Goal: Task Accomplishment & Management: Manage account settings

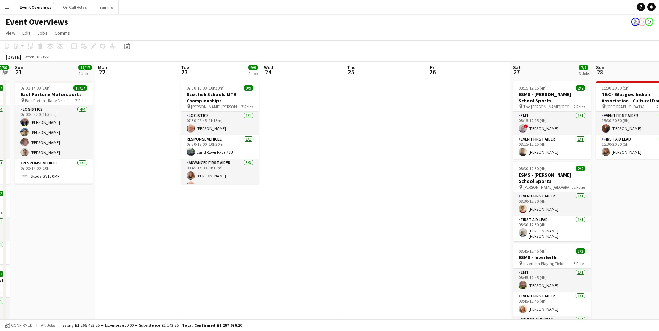
drag, startPoint x: 529, startPoint y: 130, endPoint x: 292, endPoint y: 148, distance: 237.5
click at [292, 148] on app-calendar-viewport "Thu 18 Fri 19 9/9 2 Jobs Sat 20 30/30 4 Jobs Sun 21 17/17 1 Job Mon 22 Tue 23 9…" at bounding box center [329, 264] width 659 height 404
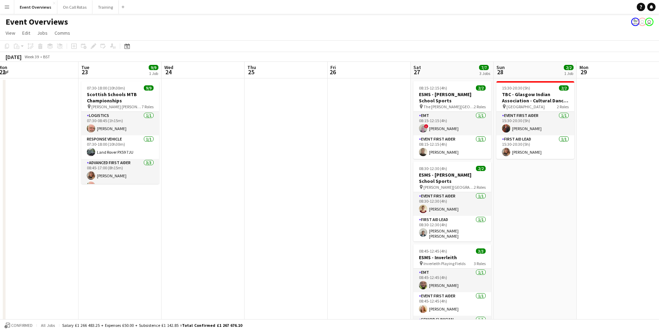
drag, startPoint x: 280, startPoint y: 142, endPoint x: 258, endPoint y: 144, distance: 21.6
click at [258, 144] on app-calendar-viewport "Fri 19 9/9 2 Jobs Sat 20 30/30 4 Jobs Sun 21 17/17 1 Job Mon 22 Tue 23 9/9 1 Jo…" at bounding box center [329, 264] width 659 height 404
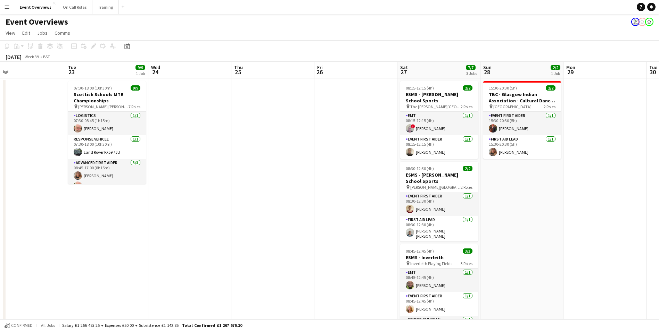
scroll to position [0, 225]
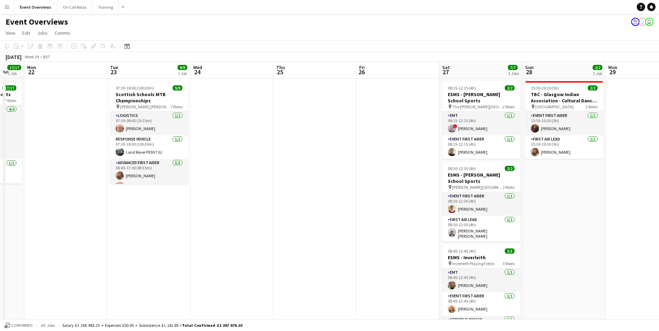
drag, startPoint x: 567, startPoint y: 184, endPoint x: 513, endPoint y: 186, distance: 54.2
click at [513, 186] on app-calendar-viewport "Fri 19 9/9 2 Jobs Sat 20 30/30 4 Jobs Sun 21 17/17 1 Job Mon 22 Tue 23 9/9 1 Jo…" at bounding box center [329, 264] width 659 height 404
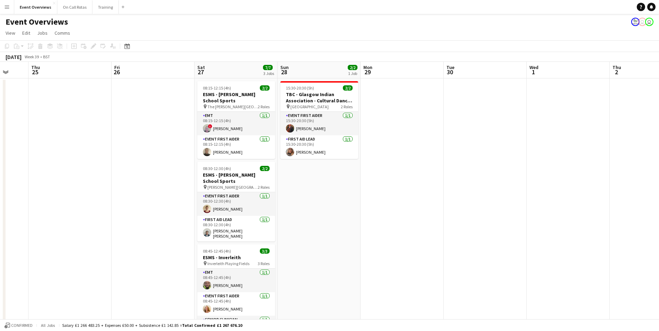
scroll to position [0, 248]
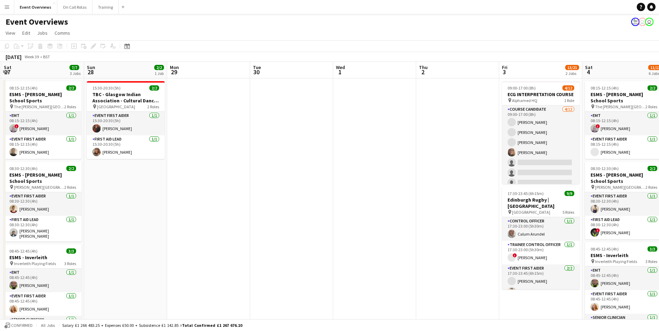
drag, startPoint x: 603, startPoint y: 181, endPoint x: 248, endPoint y: 214, distance: 356.8
click at [248, 214] on app-calendar-viewport "Wed 24 Thu 25 Fri 26 Sat 27 7/7 3 Jobs Sun 28 2/2 1 Job Mon 29 Tue 30 Wed 1 Thu…" at bounding box center [329, 329] width 659 height 534
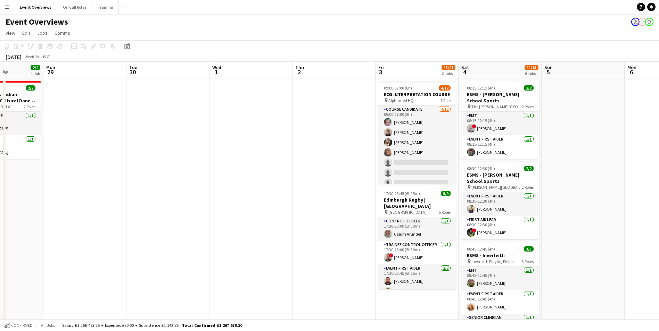
scroll to position [0, 224]
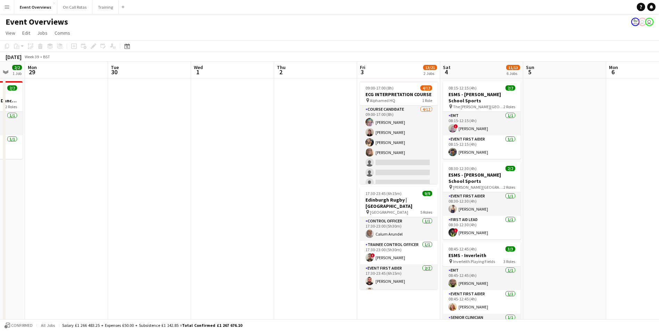
drag, startPoint x: 451, startPoint y: 178, endPoint x: 309, endPoint y: 202, distance: 143.9
click at [309, 202] on app-calendar-viewport "Fri 26 Sat 27 7/7 3 Jobs Sun 28 2/2 1 Job Mon 29 Tue 30 Wed 1 Thu 2 Fri 3 13/21…" at bounding box center [329, 329] width 659 height 534
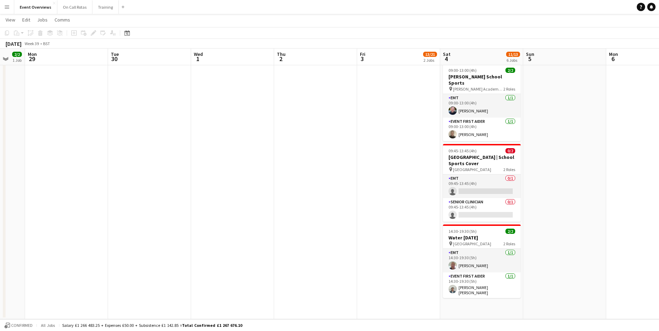
scroll to position [0, 224]
drag, startPoint x: 554, startPoint y: 196, endPoint x: 554, endPoint y: 215, distance: 18.8
click at [554, 215] on app-date-cell at bounding box center [564, 61] width 83 height 518
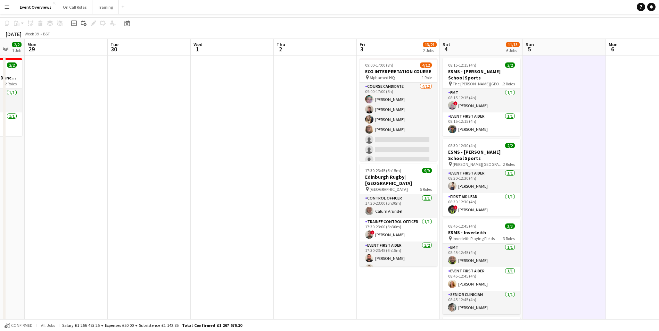
scroll to position [0, 0]
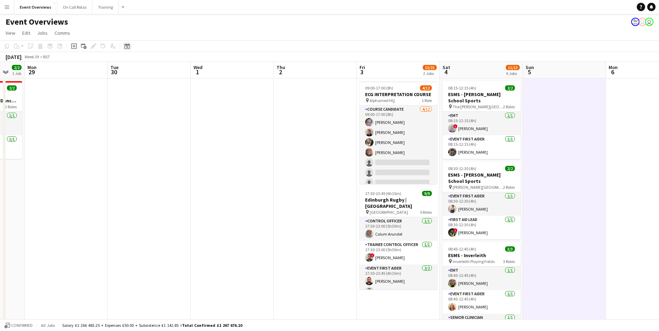
click at [126, 46] on icon "Date picker" at bounding box center [127, 46] width 6 height 6
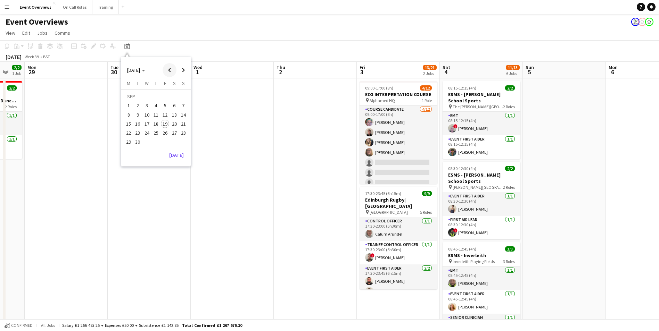
click at [173, 72] on span "Previous month" at bounding box center [170, 70] width 14 height 14
click at [164, 120] on span "15" at bounding box center [165, 117] width 8 height 8
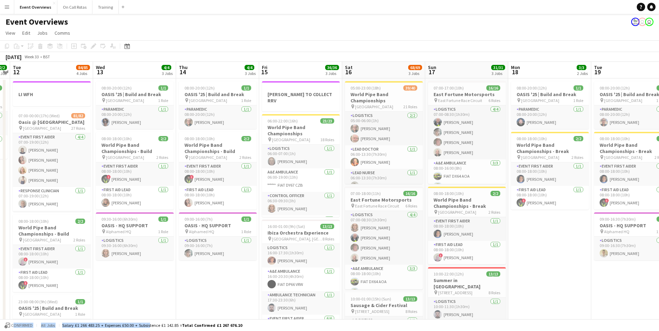
drag, startPoint x: 149, startPoint y: 326, endPoint x: 155, endPoint y: 296, distance: 30.4
click at [155, 296] on app-board "Event Overviews user user View Day view expanded Day view collapsed Month view …" at bounding box center [329, 311] width 659 height 594
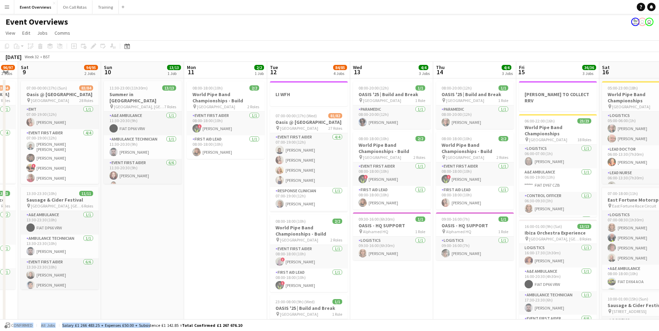
scroll to position [0, 197]
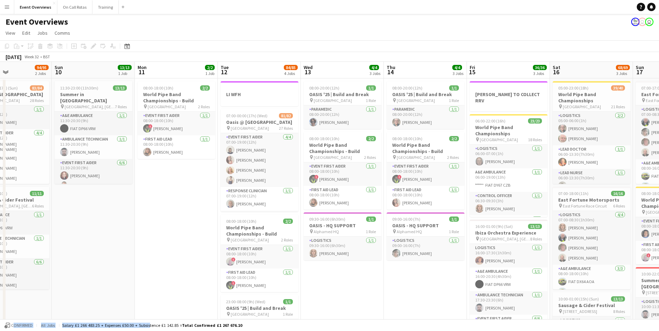
drag, startPoint x: 155, startPoint y: 296, endPoint x: 344, endPoint y: 266, distance: 192.3
click at [344, 266] on app-calendar-viewport "Thu 7 4/4 3 Jobs Fri 8 96/97 2 Jobs Sat 9 94/95 2 Jobs Sun 10 13/13 1 Job Mon 1…" at bounding box center [329, 329] width 659 height 534
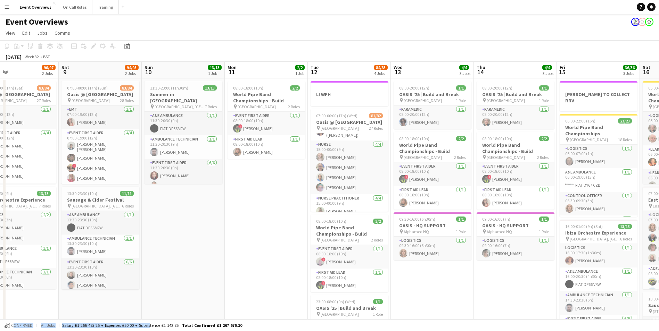
drag, startPoint x: 173, startPoint y: 185, endPoint x: 269, endPoint y: 176, distance: 97.3
click at [269, 176] on app-calendar-viewport "Wed 6 2/2 2 Jobs Thu 7 4/4 3 Jobs Fri 8 96/97 2 Jobs Sat 9 94/95 2 Jobs Sun 10 …" at bounding box center [329, 329] width 659 height 534
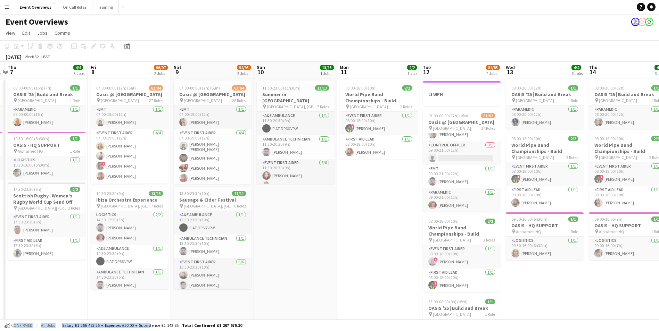
scroll to position [0, 158]
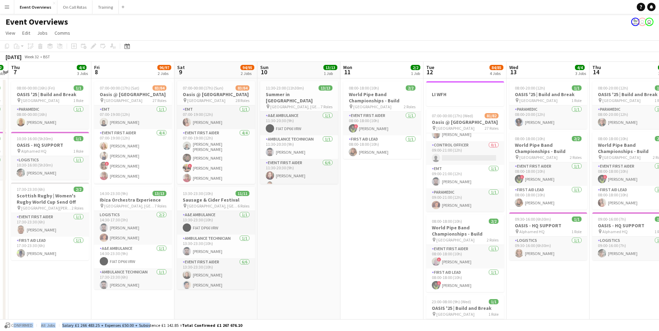
drag, startPoint x: 253, startPoint y: 197, endPoint x: 361, endPoint y: 198, distance: 108.7
click at [361, 198] on app-calendar-viewport "Tue 5 2/2 2 Jobs Wed 6 2/2 2 Jobs Thu 7 4/4 3 Jobs Fri 8 96/97 2 Jobs Sat 9 94/…" at bounding box center [329, 329] width 659 height 534
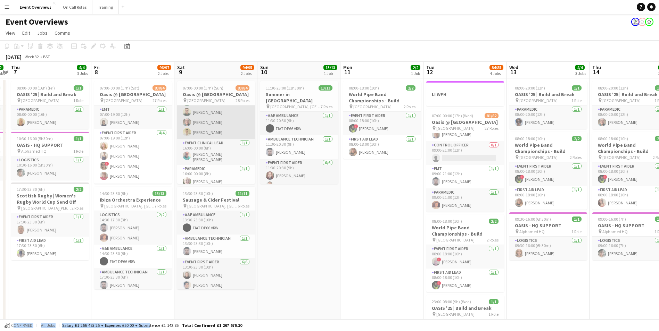
scroll to position [1147, 0]
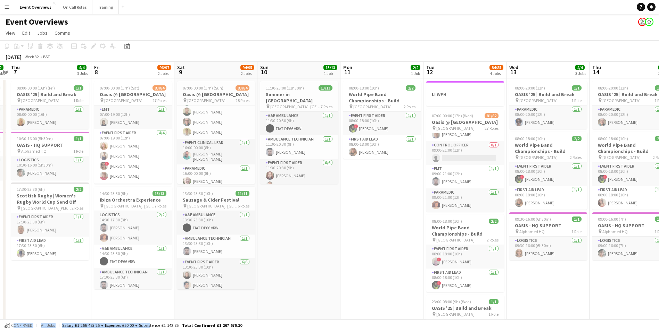
click at [125, 45] on icon at bounding box center [126, 46] width 5 height 6
click at [145, 67] on span "AUG 2025" at bounding box center [136, 70] width 18 height 6
click at [148, 105] on span "2025" at bounding box center [148, 106] width 14 height 8
click at [131, 113] on span "SEP" at bounding box center [132, 115] width 14 height 8
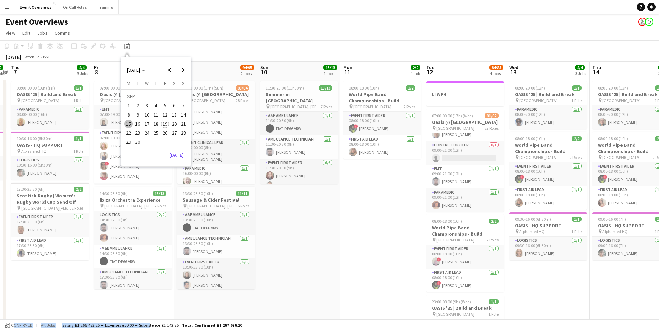
click at [166, 123] on span "19" at bounding box center [165, 124] width 8 height 8
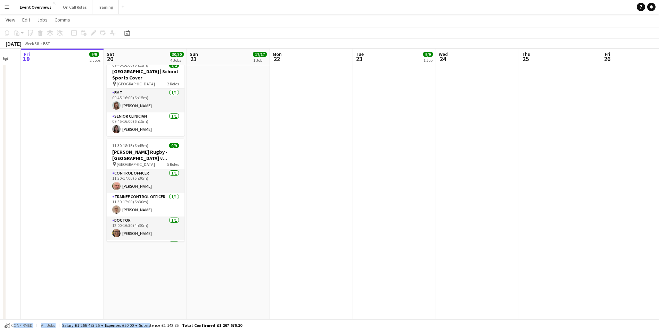
scroll to position [0, 234]
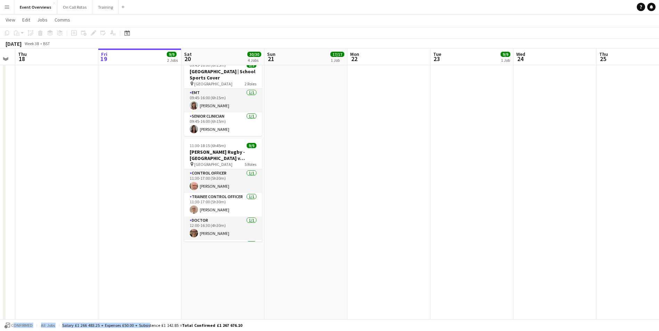
drag, startPoint x: 504, startPoint y: 189, endPoint x: 177, endPoint y: 182, distance: 326.8
click at [177, 182] on app-calendar-viewport "Mon 15 Tue 16 Wed 17 Thu 18 Fri 19 9/9 2 Jobs Sat 20 30/30 4 Jobs Sun 21 17/17 …" at bounding box center [329, 103] width 659 height 568
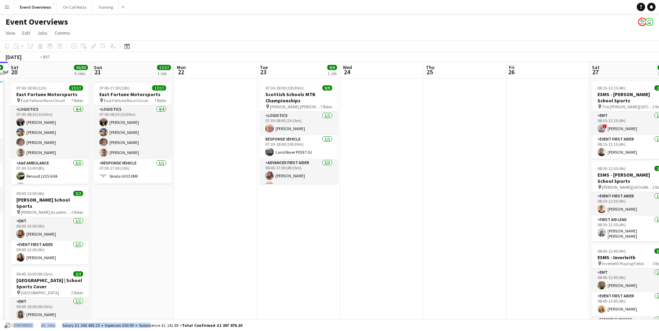
scroll to position [0, 242]
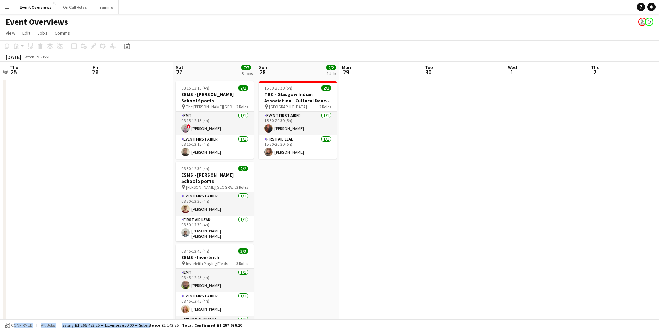
drag, startPoint x: 522, startPoint y: 151, endPoint x: 99, endPoint y: 153, distance: 423.3
click at [99, 153] on app-calendar-viewport "Mon 22 Tue 23 9/9 1 Job Wed 24 Thu 25 Fri 26 Sat 27 7/7 3 Jobs Sun 28 2/2 1 Job…" at bounding box center [329, 329] width 659 height 534
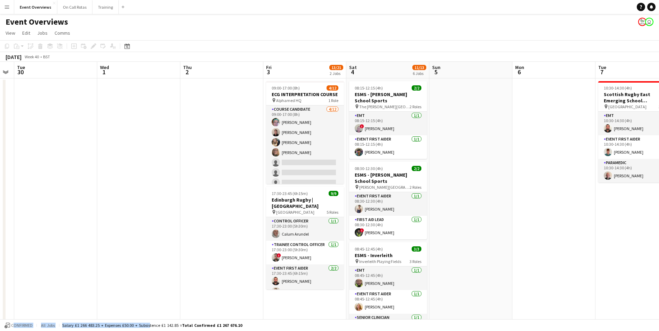
scroll to position [0, 218]
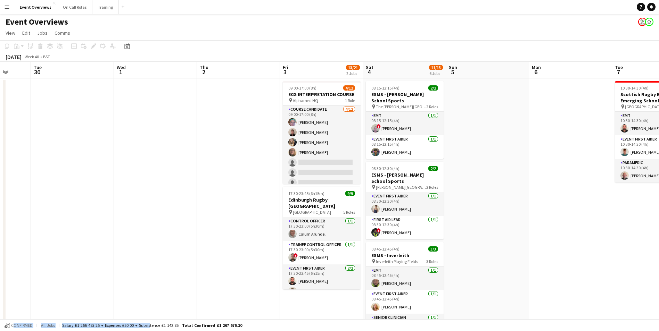
drag, startPoint x: 544, startPoint y: 184, endPoint x: 154, endPoint y: 188, distance: 390.0
click at [154, 188] on app-calendar-viewport "Sat 27 7/7 3 Jobs Sun 28 2/2 1 Job Mon 29 Tue 30 Wed 1 Thu 2 Fri 3 13/21 2 Jobs…" at bounding box center [329, 329] width 659 height 534
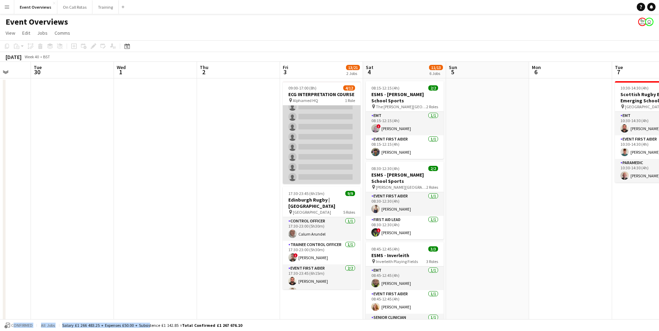
scroll to position [0, 0]
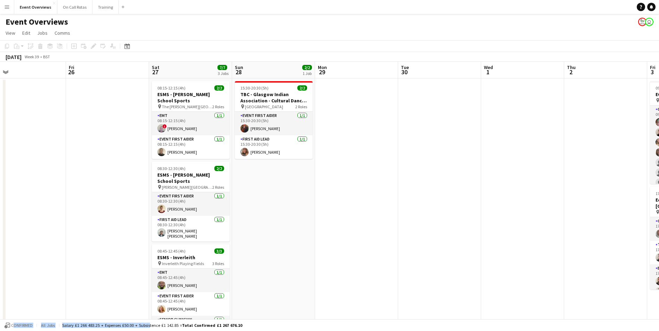
drag, startPoint x: 144, startPoint y: 151, endPoint x: 510, endPoint y: 165, distance: 366.3
click at [512, 165] on app-calendar-viewport "Tue 23 9/9 1 Job Wed 24 Thu 25 Fri 26 Sat 27 7/7 3 Jobs Sun 28 2/2 1 Job Mon 29…" at bounding box center [329, 329] width 659 height 534
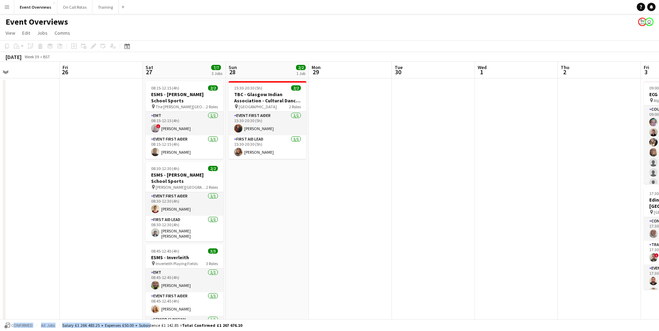
scroll to position [0, 216]
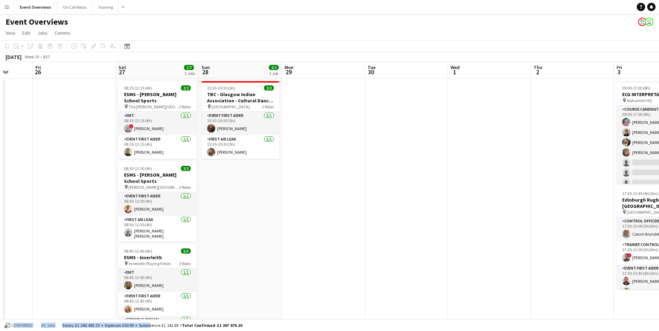
drag, startPoint x: 368, startPoint y: 163, endPoint x: 500, endPoint y: 167, distance: 132.7
click at [500, 167] on app-calendar-viewport "Tue 23 9/9 1 Job Wed 24 Thu 25 Fri 26 Sat 27 7/7 3 Jobs Sun 28 2/2 1 Job Mon 29…" at bounding box center [329, 329] width 659 height 534
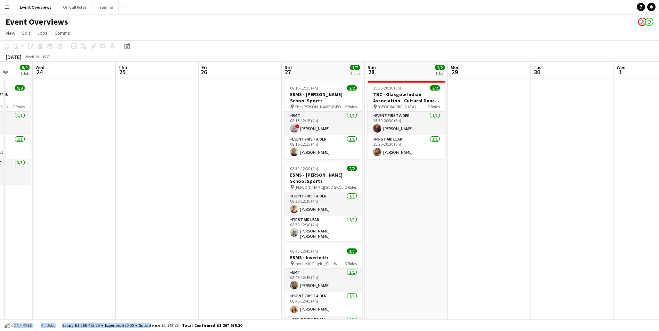
click at [487, 259] on app-date-cell at bounding box center [489, 337] width 83 height 518
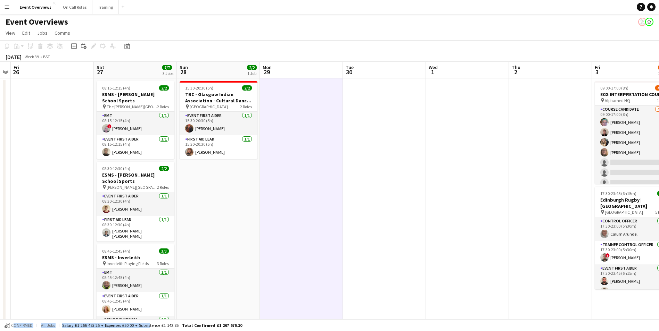
drag, startPoint x: 264, startPoint y: 181, endPoint x: 9, endPoint y: 159, distance: 255.5
click at [9, 159] on app-calendar-viewport "Tue 23 9/9 1 Job Wed 24 Thu 25 Fri 26 Sat 27 7/7 3 Jobs Sun 28 2/2 1 Job Mon 29…" at bounding box center [329, 329] width 659 height 534
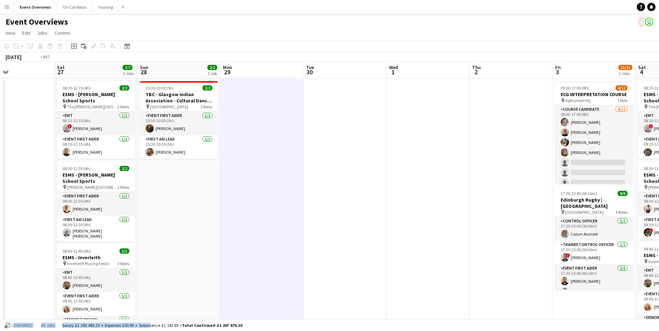
drag, startPoint x: 404, startPoint y: 168, endPoint x: 185, endPoint y: 181, distance: 219.2
click at [185, 181] on app-calendar-viewport "Wed 24 Thu 25 Fri 26 Sat 27 7/7 3 Jobs Sun 28 2/2 1 Job Mon 29 Tue 30 Wed 1 Thu…" at bounding box center [329, 329] width 659 height 534
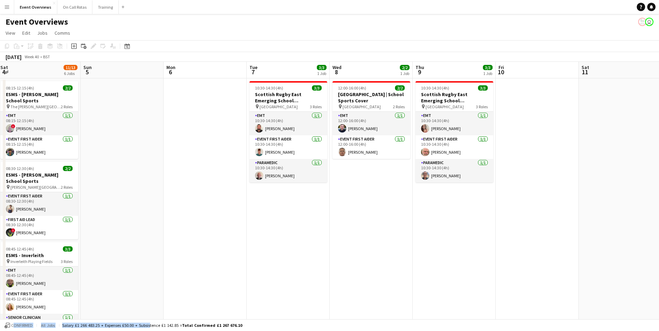
drag, startPoint x: 584, startPoint y: 204, endPoint x: 279, endPoint y: 204, distance: 304.9
click at [206, 210] on app-calendar-viewport "Thu 2 Fri 3 13/21 2 Jobs Sat 4 11/13 6 Jobs Sun 5 Mon 6 Tue 7 3/3 1 Job Wed 8 2…" at bounding box center [329, 329] width 659 height 534
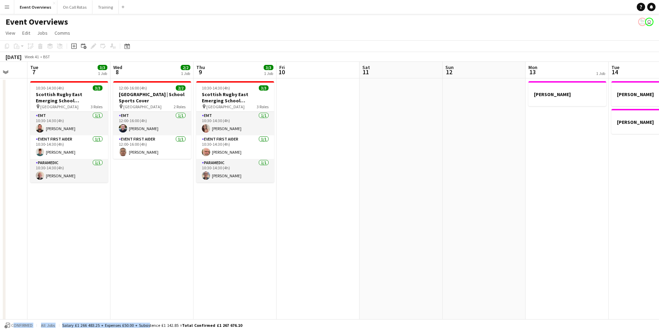
drag, startPoint x: 523, startPoint y: 211, endPoint x: 134, endPoint y: 193, distance: 389.0
click at [134, 193] on app-calendar-viewport "Sat 4 11/13 6 Jobs Sun 5 Mon 6 Tue 7 3/3 1 Job Wed 8 2/2 1 Job Thu 9 3/3 1 Job …" at bounding box center [329, 329] width 659 height 534
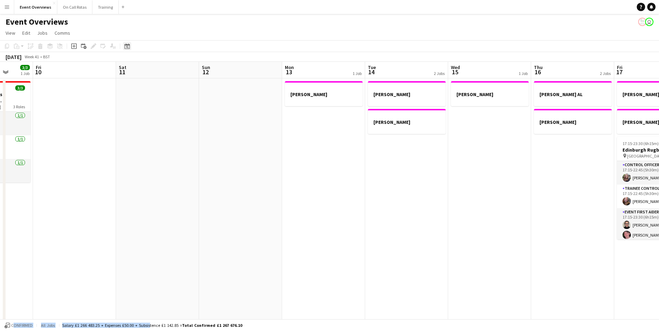
click at [125, 45] on icon at bounding box center [126, 46] width 5 height 6
click at [189, 73] on span "Next month" at bounding box center [183, 70] width 14 height 14
drag, startPoint x: 189, startPoint y: 73, endPoint x: 180, endPoint y: 71, distance: 8.8
click at [180, 71] on span "Next month" at bounding box center [183, 70] width 14 height 14
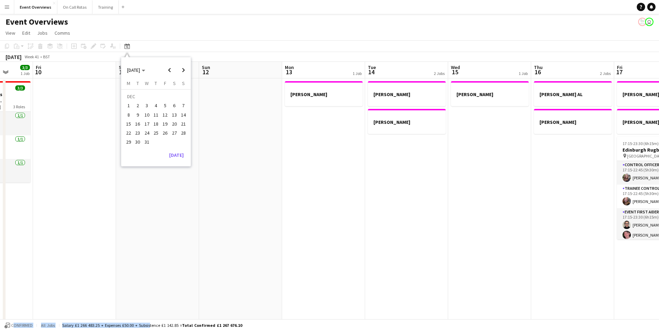
click at [144, 143] on span "31" at bounding box center [147, 142] width 8 height 8
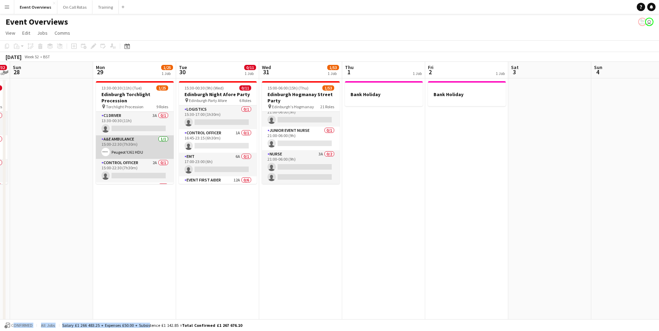
scroll to position [35, 0]
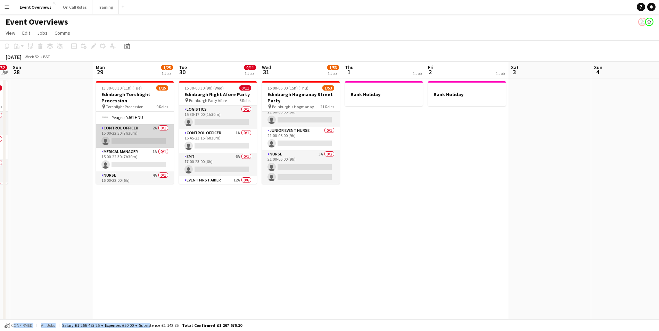
click at [127, 132] on app-card-role "Control Officer 2A 0/1 15:00-22:30 (7h30m) single-neutral-actions" at bounding box center [135, 136] width 78 height 24
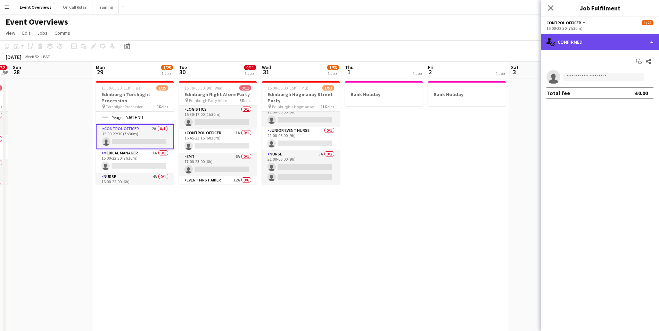
click at [614, 47] on div "single-neutral-actions-check-2 Confirmed" at bounding box center [600, 42] width 118 height 17
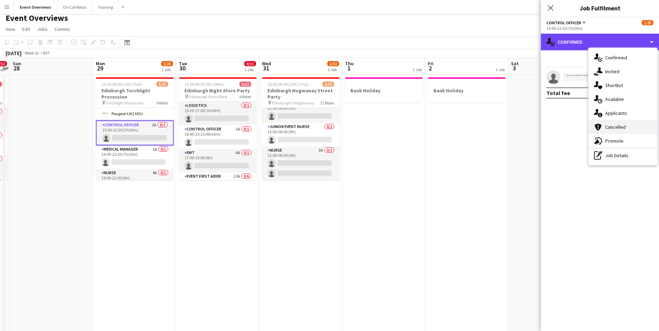
scroll to position [0, 0]
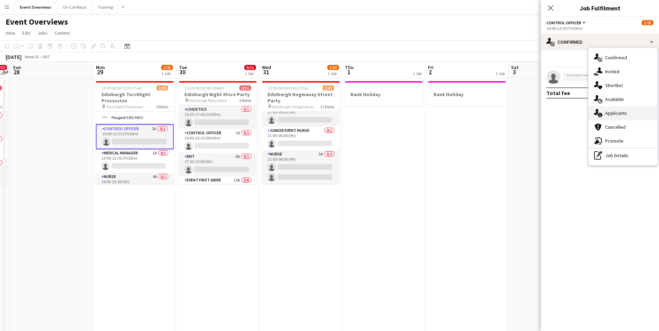
click at [610, 114] on span "Applicants" at bounding box center [616, 113] width 22 height 6
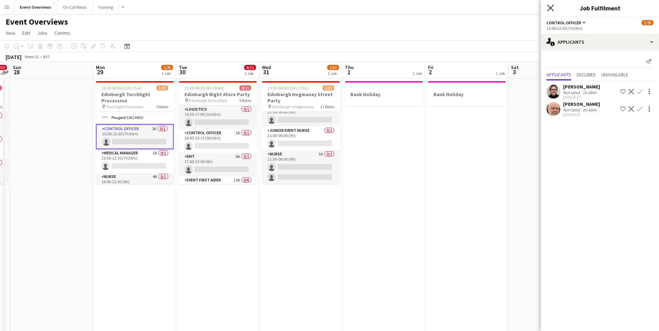
click at [551, 8] on icon "Close pop-in" at bounding box center [550, 8] width 7 height 7
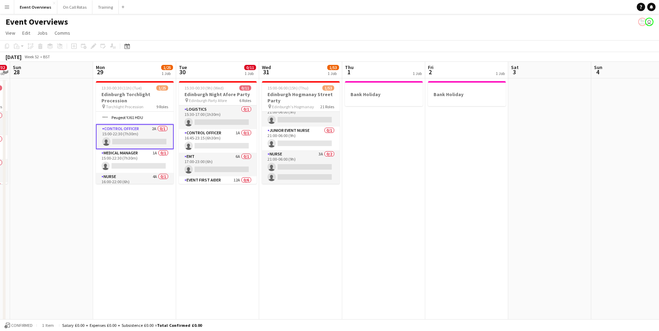
click at [434, 155] on app-date-cell "Bank Holiday" at bounding box center [466, 337] width 83 height 518
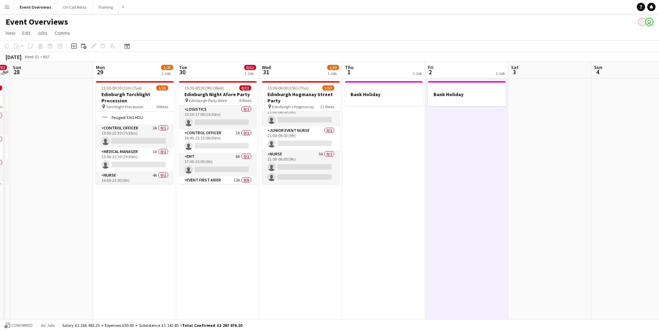
click at [454, 28] on app-page-menu "View Day view expanded Day view collapsed Month view Date picker Jump to today …" at bounding box center [329, 33] width 659 height 13
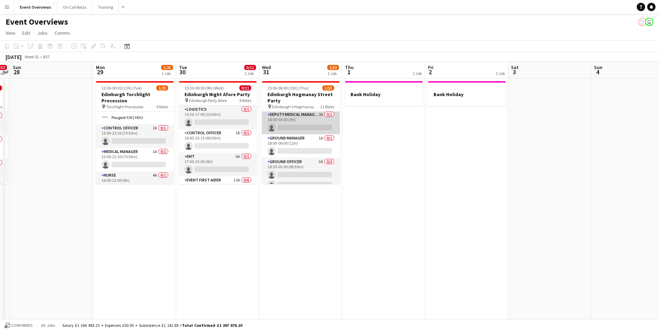
scroll to position [69, 0]
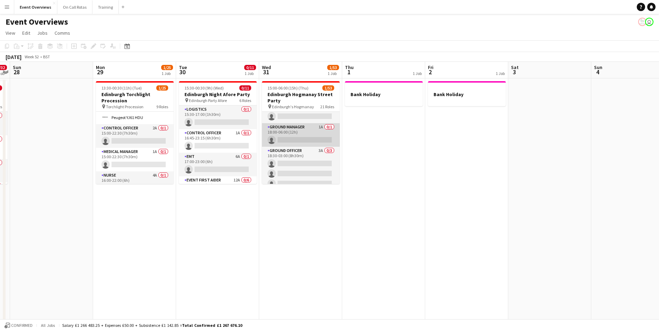
click at [308, 147] on app-card-role "Ground Manager 1A 0/1 18:00-06:00 (12h) single-neutral-actions" at bounding box center [301, 135] width 78 height 24
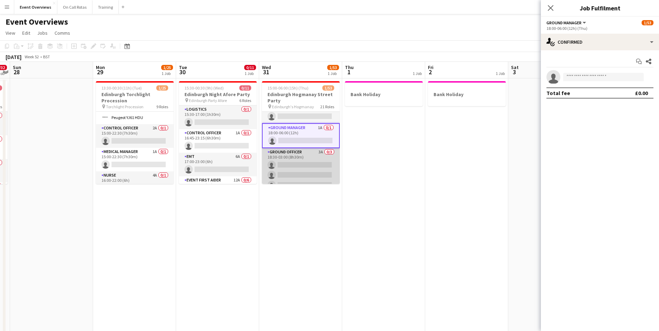
click at [306, 159] on app-card-role "Ground Officer 3A 0/3 18:30-03:00 (8h30m) single-neutral-actions single-neutral…" at bounding box center [301, 170] width 78 height 44
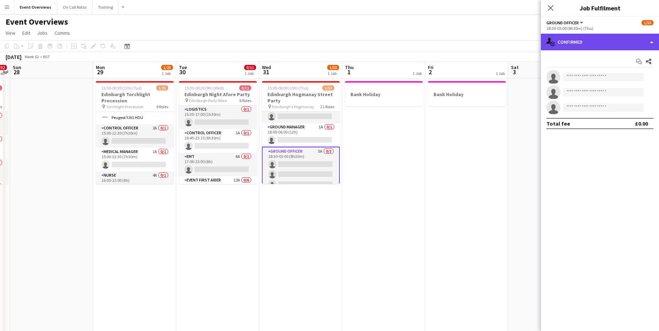
click at [582, 44] on div "single-neutral-actions-check-2 Confirmed" at bounding box center [600, 42] width 118 height 17
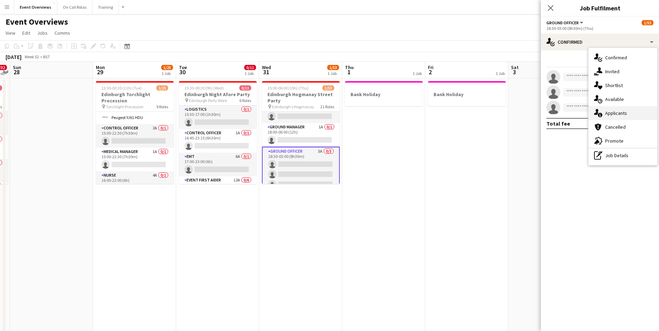
click at [602, 109] on div "single-neutral-actions-information Applicants" at bounding box center [622, 113] width 69 height 14
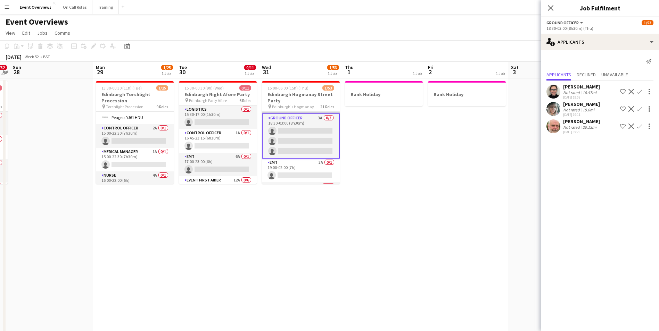
scroll to position [139, 0]
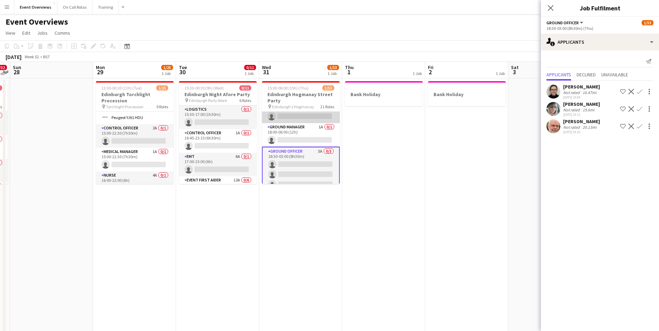
click at [292, 122] on app-card-role "Deputy Medical Manager 2A 0/1 18:00-03:00 (9h) single-neutral-actions" at bounding box center [301, 112] width 78 height 24
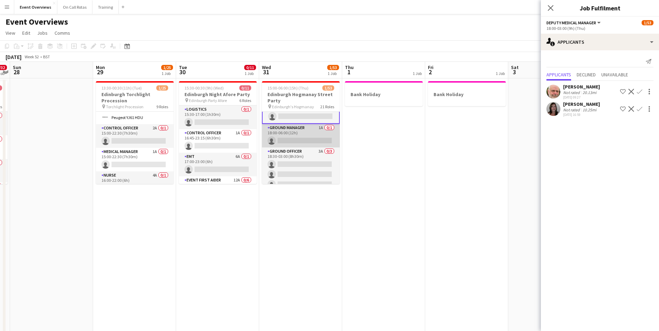
click at [292, 132] on app-card-role "Ground Manager 1A 0/1 18:00-06:00 (12h) single-neutral-actions" at bounding box center [301, 136] width 78 height 24
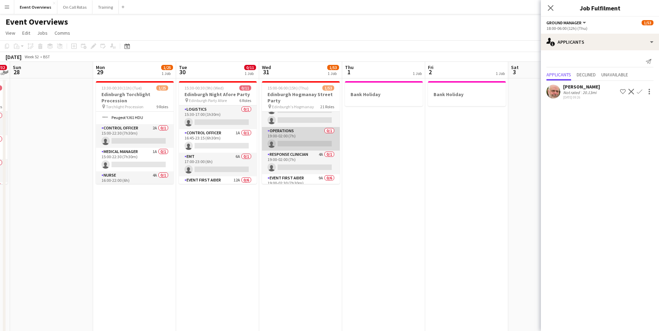
click at [292, 131] on app-card-role "Operations 0/1 19:00-02:00 (7h) single-neutral-actions" at bounding box center [301, 139] width 78 height 24
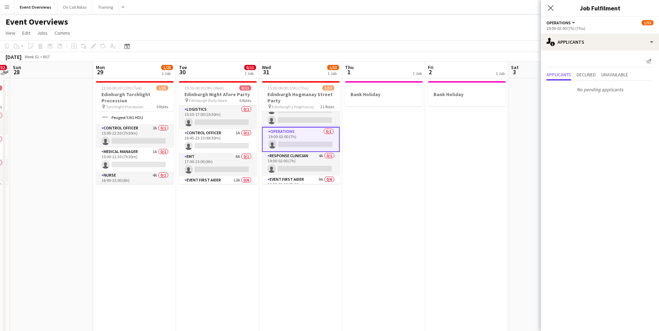
click at [297, 152] on app-card-role "Operations 0/1 19:00-02:00 (7h) single-neutral-actions" at bounding box center [301, 139] width 78 height 25
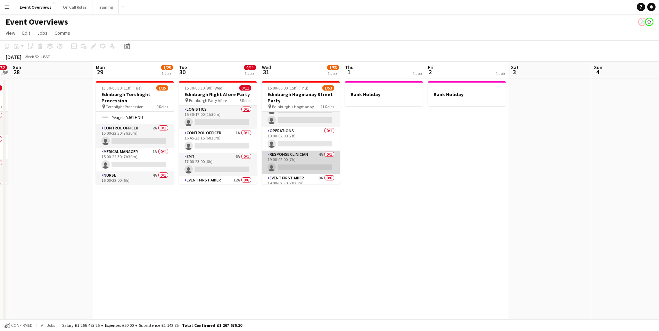
click at [297, 155] on app-card-role "Response Clinician 4A 0/1 19:00-02:00 (7h) single-neutral-actions" at bounding box center [301, 163] width 78 height 24
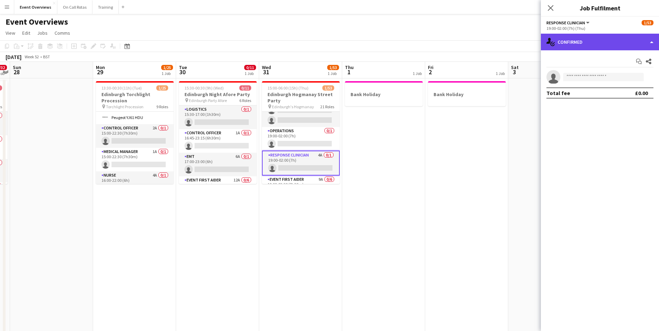
click at [615, 41] on div "single-neutral-actions-check-2 Confirmed" at bounding box center [600, 42] width 118 height 17
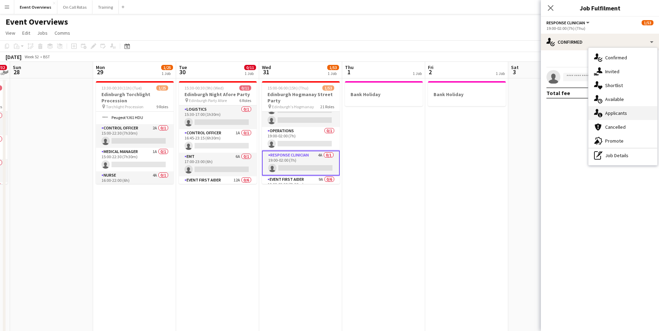
click at [605, 112] on div "single-neutral-actions-information Applicants" at bounding box center [622, 113] width 69 height 14
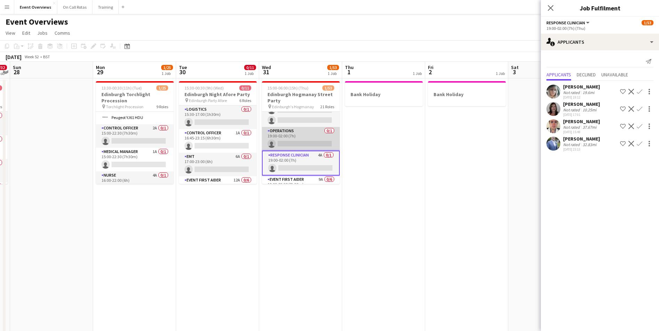
scroll to position [346, 0]
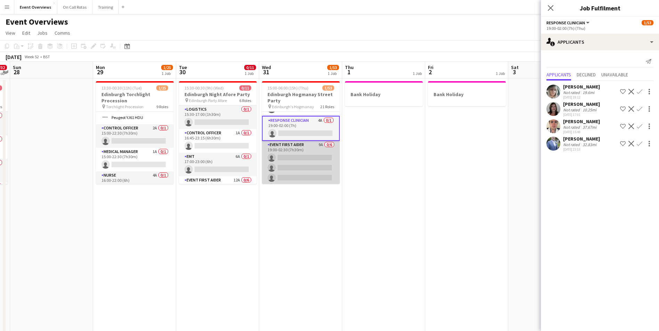
click at [297, 145] on app-card-role "Event First Aider 9A 0/6 19:00-02:30 (7h30m) single-neutral-actions single-neut…" at bounding box center [301, 178] width 78 height 74
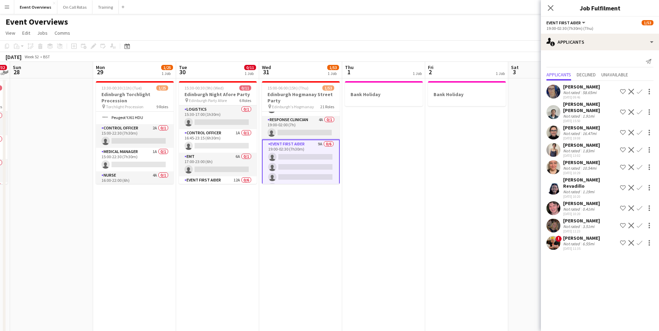
scroll to position [415, 0]
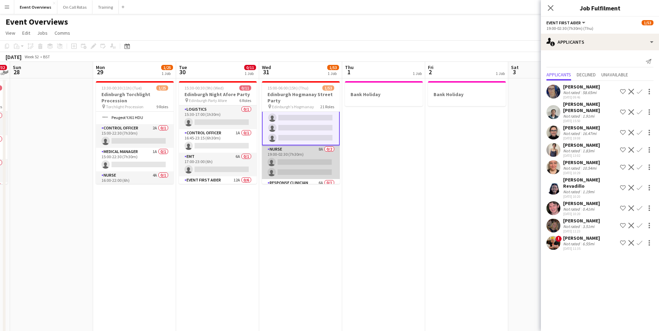
click at [298, 147] on app-card-role "Nurse 8A 0/2 19:00-02:30 (7h30m) single-neutral-actions single-neutral-actions" at bounding box center [301, 162] width 78 height 34
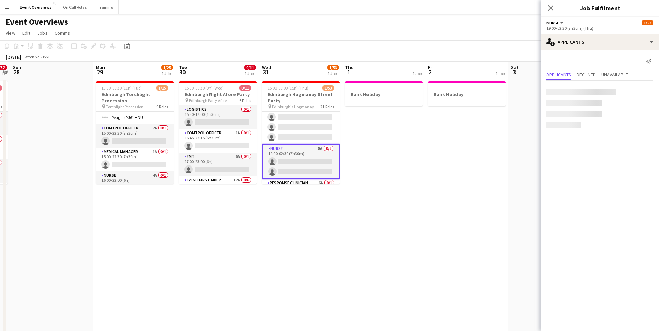
scroll to position [415, 0]
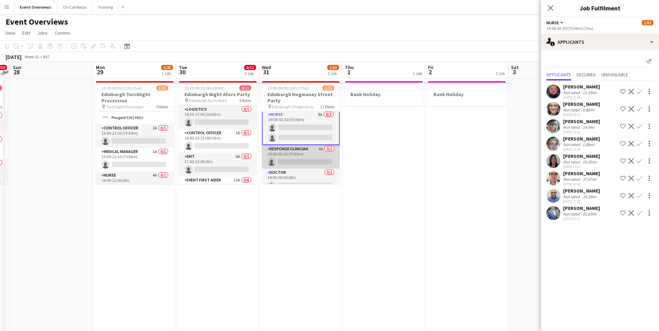
click at [287, 154] on app-card-role "Response Clinician 6A 0/1 19:00-02:30 (7h30m) single-neutral-actions" at bounding box center [301, 157] width 78 height 24
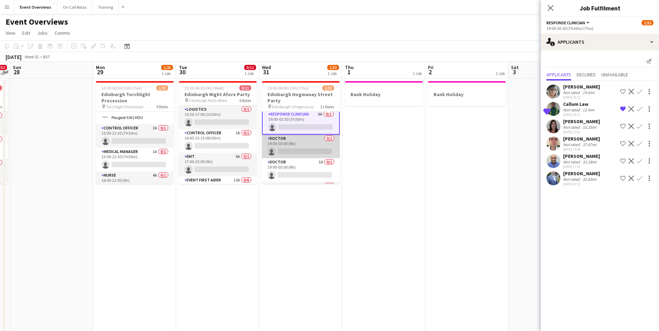
click at [293, 138] on app-card-role "Doctor 0/1 19:00-03:00 (8h) single-neutral-actions" at bounding box center [301, 147] width 78 height 24
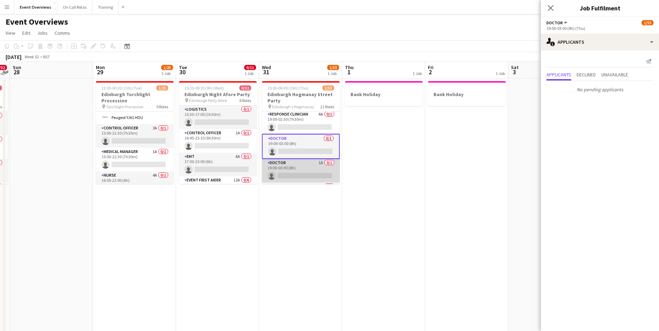
click at [292, 160] on app-card-role "Doctor 1A 0/1 19:00-03:00 (8h) single-neutral-actions" at bounding box center [301, 171] width 78 height 24
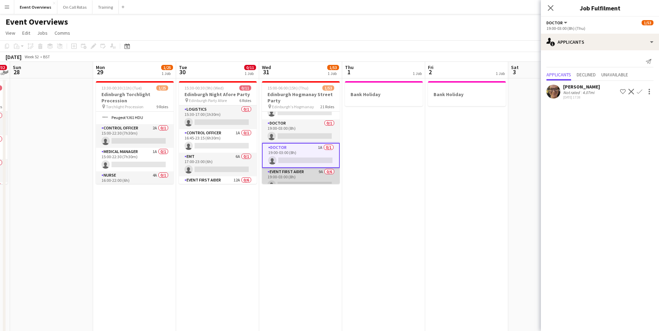
scroll to position [517, 0]
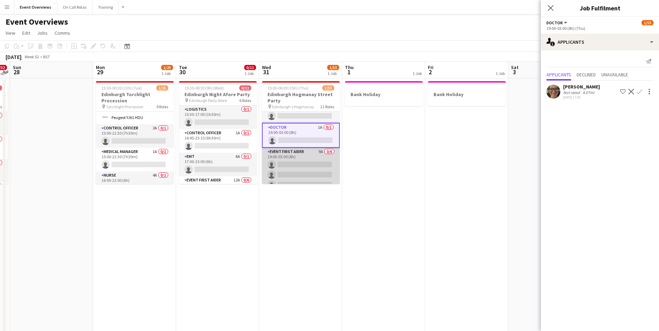
click at [291, 155] on app-card-role "Event First Aider 9A 0/6 19:00-03:00 (8h) single-neutral-actions single-neutral…" at bounding box center [301, 185] width 78 height 74
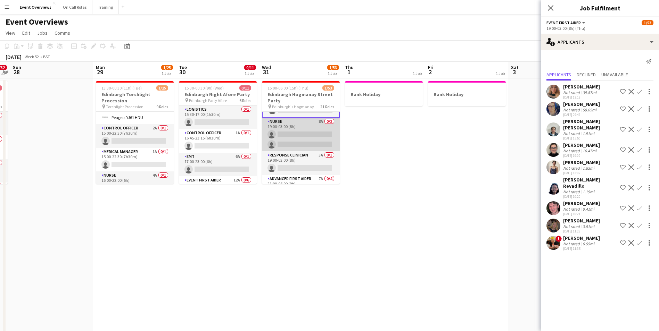
click at [304, 124] on app-card-role "Nurse 8A 0/2 19:00-03:00 (8h) single-neutral-actions single-neutral-actions" at bounding box center [301, 135] width 78 height 34
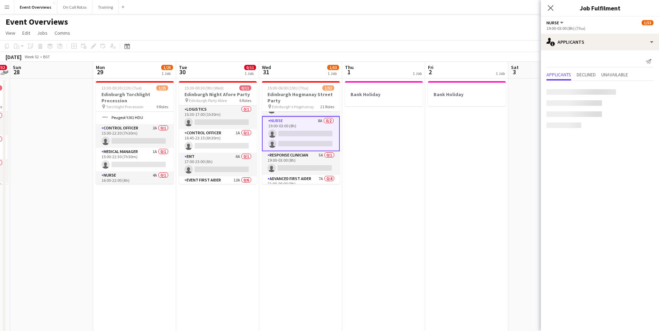
scroll to position [621, 0]
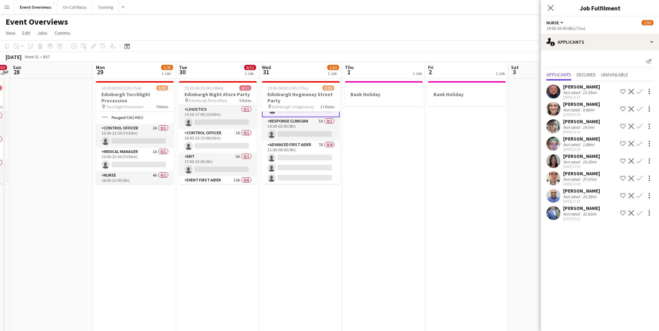
click at [304, 124] on app-card-role "Response Clinician 5A 0/1 19:00-03:00 (8h) single-neutral-actions" at bounding box center [301, 129] width 78 height 24
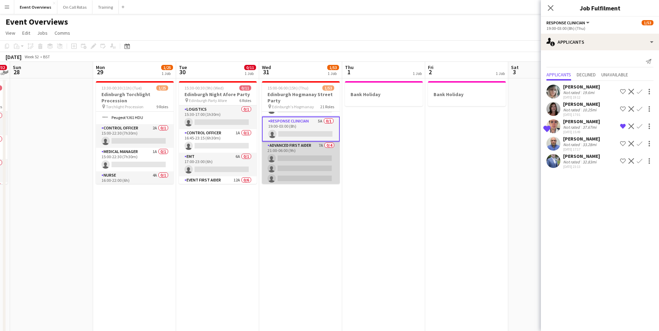
click at [301, 142] on app-card-role "Advanced First Aider 7A 0/4 21:00-06:00 (9h) single-neutral-actions single-neut…" at bounding box center [301, 169] width 78 height 54
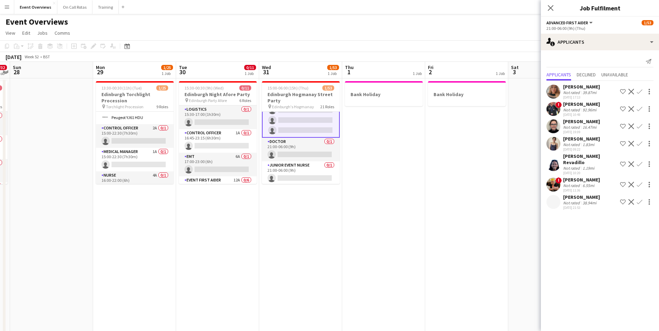
scroll to position [747, 0]
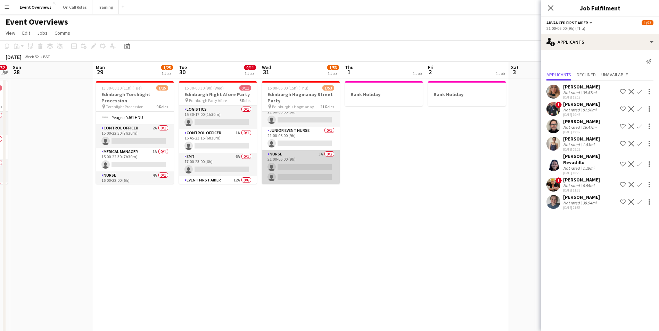
click at [290, 156] on app-card-role "Nurse 3A 0/2 21:00-06:00 (9h) single-neutral-actions single-neutral-actions" at bounding box center [301, 167] width 78 height 34
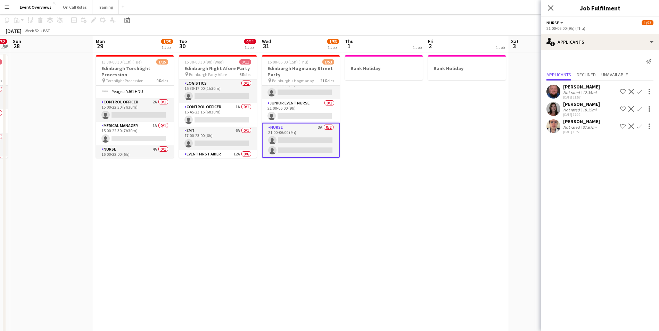
scroll to position [0, 0]
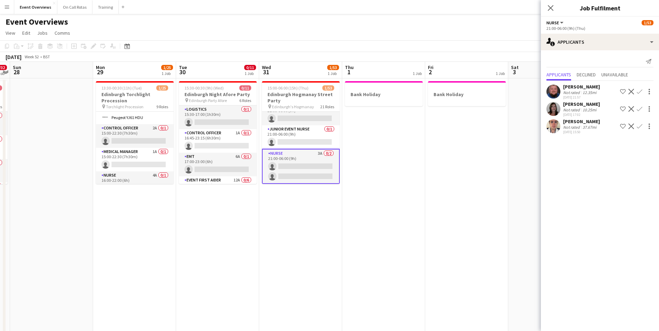
click at [393, 161] on app-date-cell "Bank Holiday" at bounding box center [383, 337] width 83 height 518
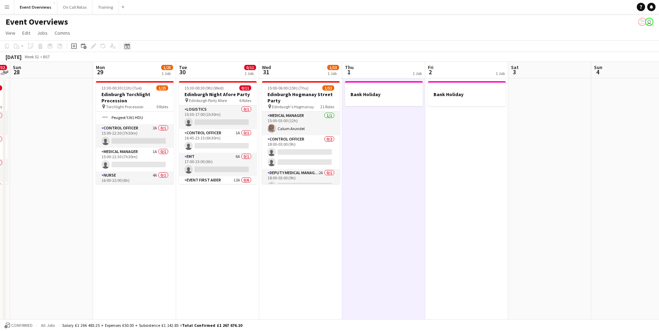
click at [128, 46] on icon "Date picker" at bounding box center [127, 46] width 6 height 6
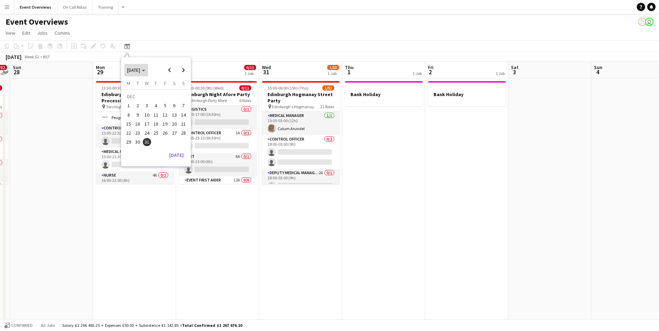
click at [148, 72] on span "Choose month and year" at bounding box center [136, 70] width 24 height 17
click at [148, 109] on span "2025" at bounding box center [148, 106] width 14 height 8
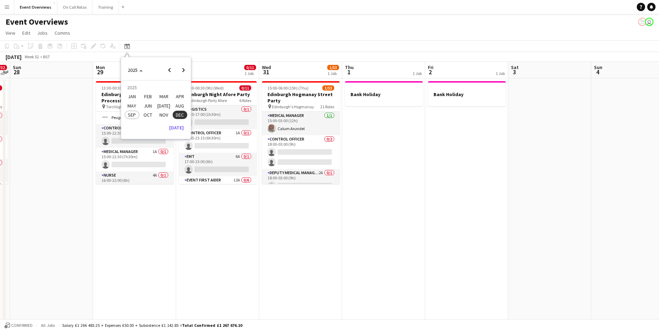
click at [133, 116] on span "SEP" at bounding box center [132, 115] width 14 height 8
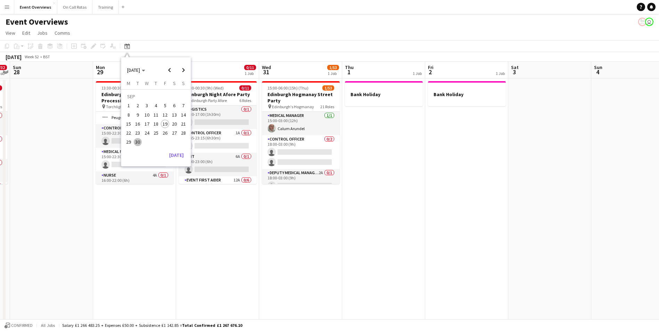
click at [167, 125] on span "19" at bounding box center [165, 124] width 8 height 8
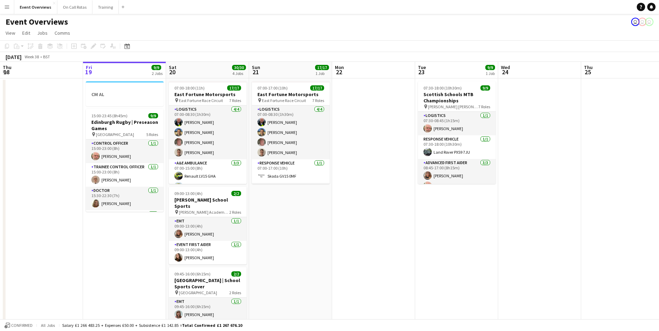
click at [5, 4] on app-icon "Menu" at bounding box center [7, 7] width 6 height 6
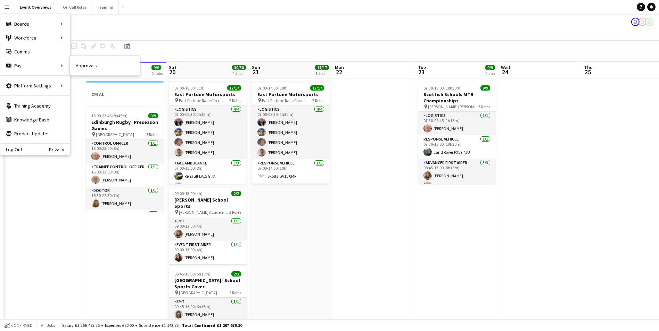
click at [84, 69] on link "Approvals" at bounding box center [104, 66] width 69 height 14
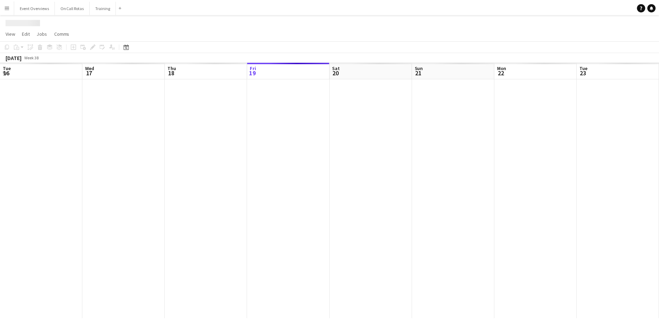
scroll to position [0, 166]
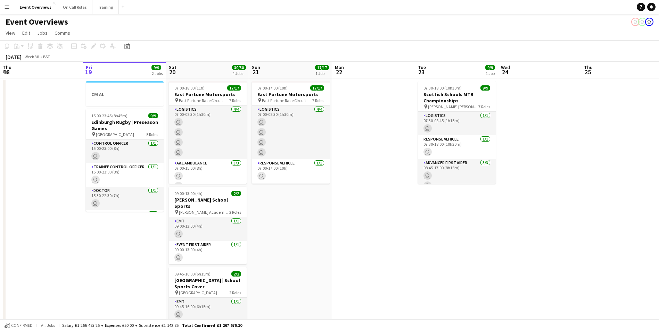
click at [9, 10] on button "Menu" at bounding box center [7, 7] width 14 height 14
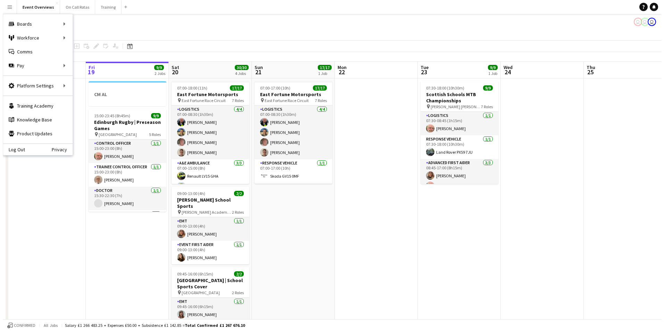
scroll to position [0, 0]
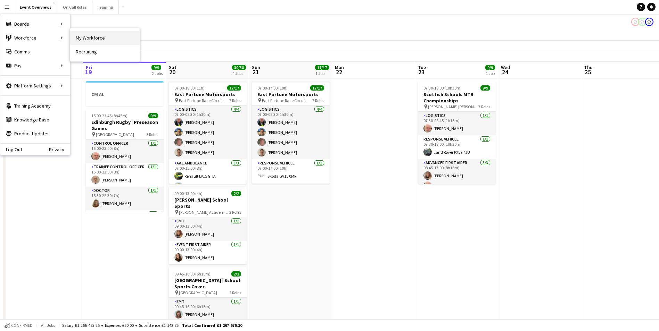
click at [80, 37] on link "My Workforce" at bounding box center [104, 38] width 69 height 14
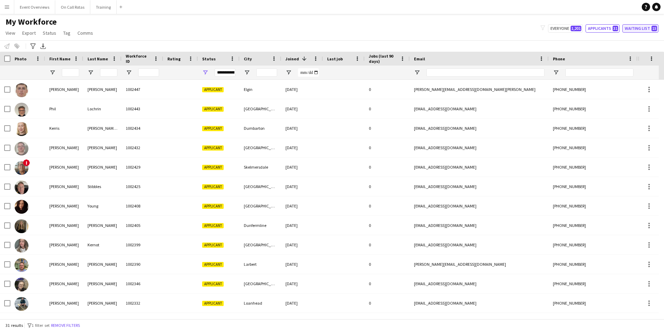
click at [641, 28] on button "Waiting list 15" at bounding box center [640, 28] width 36 height 8
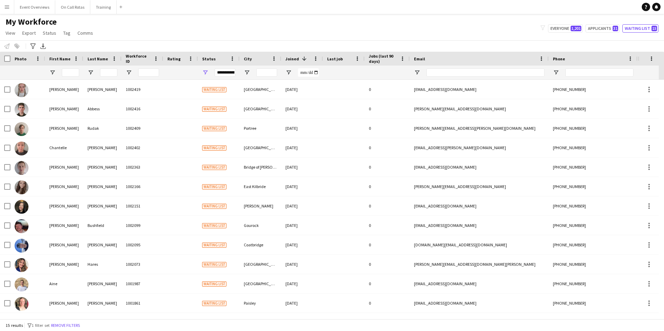
click at [606, 24] on div "My Workforce View Views Default view Active Staff Applications - First Aider Ap…" at bounding box center [332, 29] width 664 height 24
click at [606, 26] on button "Applicants 31" at bounding box center [602, 28] width 34 height 8
type input "**********"
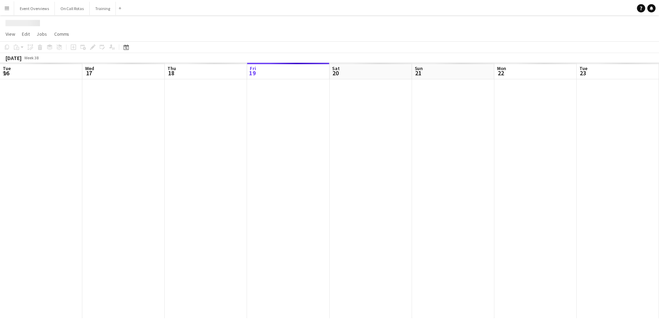
scroll to position [0, 166]
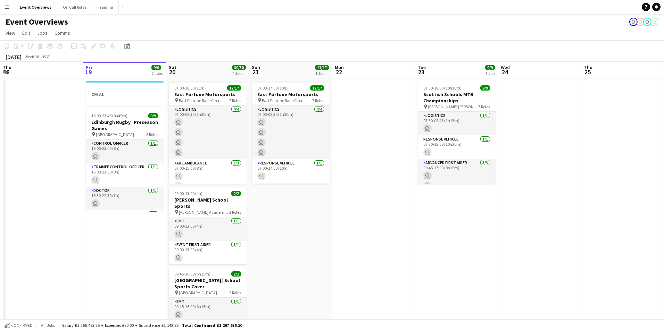
click at [5, 6] on app-icon "Menu" at bounding box center [7, 7] width 6 height 6
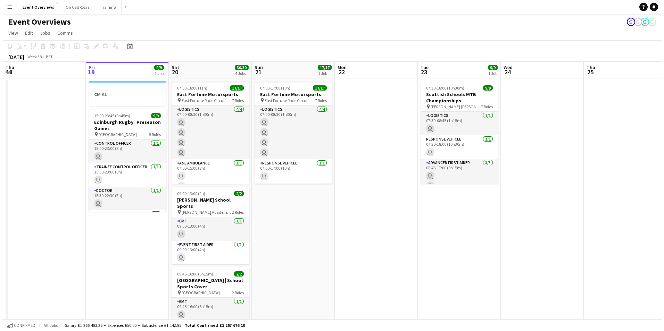
scroll to position [0, 0]
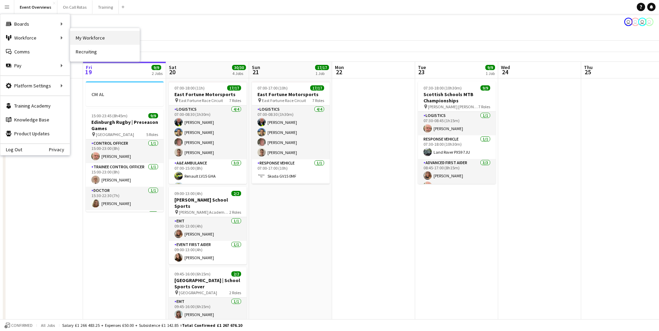
click at [88, 38] on link "My Workforce" at bounding box center [104, 38] width 69 height 14
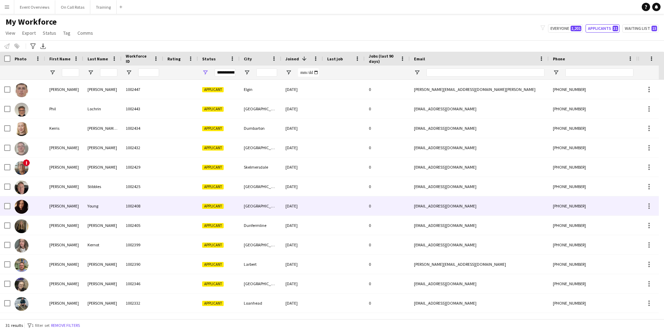
drag, startPoint x: 74, startPoint y: 208, endPoint x: 87, endPoint y: 203, distance: 13.9
click at [74, 208] on div "[PERSON_NAME]" at bounding box center [64, 206] width 38 height 19
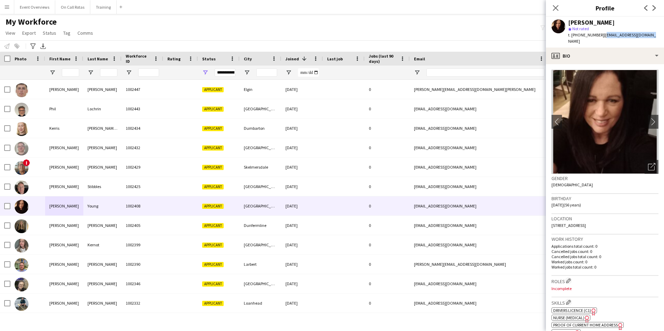
drag, startPoint x: 649, startPoint y: 35, endPoint x: 602, endPoint y: 36, distance: 47.6
click at [602, 36] on div "[PERSON_NAME] star Not rated t. [PHONE_NUMBER] | [EMAIL_ADDRESS][DOMAIN_NAME]" at bounding box center [605, 32] width 118 height 31
copy span "[EMAIL_ADDRESS][DOMAIN_NAME]"
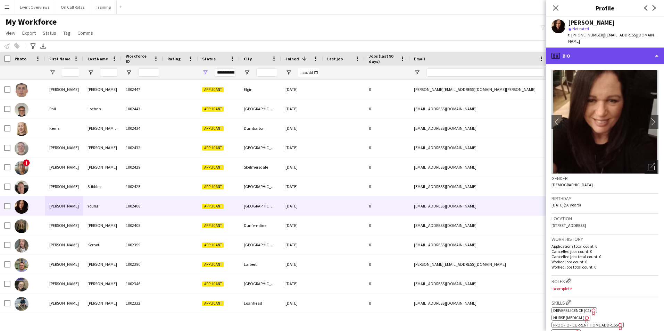
click at [580, 55] on div "profile Bio" at bounding box center [605, 56] width 118 height 17
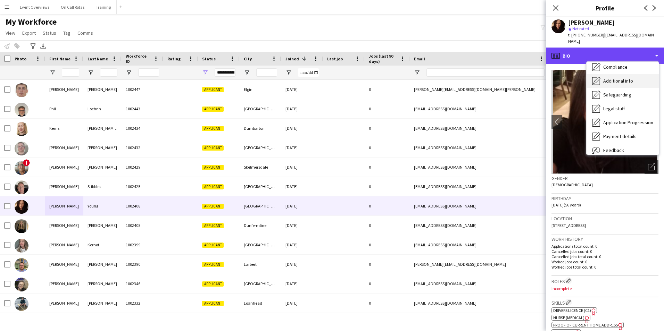
scroll to position [121, 0]
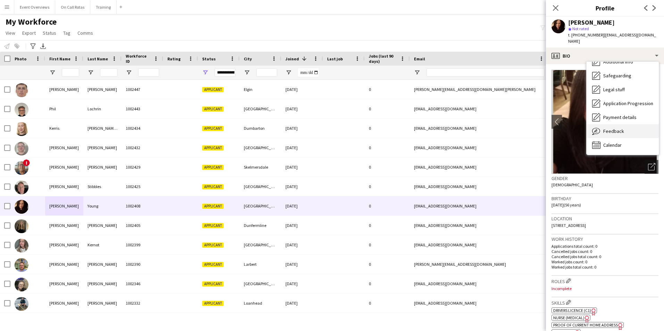
click at [621, 128] on span "Feedback" at bounding box center [613, 131] width 21 height 6
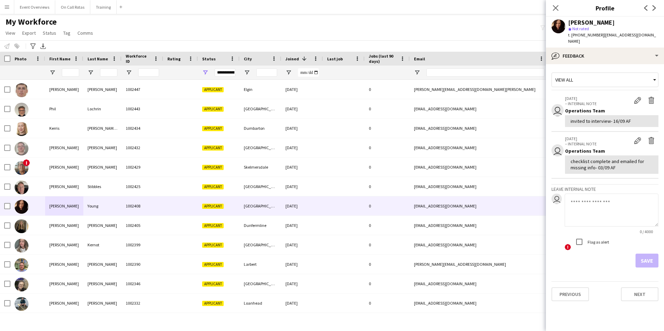
click at [600, 202] on textarea at bounding box center [612, 210] width 94 height 33
type textarea "**********"
click at [641, 254] on button "Save" at bounding box center [646, 261] width 23 height 14
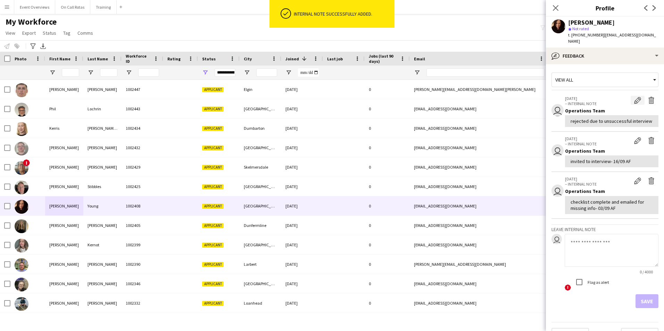
click at [634, 97] on app-icon "Edit internal note" at bounding box center [637, 100] width 7 height 7
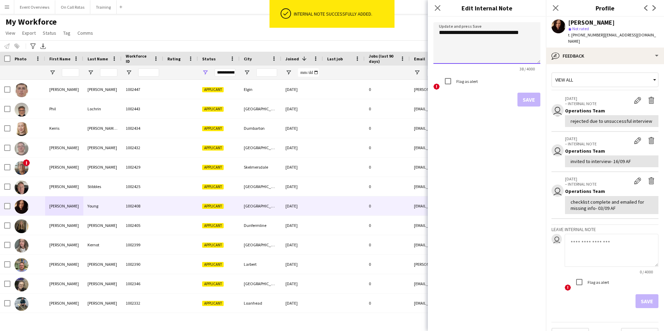
click at [532, 32] on textarea "**********" at bounding box center [486, 43] width 107 height 42
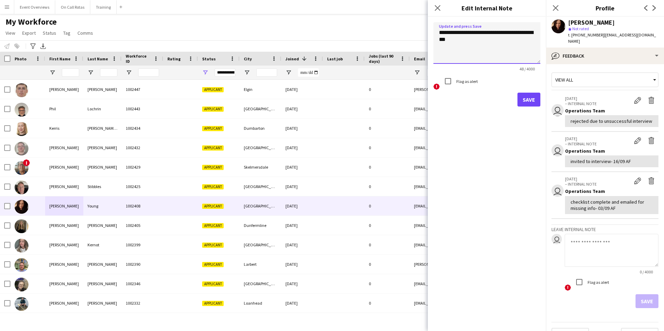
type textarea "**********"
click at [523, 104] on button "Save" at bounding box center [528, 100] width 23 height 14
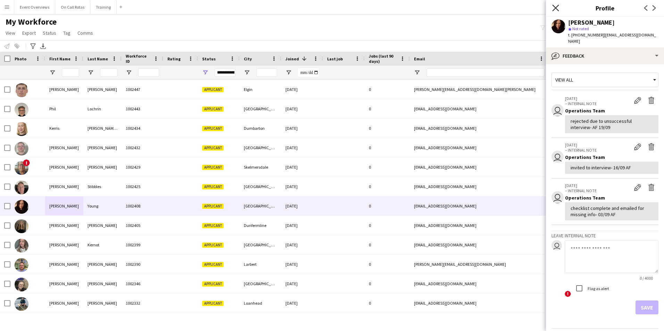
click at [556, 10] on icon "Close pop-in" at bounding box center [555, 8] width 7 height 7
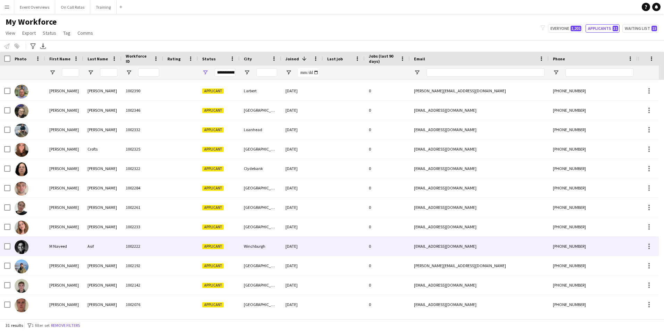
scroll to position [0, 0]
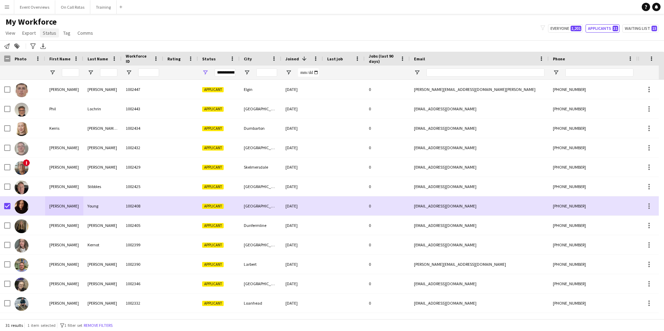
click at [54, 35] on span "Status" at bounding box center [50, 33] width 14 height 6
click at [57, 42] on link "Edit" at bounding box center [64, 48] width 49 height 15
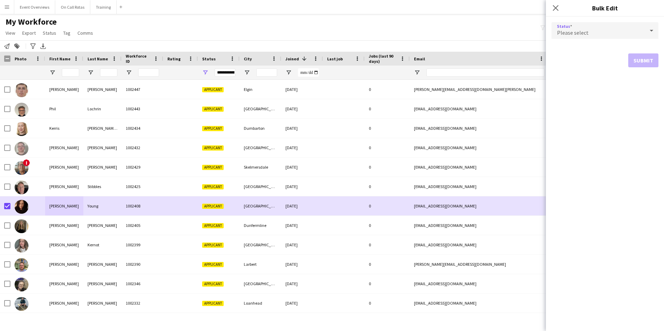
click at [614, 23] on div "Please select" at bounding box center [597, 30] width 93 height 17
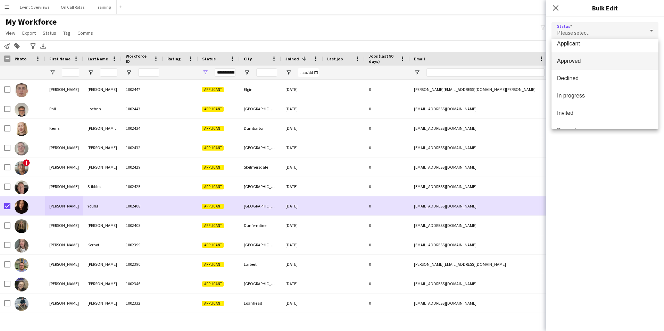
scroll to position [35, 0]
click at [582, 71] on span "Declined" at bounding box center [605, 67] width 96 height 7
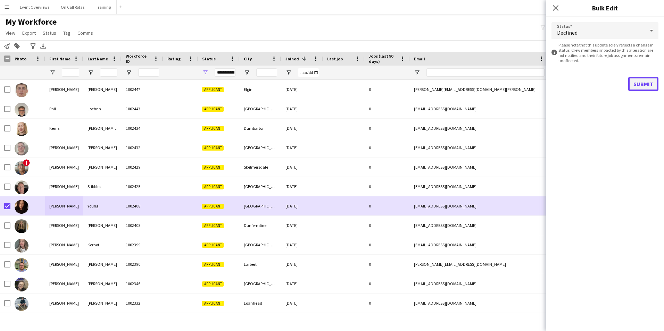
click at [634, 83] on button "Submit" at bounding box center [643, 84] width 30 height 14
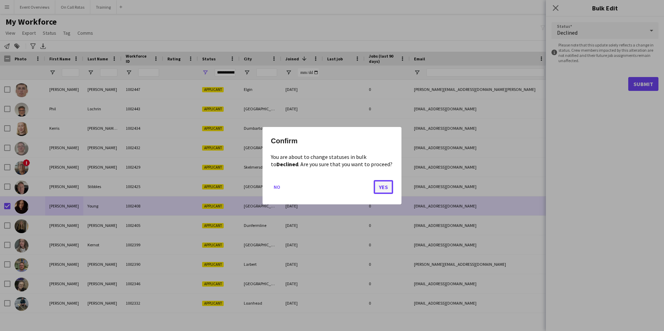
click at [379, 188] on button "Yes" at bounding box center [383, 187] width 19 height 14
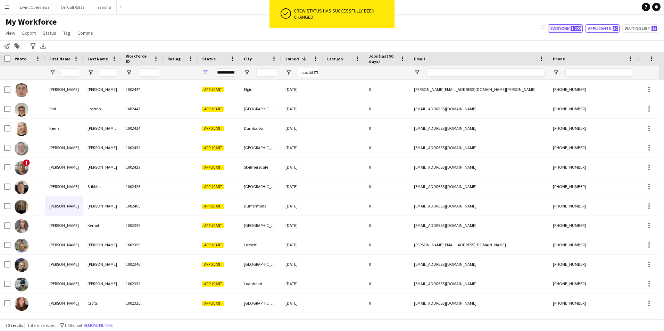
click at [572, 30] on button "Everyone 1,200" at bounding box center [565, 28] width 35 height 8
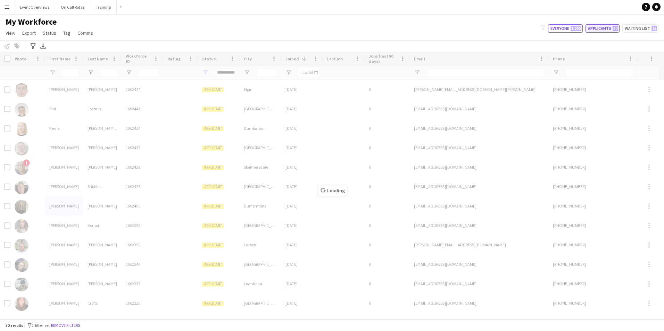
click at [596, 28] on button "Applicants 30" at bounding box center [602, 28] width 34 height 8
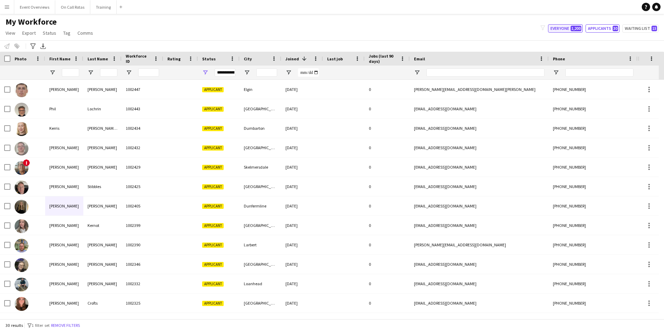
click at [574, 30] on span "1,200" at bounding box center [576, 29] width 11 height 6
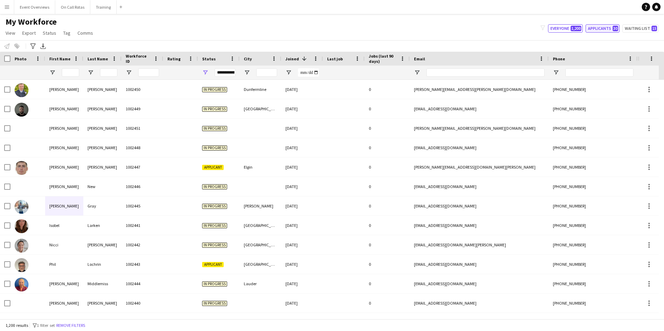
click at [598, 26] on button "Applicants 30" at bounding box center [602, 28] width 34 height 8
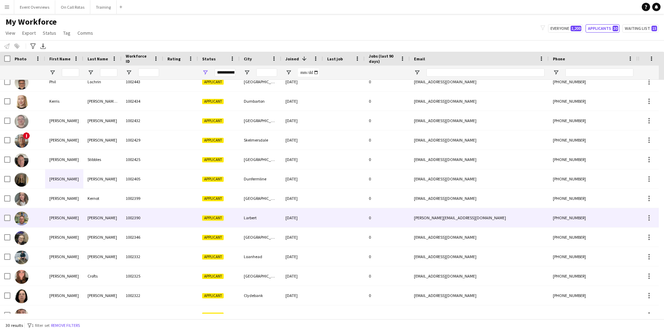
scroll to position [0, 0]
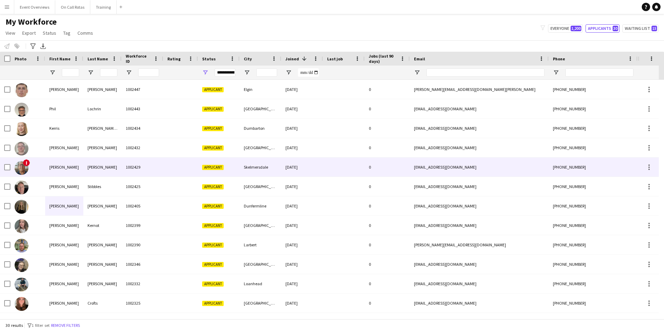
click at [346, 168] on div at bounding box center [344, 167] width 42 height 19
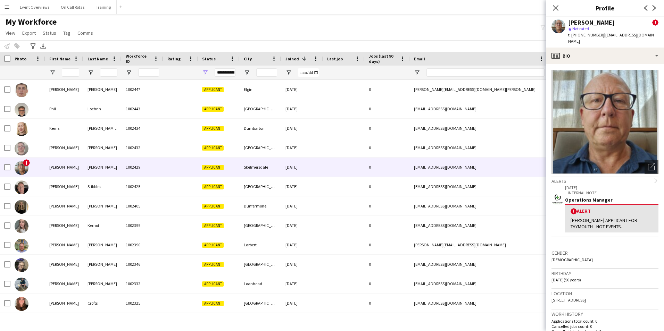
click at [592, 38] on div "t. +447713193120 | bernie2969@sky.com" at bounding box center [613, 38] width 90 height 13
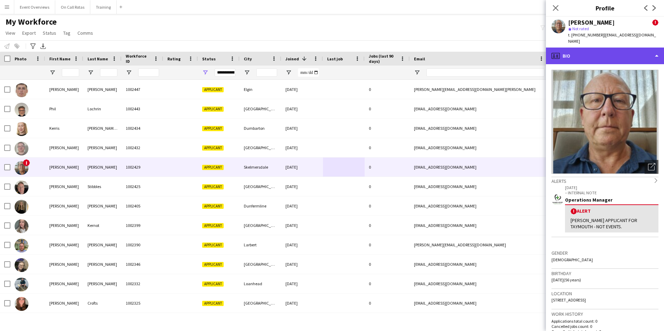
click at [593, 48] on div "profile Bio" at bounding box center [605, 56] width 118 height 17
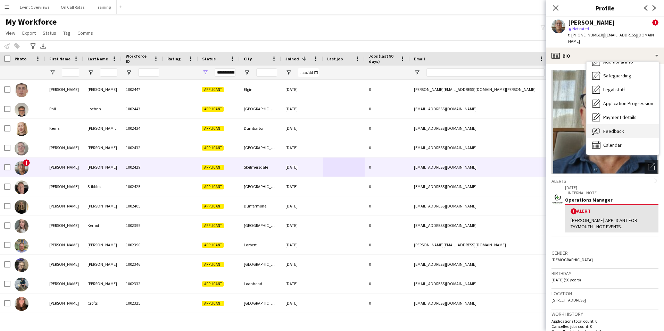
click at [605, 128] on span "Feedback" at bounding box center [613, 131] width 21 height 6
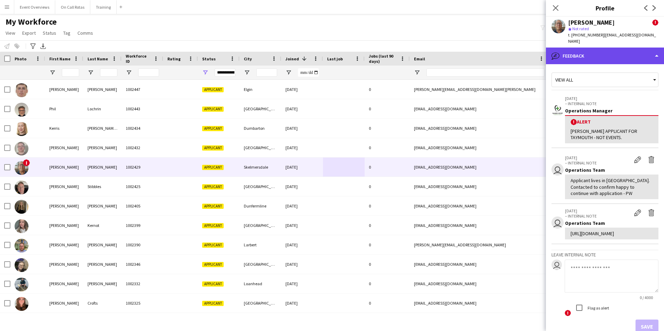
click at [581, 48] on div "bubble-pencil Feedback" at bounding box center [605, 56] width 118 height 17
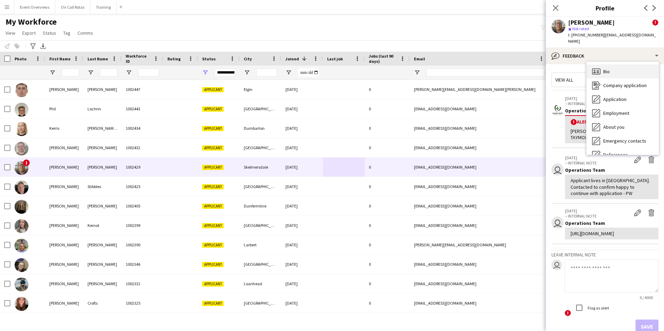
click at [595, 67] on icon "Bio" at bounding box center [596, 71] width 8 height 8
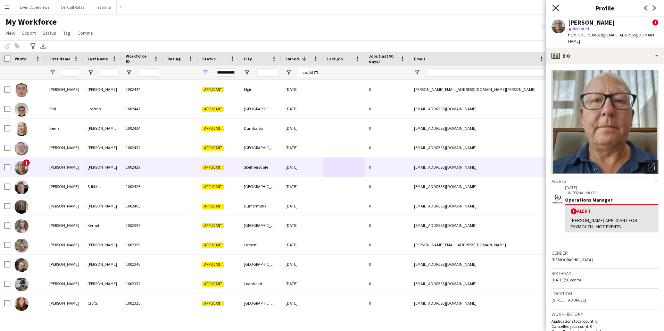
click at [557, 8] on icon "Close pop-in" at bounding box center [555, 8] width 7 height 7
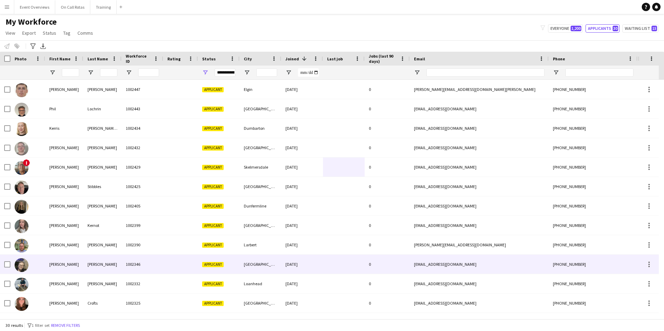
click at [68, 256] on div "Emily" at bounding box center [64, 264] width 38 height 19
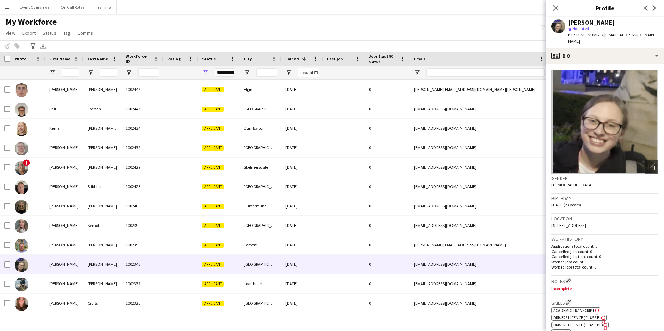
click at [598, 40] on div "Emily Hansen star Not rated t. +447366459367 | emilyciarahansen9@gmail.com" at bounding box center [605, 32] width 118 height 31
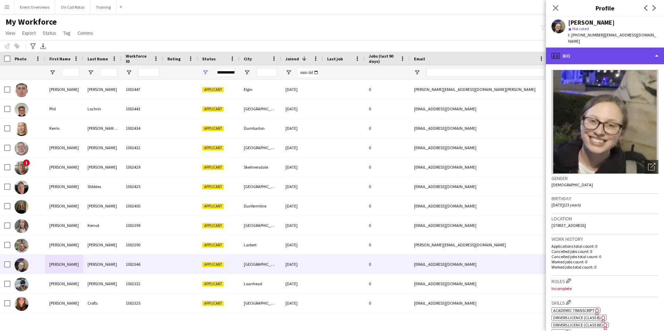
click at [596, 48] on div "profile Bio" at bounding box center [605, 56] width 118 height 17
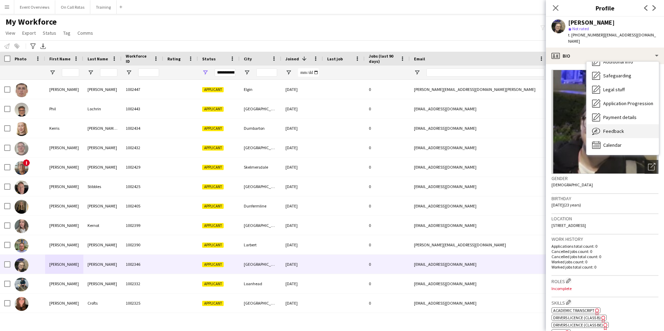
click at [614, 128] on span "Feedback" at bounding box center [613, 131] width 21 height 6
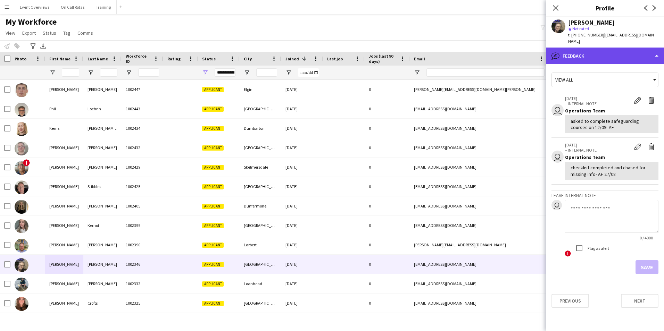
click at [563, 52] on div "bubble-pencil Feedback" at bounding box center [605, 56] width 118 height 17
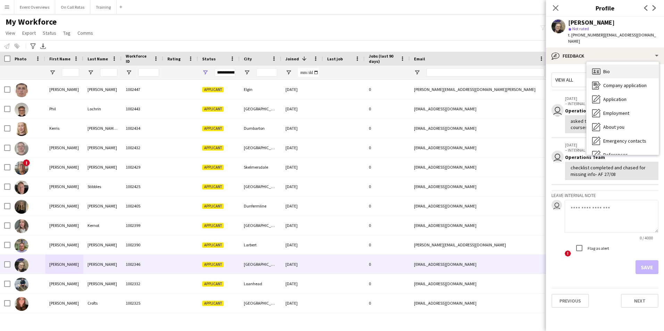
click at [621, 66] on div "Bio Bio" at bounding box center [623, 72] width 72 height 14
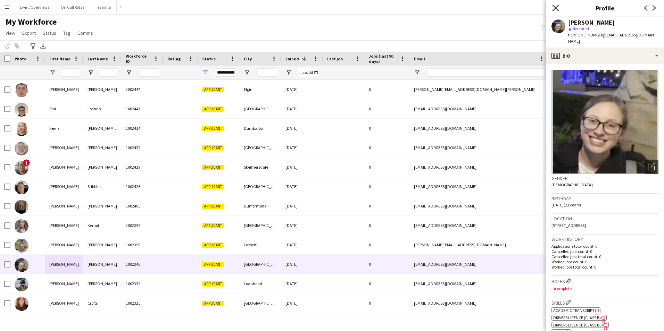
click at [552, 8] on icon "Close pop-in" at bounding box center [555, 8] width 7 height 7
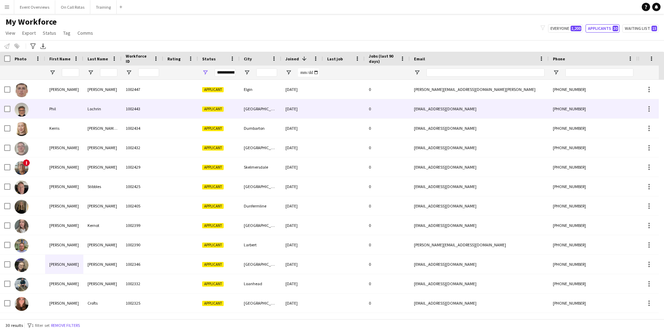
click at [92, 104] on div "Lochrin" at bounding box center [102, 108] width 38 height 19
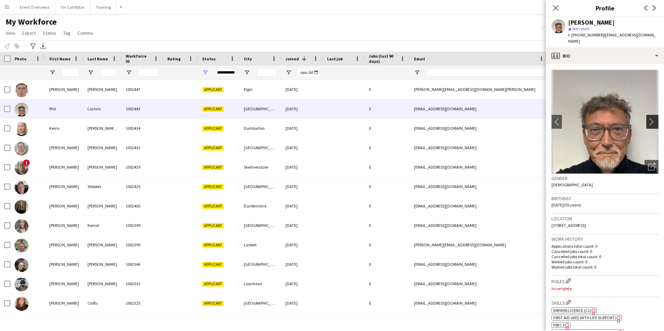
click at [648, 118] on app-icon "chevron-right" at bounding box center [653, 121] width 11 height 7
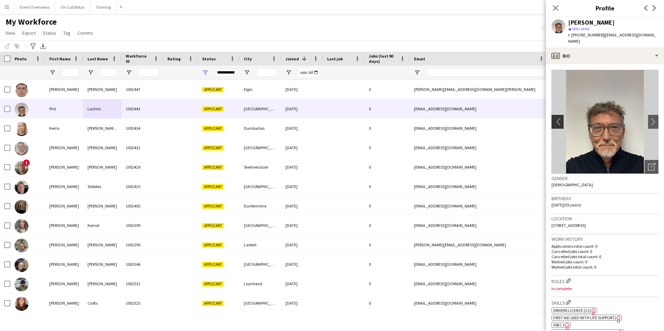
click at [560, 118] on app-icon "chevron-left" at bounding box center [556, 121] width 11 height 7
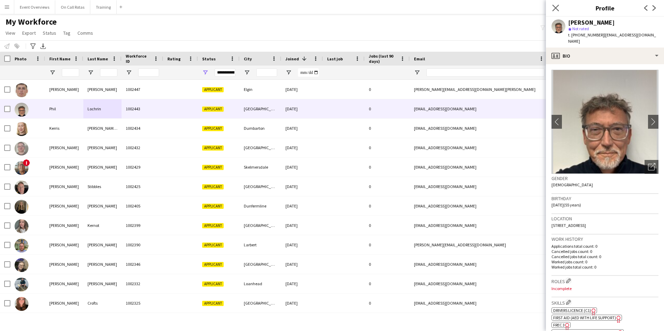
click at [557, 3] on app-icon "Close pop-in" at bounding box center [556, 8] width 10 height 10
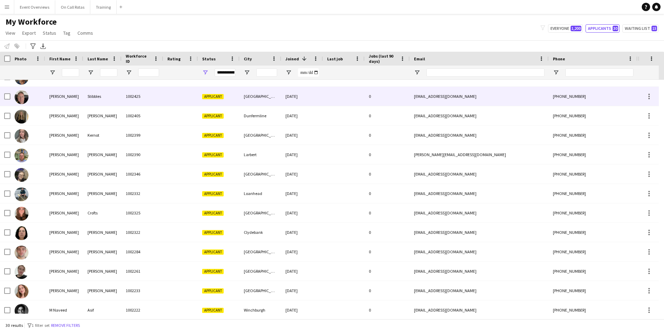
scroll to position [2, 0]
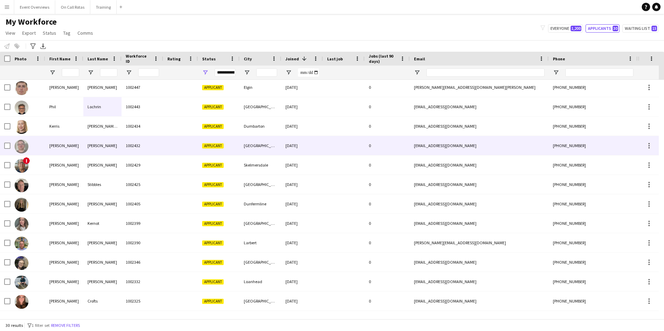
click at [113, 145] on div "Wilson" at bounding box center [102, 145] width 38 height 19
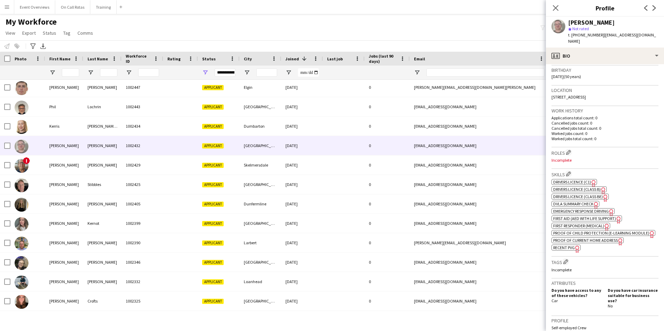
scroll to position [139, 0]
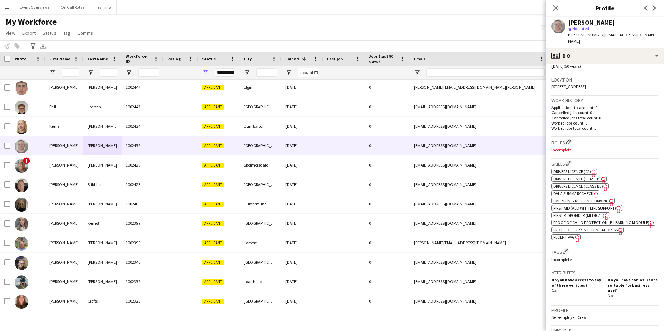
click at [576, 198] on span "Emergency Response Driving" at bounding box center [581, 200] width 56 height 5
click at [583, 206] on span "First Aid (AED with life support)" at bounding box center [584, 208] width 63 height 5
click at [582, 213] on span "First Responder (Medical)" at bounding box center [578, 215] width 51 height 5
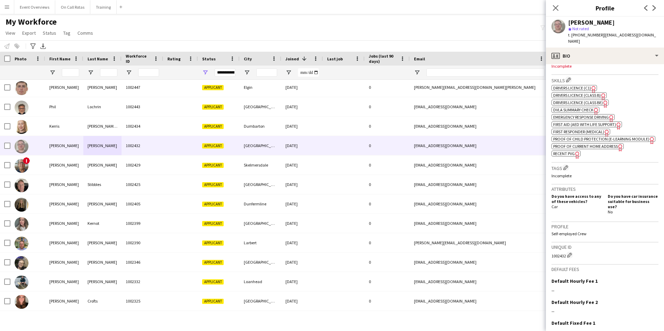
scroll to position [272, 0]
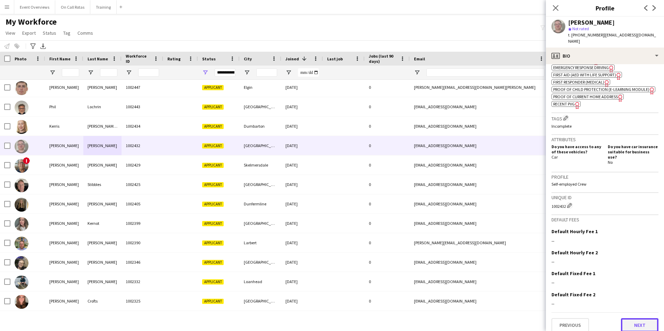
click at [630, 318] on button "Next" at bounding box center [640, 325] width 38 height 14
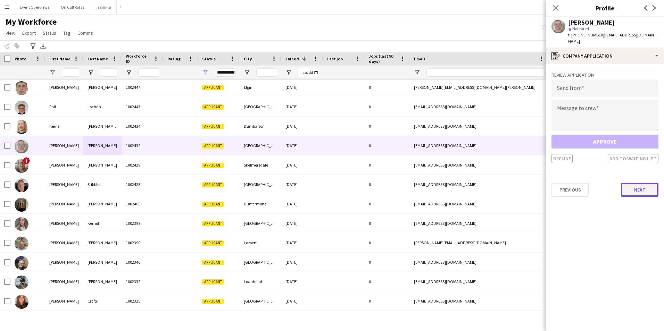
click at [632, 185] on button "Next" at bounding box center [640, 190] width 38 height 14
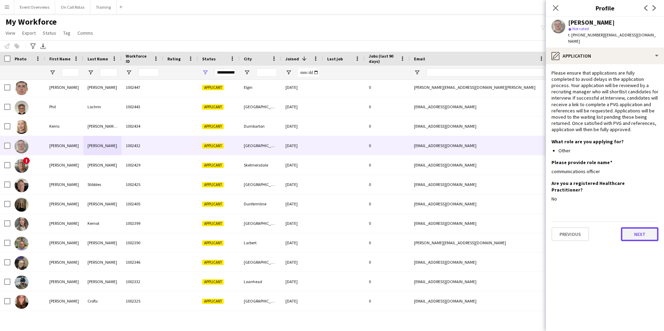
click at [642, 227] on button "Next" at bounding box center [640, 234] width 38 height 14
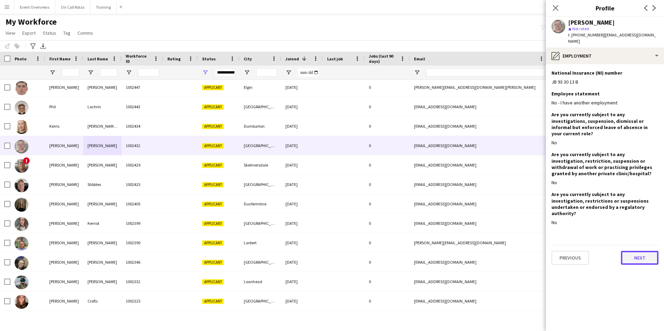
click at [642, 251] on button "Next" at bounding box center [640, 258] width 38 height 14
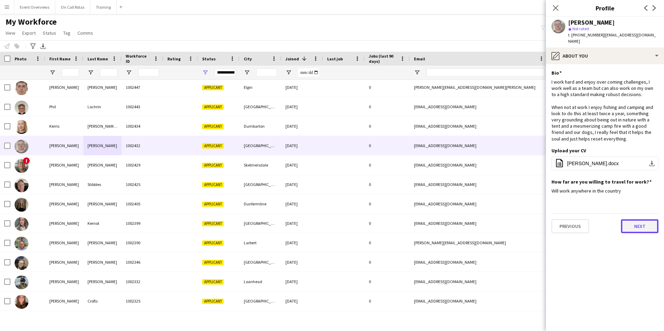
click at [634, 223] on button "Next" at bounding box center [640, 226] width 38 height 14
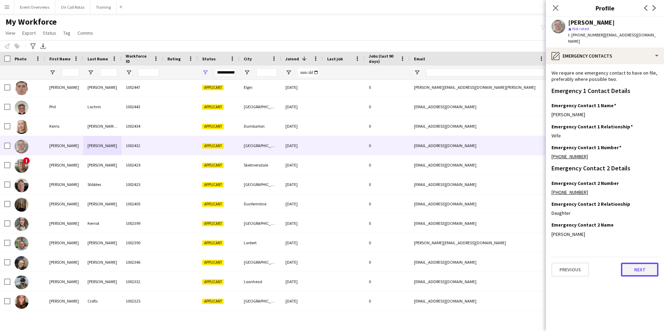
click at [634, 265] on button "Next" at bounding box center [640, 270] width 38 height 14
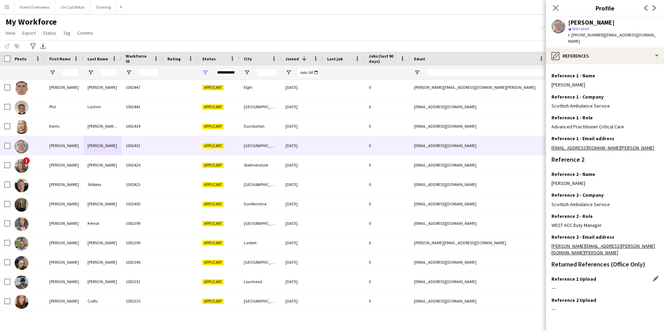
scroll to position [83, 0]
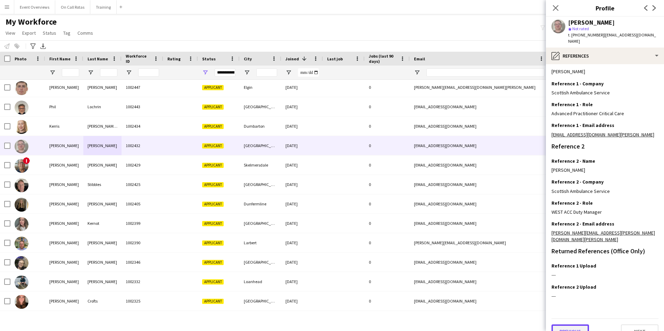
click at [571, 325] on button "Previous" at bounding box center [570, 332] width 38 height 14
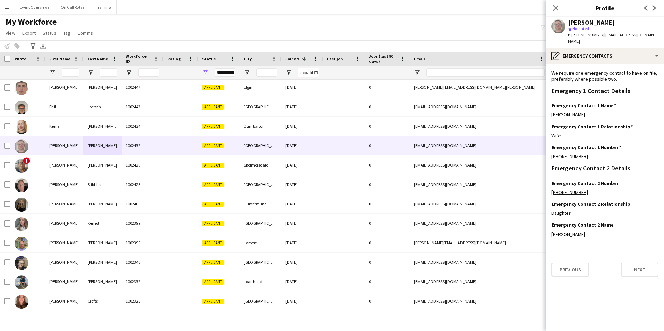
click at [561, 7] on div "Close pop-in" at bounding box center [555, 8] width 19 height 16
click at [556, 9] on icon at bounding box center [555, 8] width 7 height 7
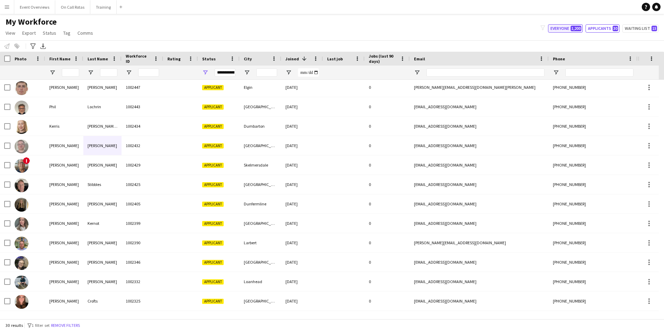
click at [577, 31] on span "1,200" at bounding box center [576, 29] width 11 height 6
type input "**********"
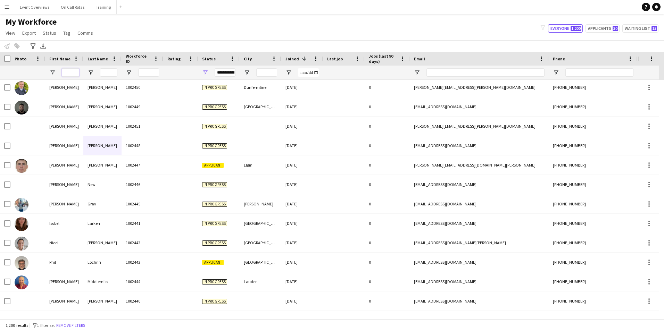
click at [72, 72] on input "First Name Filter Input" at bounding box center [70, 72] width 17 height 8
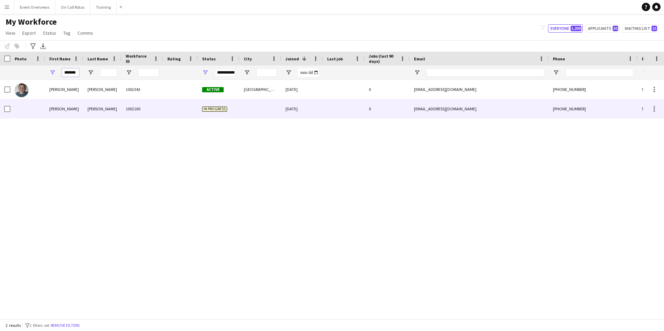
type input "*******"
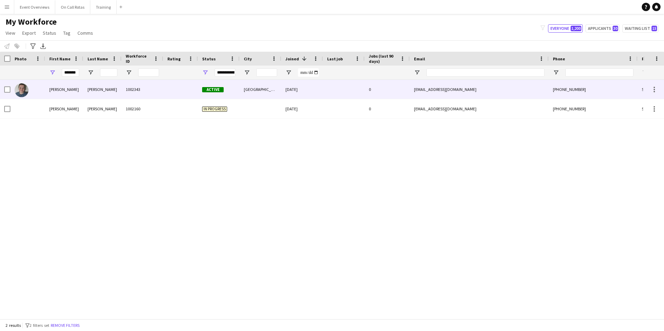
click at [106, 90] on div "Wilson" at bounding box center [102, 89] width 38 height 19
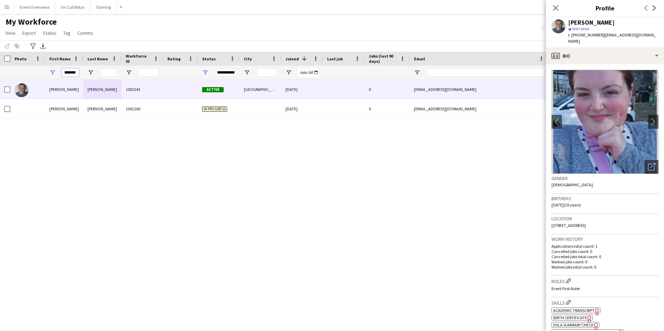
drag, startPoint x: 78, startPoint y: 75, endPoint x: 23, endPoint y: 77, distance: 55.2
click at [23, 77] on div "*******" at bounding box center [376, 73] width 753 height 14
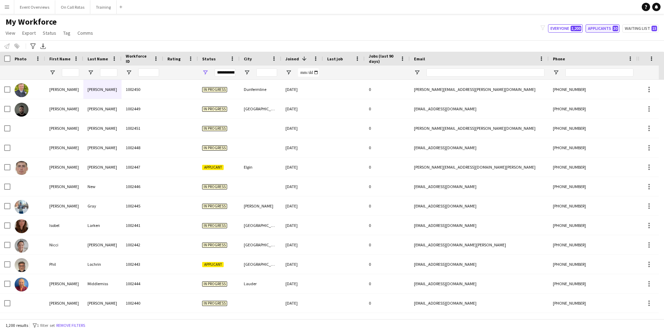
click at [616, 27] on span "30" at bounding box center [616, 29] width 6 height 6
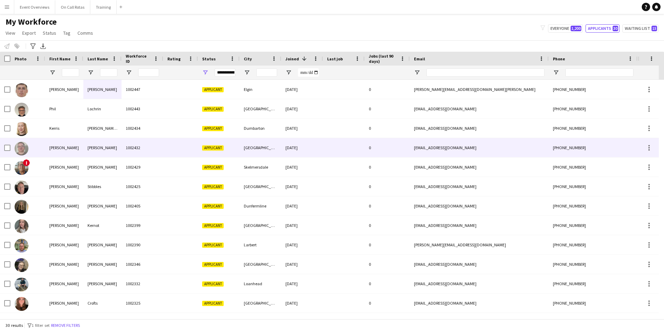
click at [117, 149] on div "Wilson" at bounding box center [102, 147] width 38 height 19
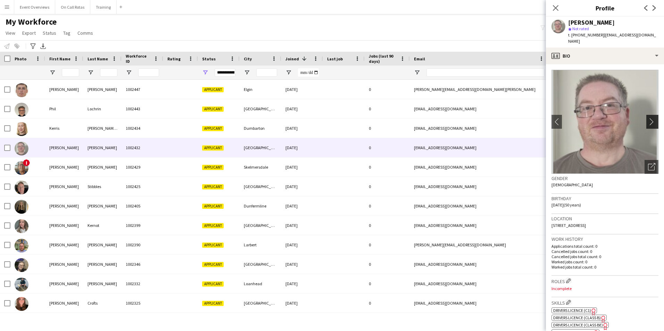
click at [650, 118] on app-icon "chevron-right" at bounding box center [653, 121] width 11 height 7
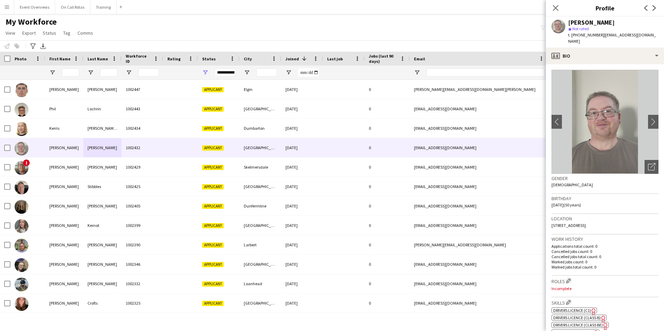
click at [555, 12] on div "Close pop-in" at bounding box center [555, 8] width 19 height 16
click at [555, 9] on icon "Close pop-in" at bounding box center [555, 8] width 7 height 7
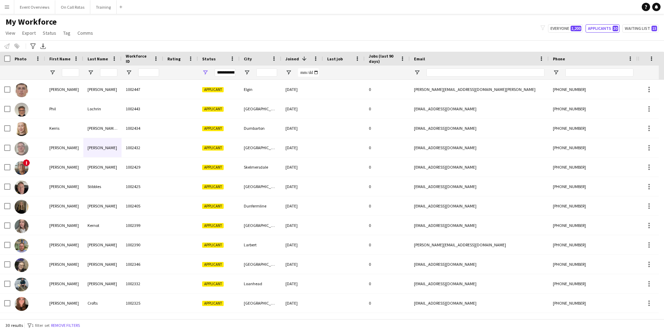
click at [484, 26] on div "My Workforce View Views Default view Active Staff Applications - First Aider Ap…" at bounding box center [332, 29] width 664 height 24
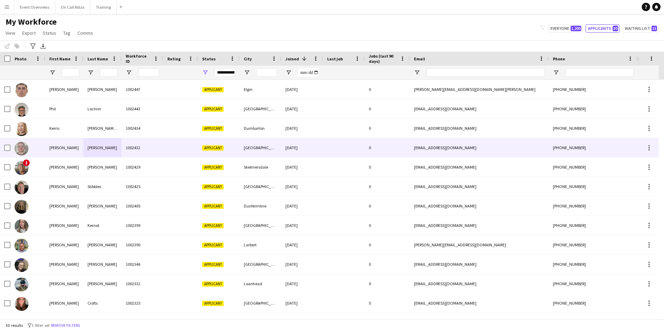
click at [142, 153] on div "1002432" at bounding box center [143, 147] width 42 height 19
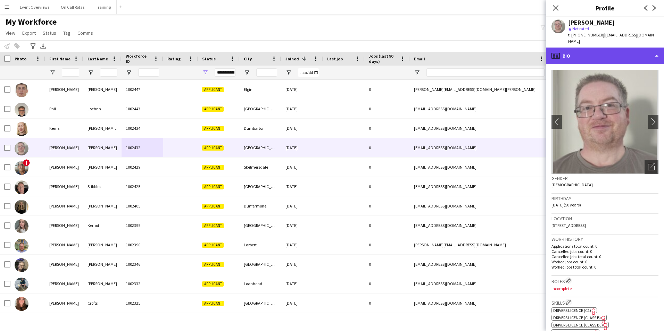
click at [594, 53] on div "profile Bio" at bounding box center [605, 56] width 118 height 17
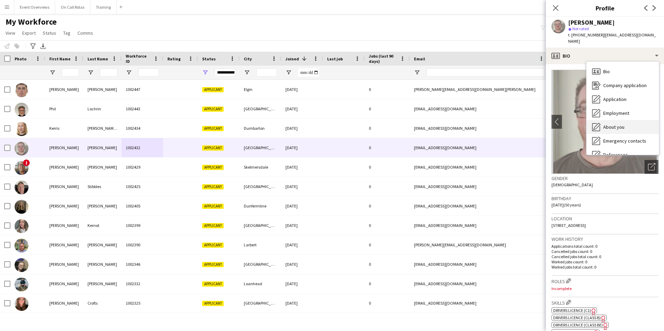
click at [614, 120] on div "About you About you" at bounding box center [623, 127] width 72 height 14
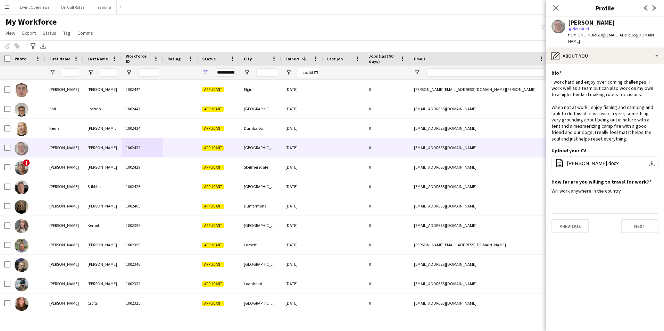
click at [583, 40] on div "Kevin Wilson star Not rated t. +447779197350 | chuckie_wilson@hotmail.com" at bounding box center [605, 32] width 118 height 31
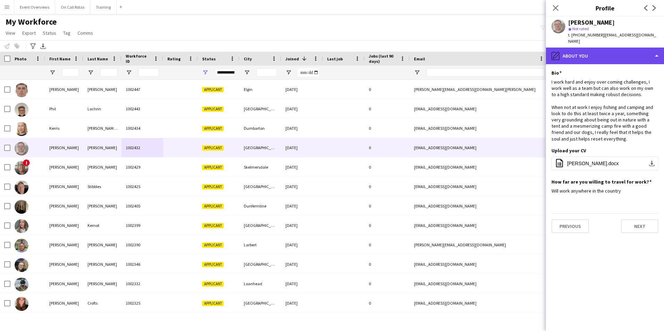
click at [595, 56] on div "pencil4 About you" at bounding box center [605, 56] width 118 height 17
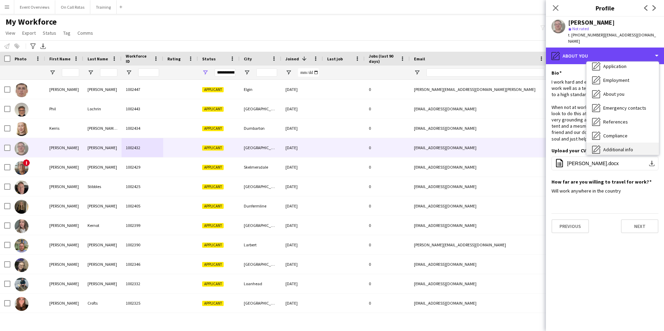
scroll to position [69, 0]
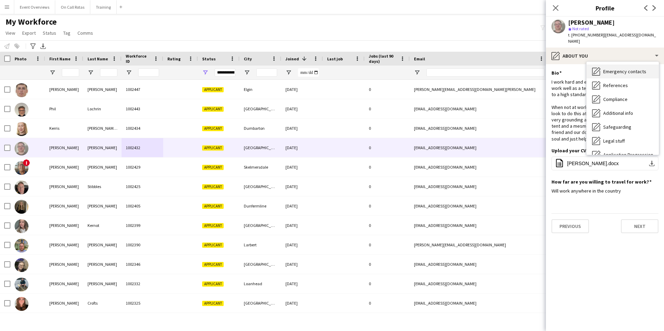
click at [609, 71] on div "Emergency contacts Emergency contacts" at bounding box center [623, 72] width 72 height 14
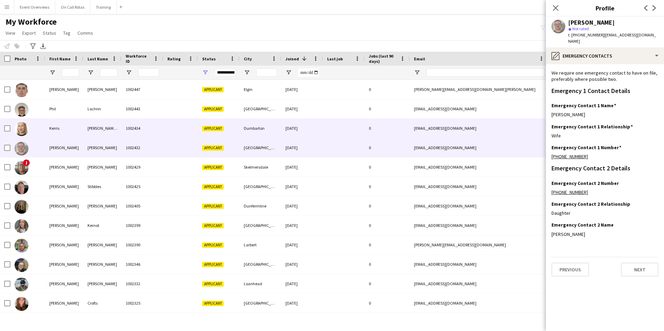
click at [467, 130] on div "kerrismcw@gmail.com" at bounding box center [479, 128] width 139 height 19
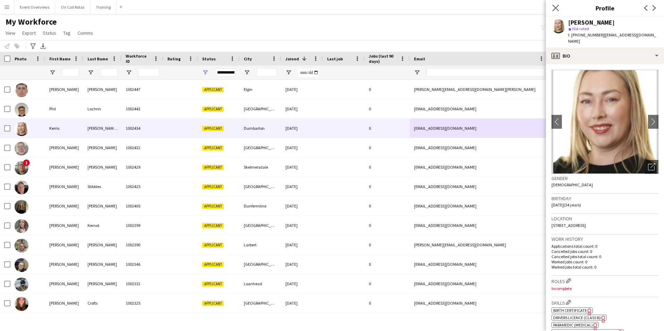
click at [559, 5] on app-icon "Close pop-in" at bounding box center [556, 8] width 10 height 10
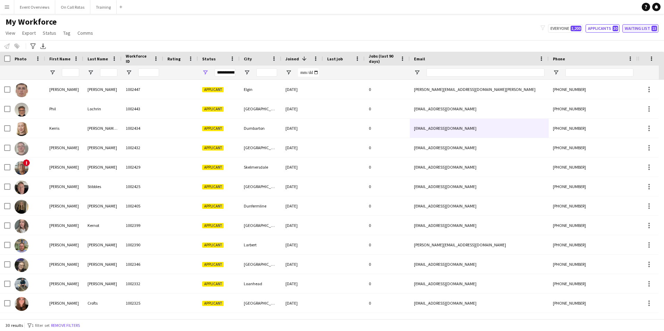
drag, startPoint x: 633, startPoint y: 24, endPoint x: 636, endPoint y: 27, distance: 4.2
click at [633, 24] on div "My Workforce View Views Default view Active Staff Applications - First Aider Ap…" at bounding box center [332, 29] width 664 height 24
click at [636, 27] on button "Waiting list 15" at bounding box center [640, 28] width 36 height 8
type input "**********"
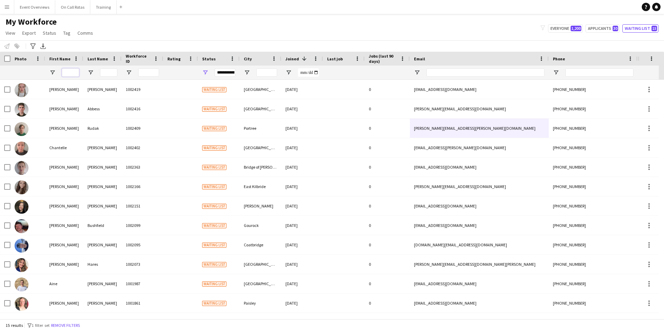
click at [69, 73] on input "First Name Filter Input" at bounding box center [70, 72] width 17 height 8
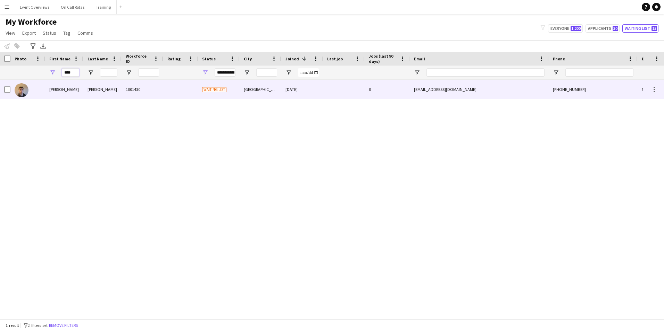
type input "****"
click at [137, 97] on div "1001430" at bounding box center [143, 89] width 42 height 19
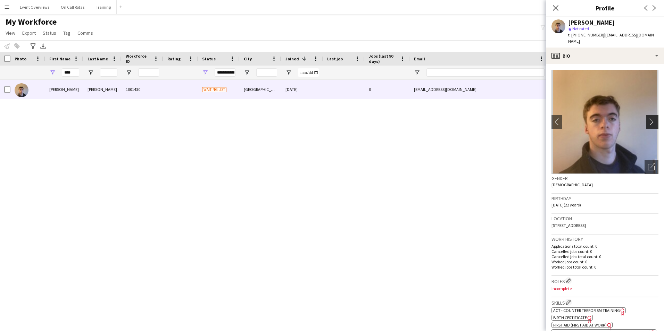
click at [648, 118] on app-icon "chevron-right" at bounding box center [653, 121] width 11 height 7
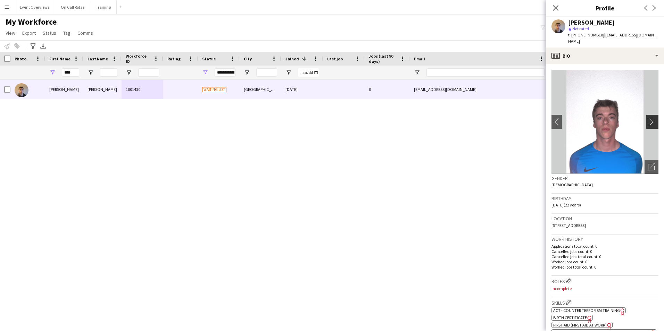
click at [648, 118] on app-icon "chevron-right" at bounding box center [653, 121] width 11 height 7
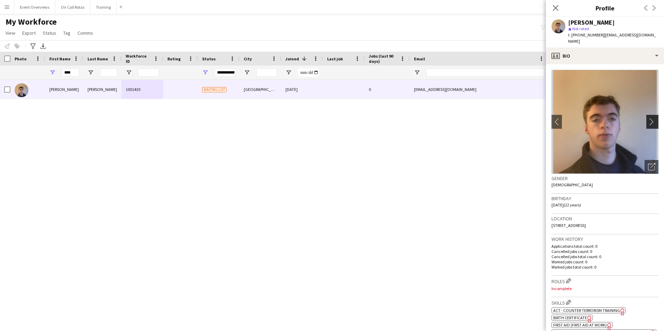
click at [648, 118] on app-icon "chevron-right" at bounding box center [653, 121] width 11 height 7
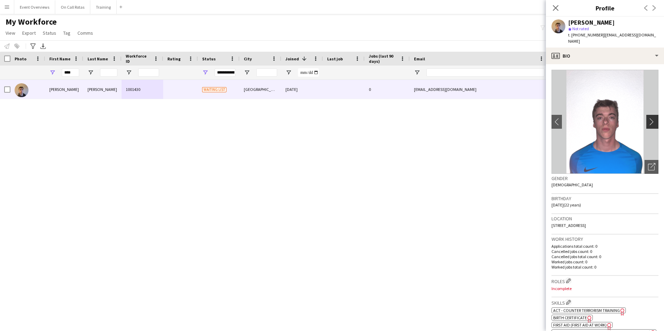
click at [648, 118] on app-icon "chevron-right" at bounding box center [653, 121] width 11 height 7
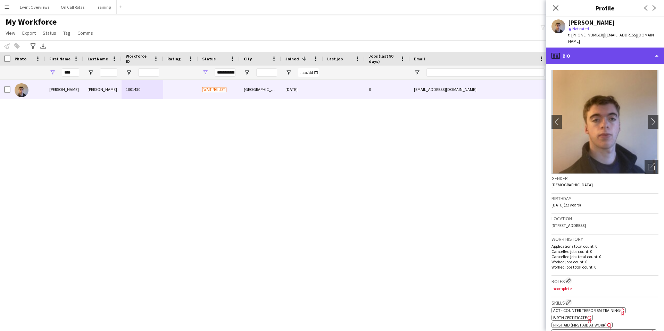
click at [574, 51] on div "profile Bio" at bounding box center [605, 56] width 118 height 17
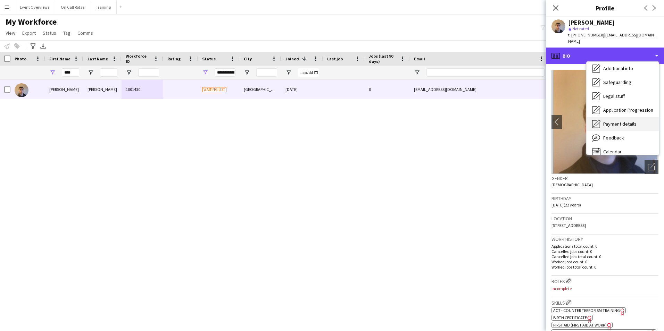
scroll to position [121, 0]
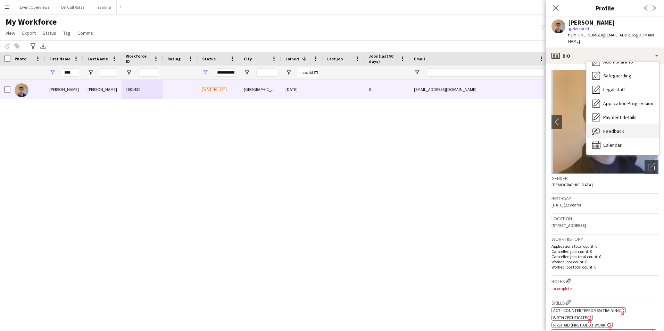
click at [614, 128] on span "Feedback" at bounding box center [613, 131] width 21 height 6
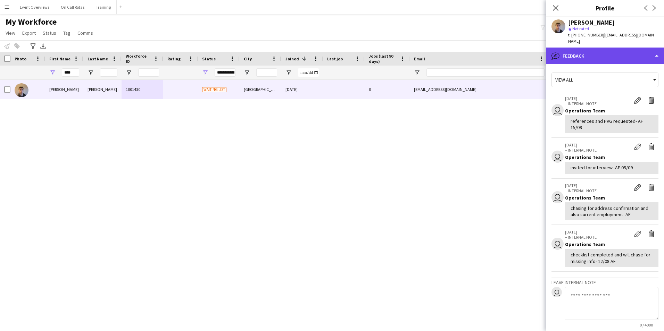
click at [584, 48] on div "bubble-pencil Feedback" at bounding box center [605, 56] width 118 height 17
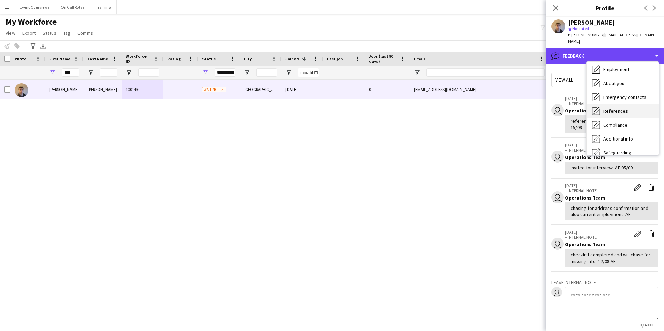
scroll to position [0, 0]
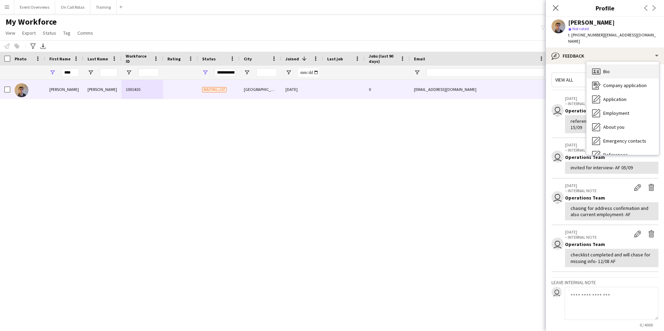
click at [610, 68] on div "Bio Bio" at bounding box center [623, 72] width 72 height 14
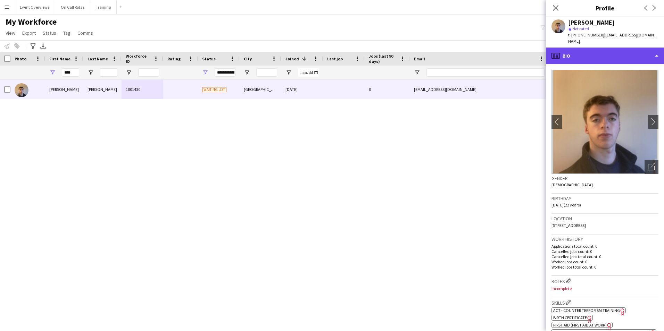
click at [564, 48] on div "profile Bio" at bounding box center [605, 56] width 118 height 17
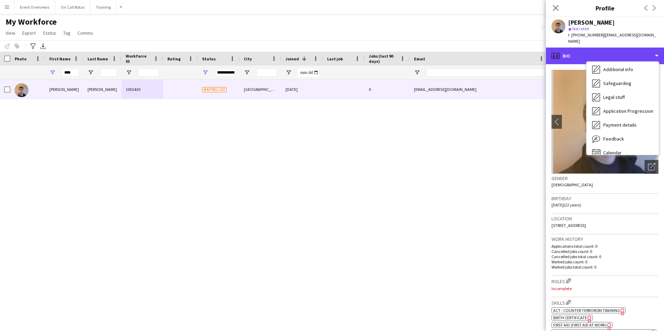
scroll to position [121, 0]
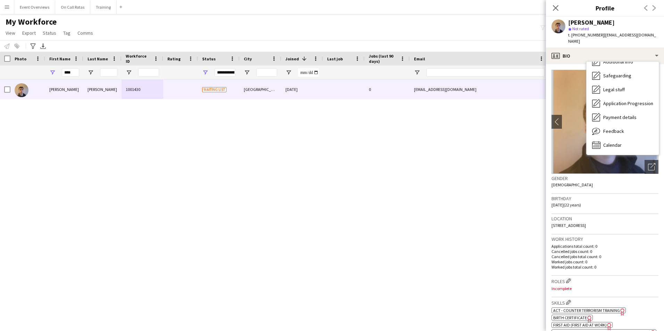
click at [607, 116] on div "Payment details Payment details" at bounding box center [623, 117] width 72 height 14
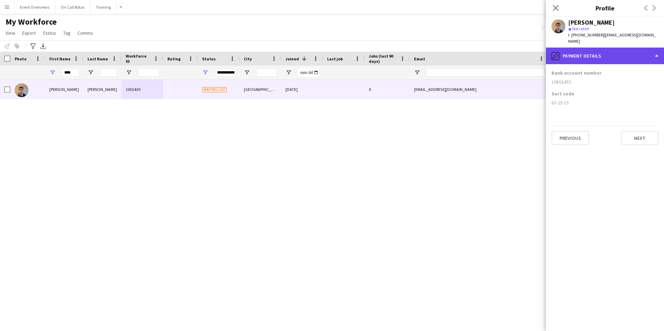
click at [598, 50] on div "pencil4 Payment details" at bounding box center [605, 56] width 118 height 17
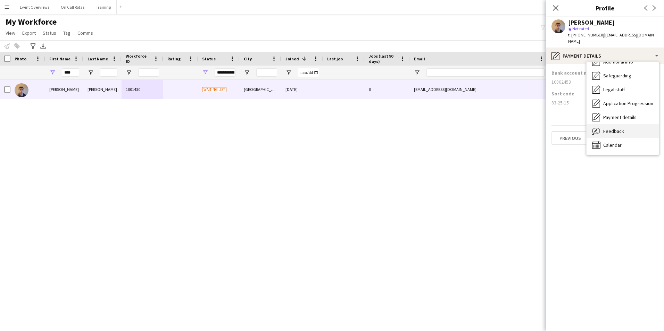
click at [626, 124] on div "Feedback Feedback" at bounding box center [623, 131] width 72 height 14
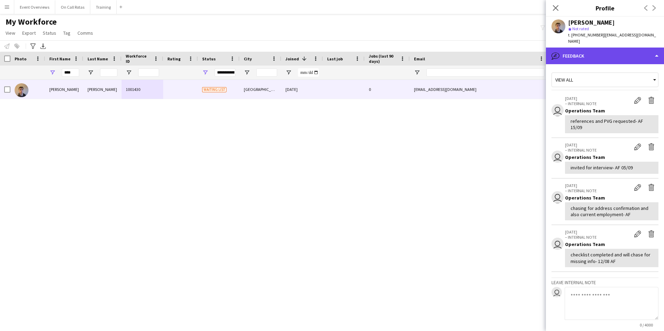
click at [598, 48] on div "bubble-pencil Feedback" at bounding box center [605, 56] width 118 height 17
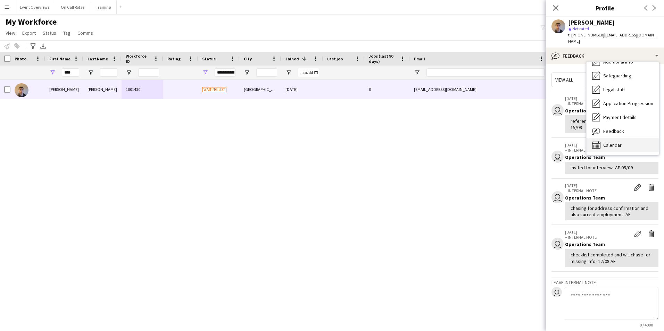
click at [618, 142] on span "Calendar" at bounding box center [612, 145] width 18 height 6
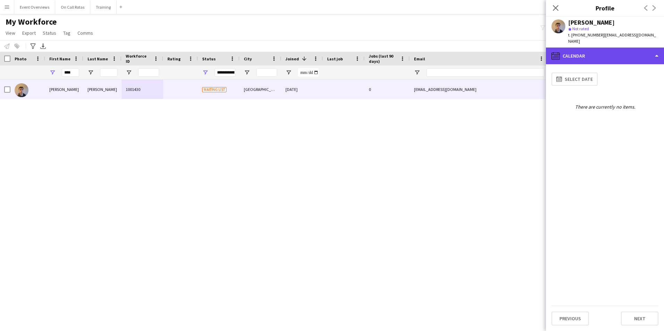
click at [598, 48] on div "calendar-full Calendar" at bounding box center [605, 56] width 118 height 17
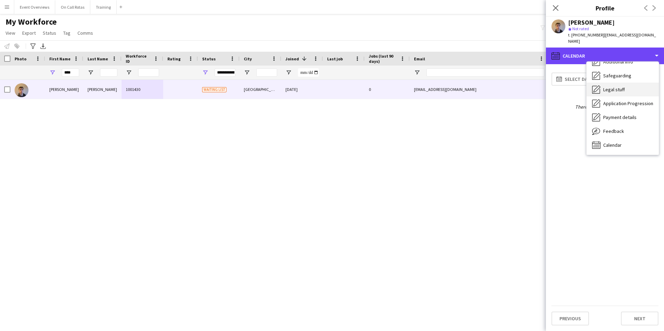
scroll to position [86, 0]
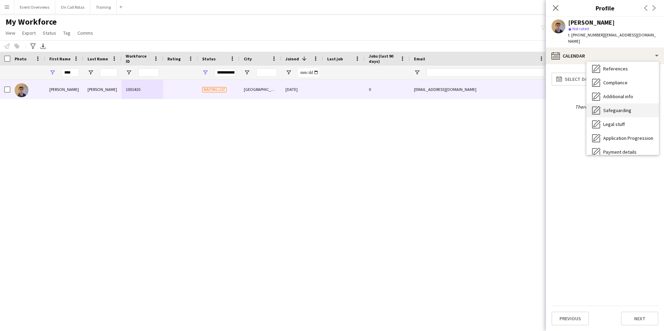
click at [614, 107] on span "Safeguarding" at bounding box center [617, 110] width 28 height 6
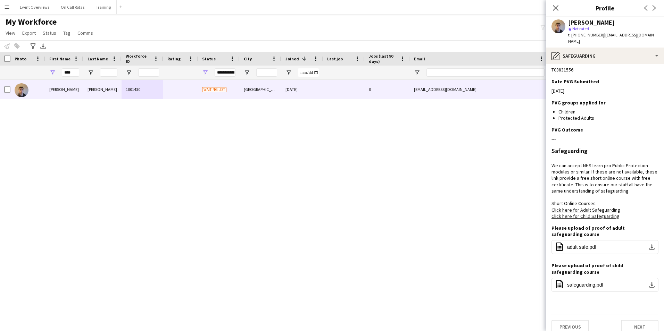
scroll to position [140, 0]
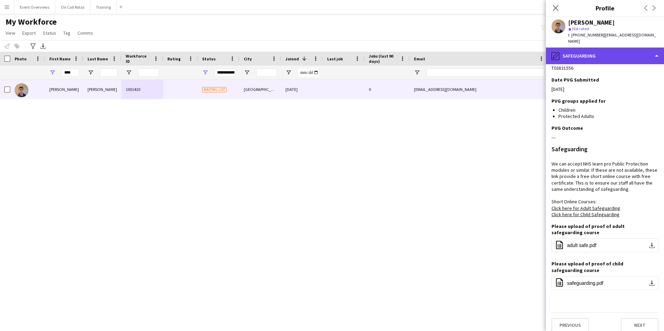
click at [584, 51] on div "pencil4 Safeguarding" at bounding box center [605, 56] width 118 height 17
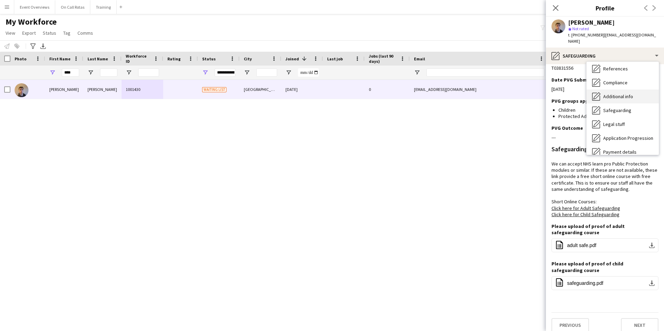
click at [614, 93] on span "Additional info" at bounding box center [618, 96] width 30 height 6
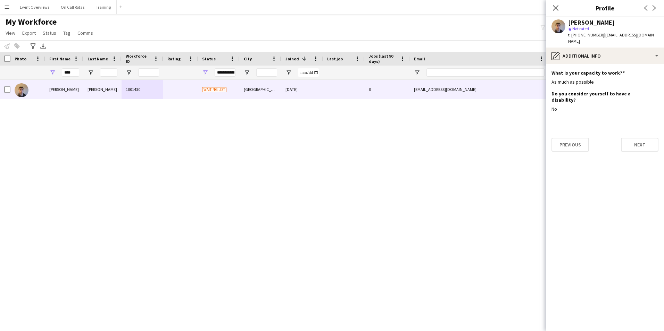
click at [579, 141] on app-section-data-types "What is your capacity to work? Edit this field As much as possible Do you consi…" at bounding box center [605, 197] width 118 height 267
click at [576, 138] on button "Previous" at bounding box center [570, 145] width 38 height 14
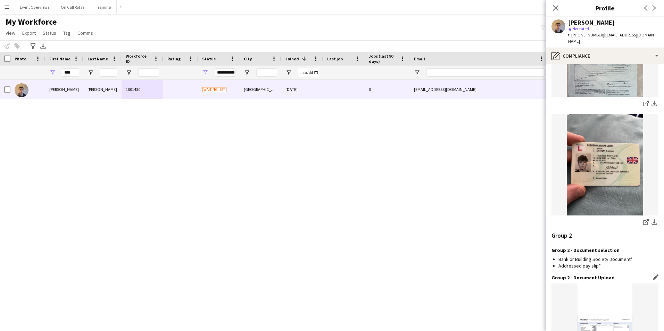
scroll to position [788, 0]
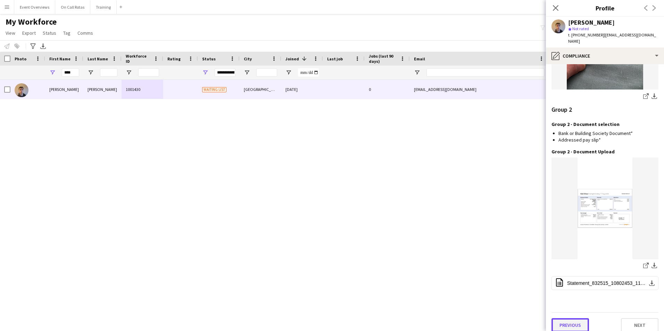
click at [570, 318] on button "Previous" at bounding box center [570, 325] width 38 height 14
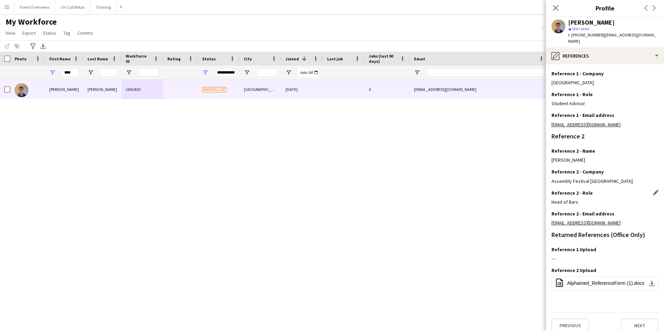
scroll to position [93, 0]
click at [653, 246] on app-icon "Edit this field" at bounding box center [656, 249] width 6 height 6
click at [635, 256] on button "Upload new file" at bounding box center [636, 260] width 43 height 11
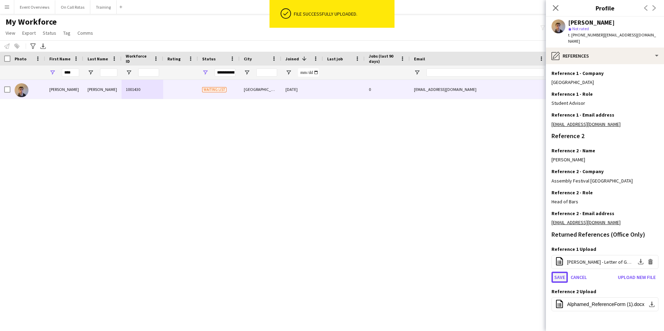
click at [560, 273] on button "Save" at bounding box center [559, 277] width 16 height 11
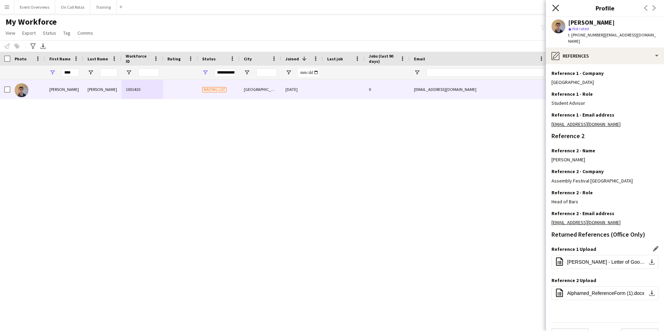
click at [553, 10] on icon "Close pop-in" at bounding box center [555, 8] width 7 height 7
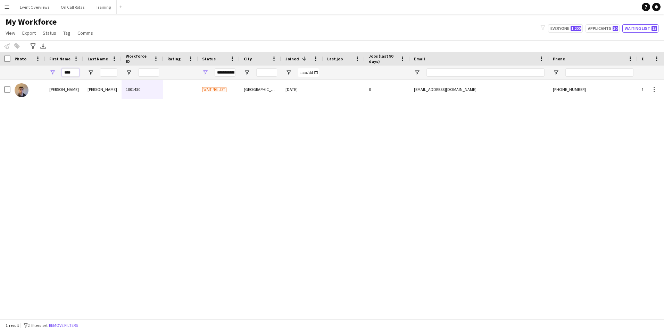
drag, startPoint x: 74, startPoint y: 72, endPoint x: 58, endPoint y: 74, distance: 15.8
click at [58, 74] on div "****" at bounding box center [64, 73] width 38 height 14
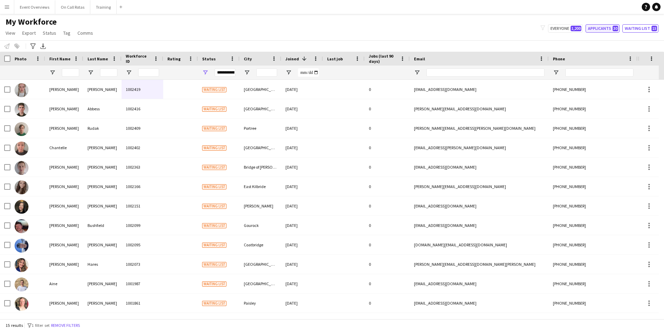
click at [600, 31] on button "Applicants 30" at bounding box center [602, 28] width 34 height 8
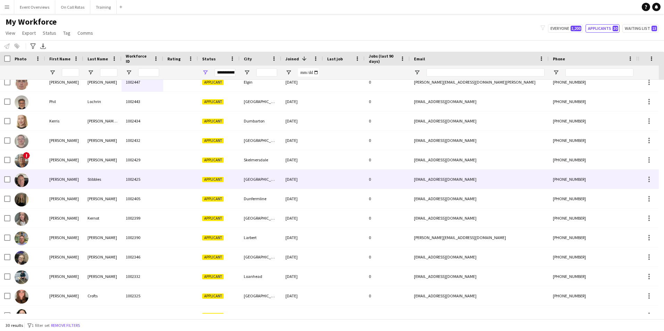
scroll to position [0, 0]
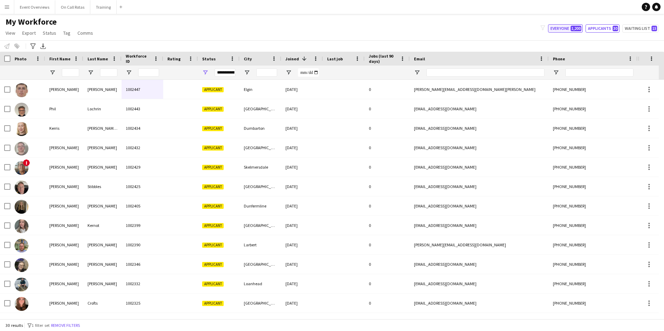
click at [580, 29] on span "1,200" at bounding box center [576, 29] width 11 height 6
type input "**********"
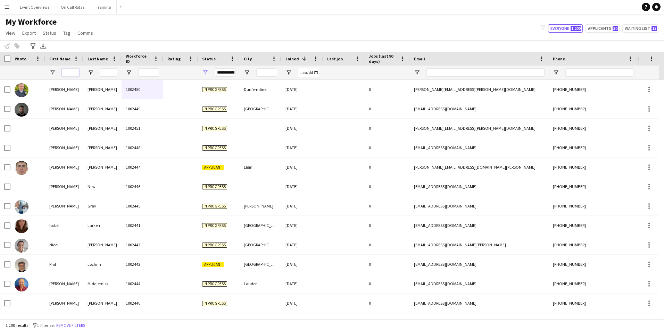
click at [75, 73] on input "First Name Filter Input" at bounding box center [70, 72] width 17 height 8
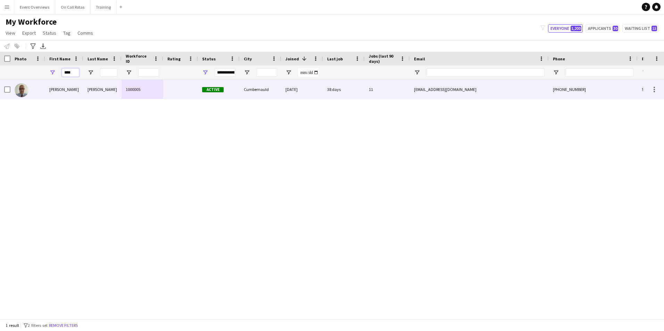
type input "****"
click at [124, 90] on div "1000005" at bounding box center [143, 89] width 42 height 19
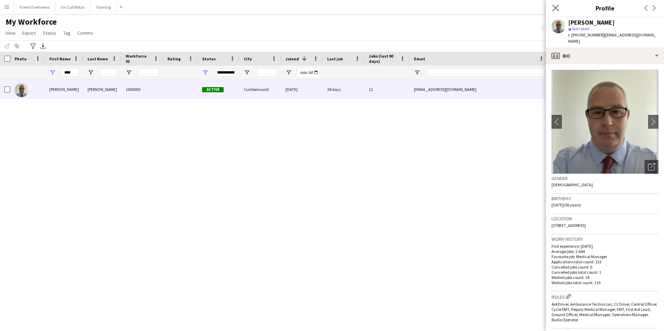
click at [555, 4] on app-icon "Close pop-in" at bounding box center [556, 8] width 10 height 10
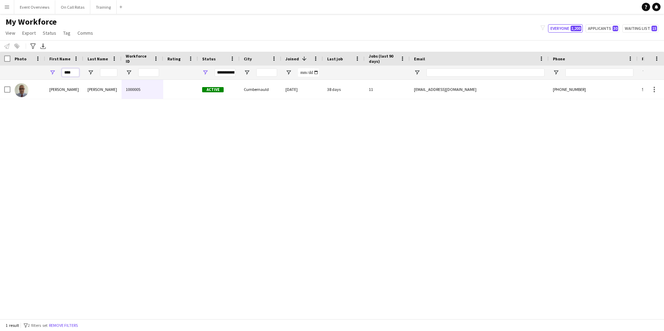
drag, startPoint x: 74, startPoint y: 70, endPoint x: 50, endPoint y: 72, distance: 23.7
click at [50, 72] on div "****" at bounding box center [64, 73] width 38 height 14
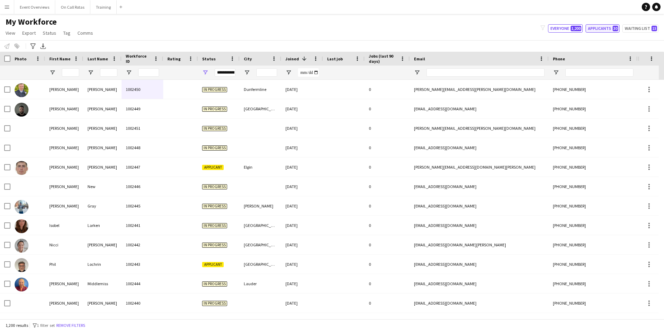
click at [607, 25] on button "Applicants 30" at bounding box center [602, 28] width 34 height 8
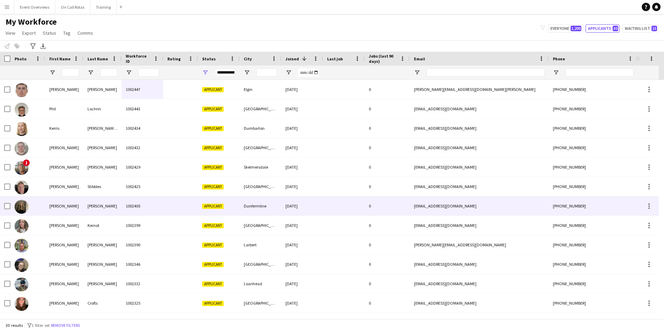
click at [63, 208] on div "Lucy" at bounding box center [64, 206] width 38 height 19
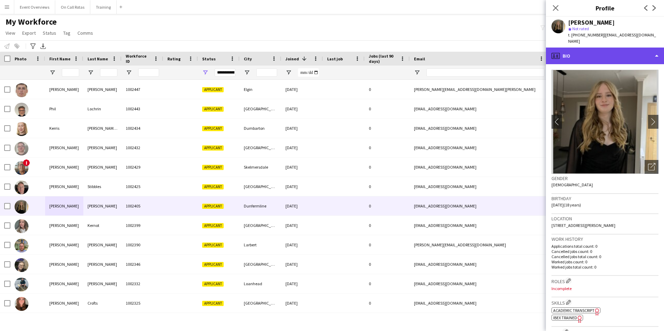
click at [576, 49] on div "profile Bio" at bounding box center [605, 56] width 118 height 17
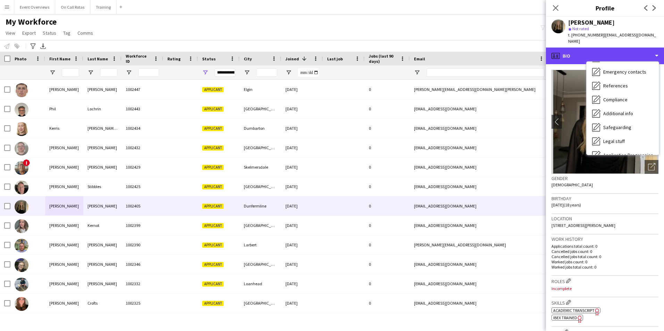
scroll to position [121, 0]
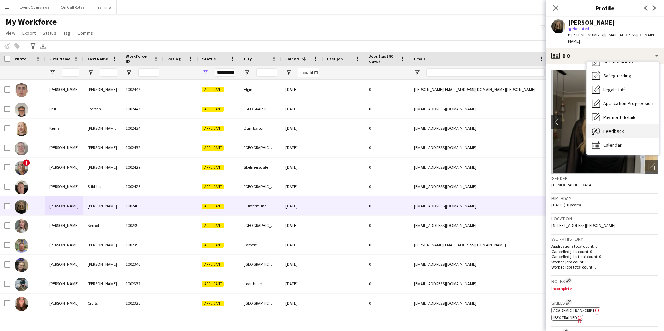
click at [614, 128] on span "Feedback" at bounding box center [613, 131] width 21 height 6
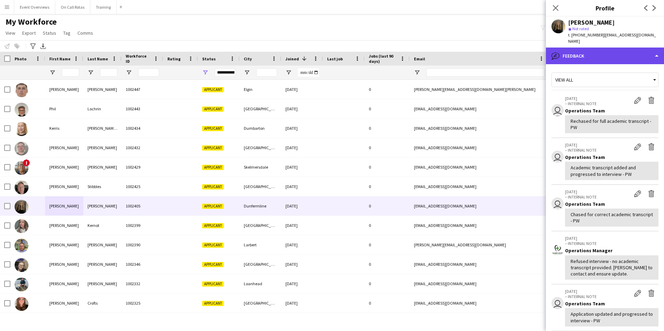
click at [600, 53] on div "bubble-pencil Feedback" at bounding box center [605, 56] width 118 height 17
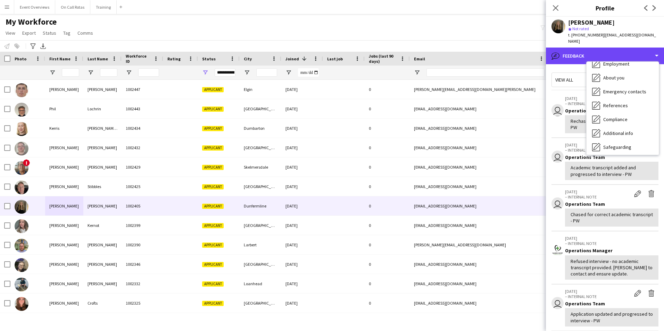
scroll to position [0, 0]
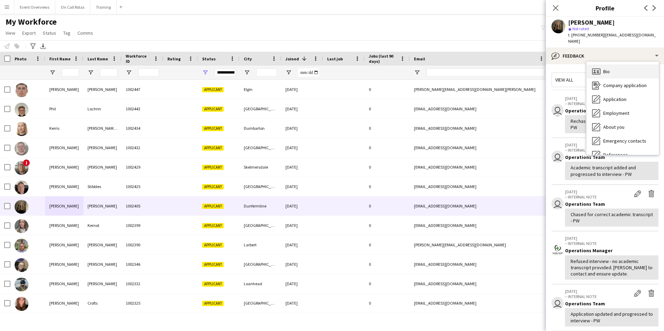
click at [613, 65] on div "Bio Bio" at bounding box center [623, 72] width 72 height 14
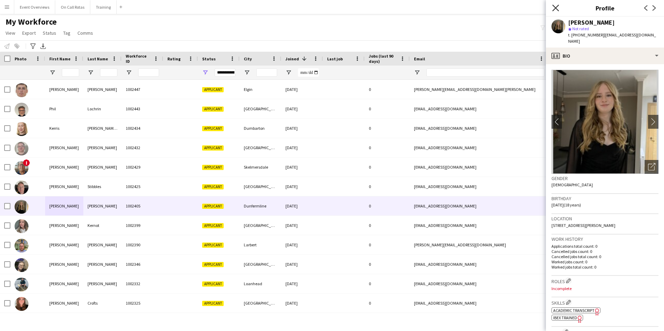
click at [552, 6] on icon "Close pop-in" at bounding box center [555, 8] width 7 height 7
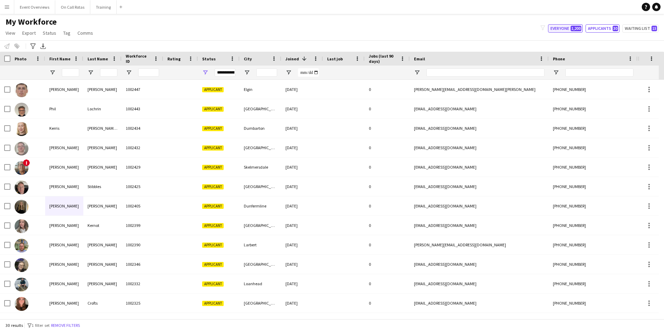
click at [566, 30] on button "Everyone 1,200" at bounding box center [565, 28] width 35 height 8
type input "**********"
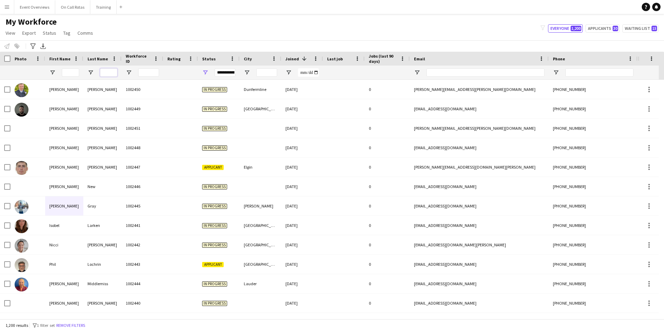
drag, startPoint x: 110, startPoint y: 72, endPoint x: 138, endPoint y: 69, distance: 28.0
click at [110, 72] on input "Last Name Filter Input" at bounding box center [108, 72] width 17 height 8
type input "*******"
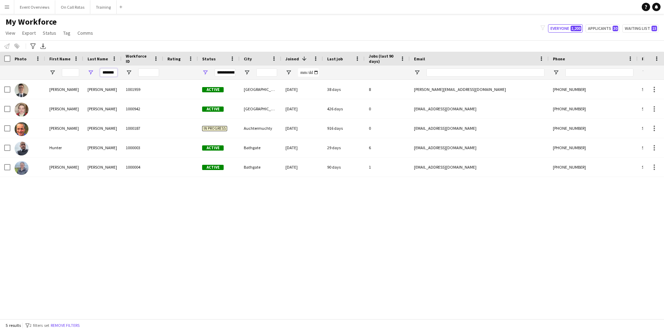
drag, startPoint x: 116, startPoint y: 73, endPoint x: 99, endPoint y: 76, distance: 17.6
click at [99, 76] on div "*******" at bounding box center [102, 73] width 38 height 14
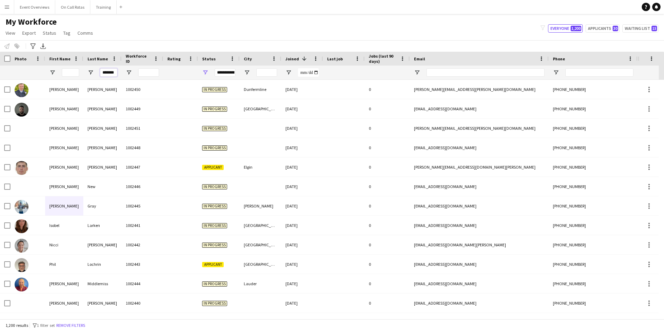
scroll to position [0, 1]
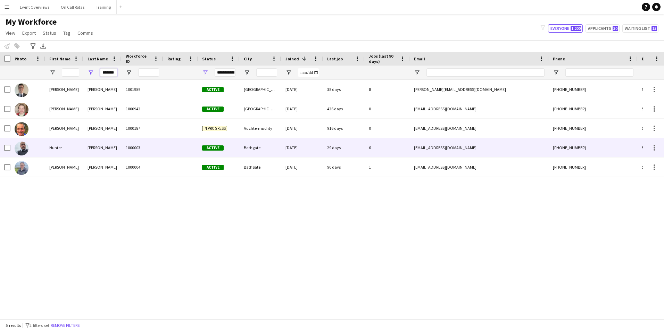
type input "*******"
click at [111, 150] on div "Cameron" at bounding box center [102, 147] width 38 height 19
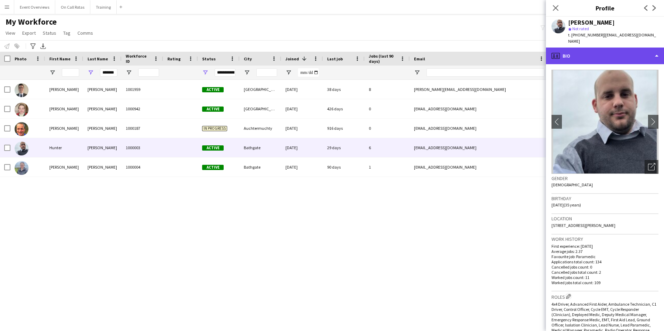
click at [595, 53] on div "profile Bio" at bounding box center [605, 56] width 118 height 17
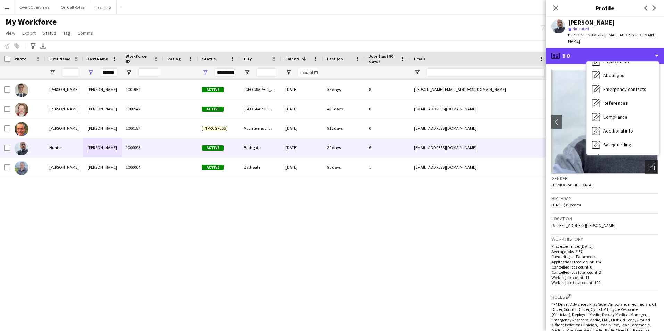
scroll to position [51, 0]
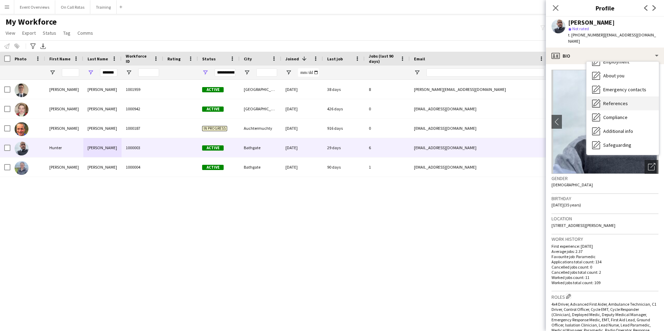
click at [612, 100] on span "References" at bounding box center [615, 103] width 25 height 6
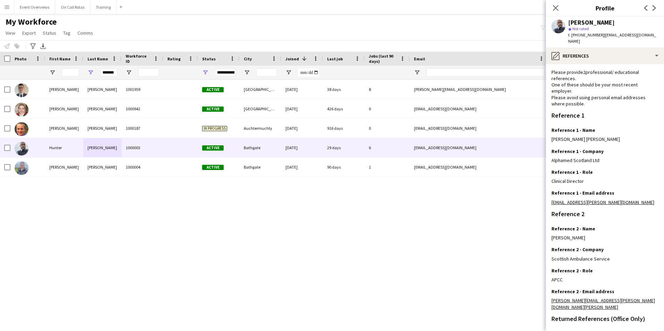
scroll to position [0, 0]
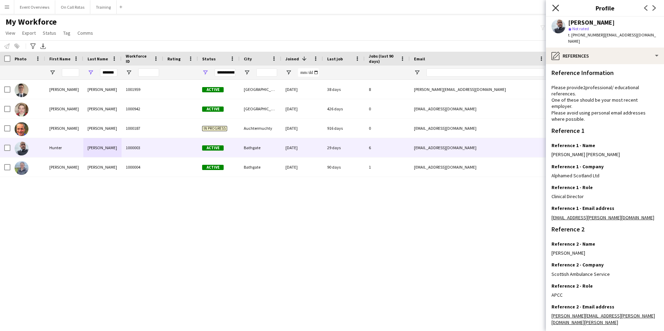
click at [557, 7] on icon "Close pop-in" at bounding box center [555, 8] width 7 height 7
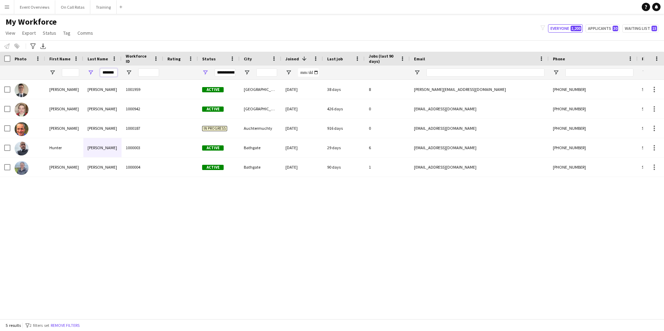
scroll to position [0, 1]
drag, startPoint x: 103, startPoint y: 73, endPoint x: 146, endPoint y: 79, distance: 43.5
click at [146, 79] on div "*******" at bounding box center [376, 73] width 753 height 14
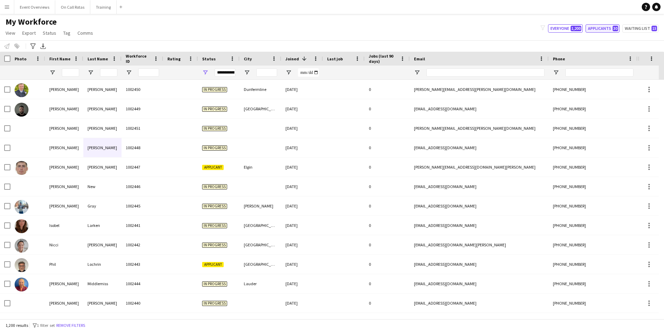
click at [597, 33] on button "Applicants 30" at bounding box center [602, 28] width 34 height 8
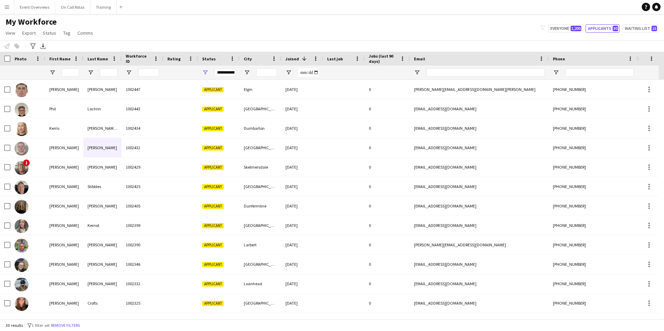
drag, startPoint x: 467, startPoint y: 20, endPoint x: 451, endPoint y: 13, distance: 16.8
click at [467, 20] on div "My Workforce View Views Default view Active Staff Applications - First Aider Ap…" at bounding box center [332, 29] width 664 height 24
click at [555, 32] on button "Everyone 1,200" at bounding box center [565, 28] width 35 height 8
type input "**********"
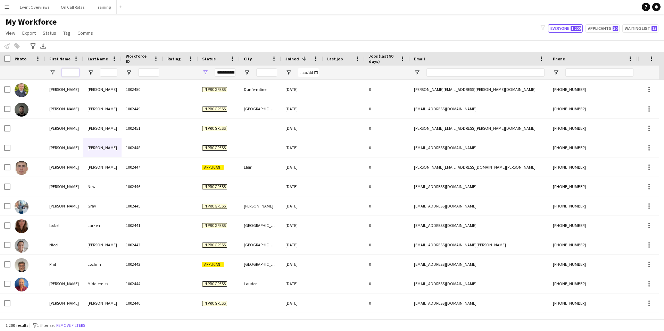
click at [79, 73] on input "First Name Filter Input" at bounding box center [70, 72] width 17 height 8
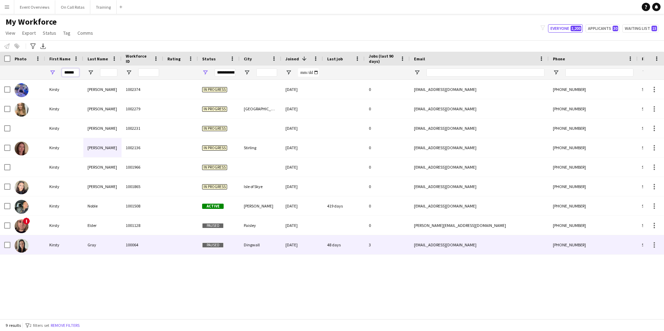
type input "******"
click at [126, 246] on div "100064" at bounding box center [143, 244] width 42 height 19
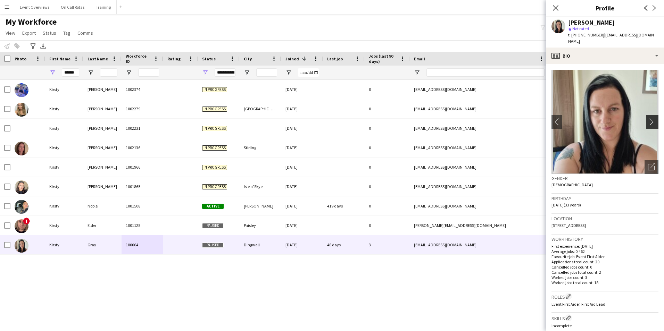
click at [648, 118] on app-icon "chevron-right" at bounding box center [653, 121] width 11 height 7
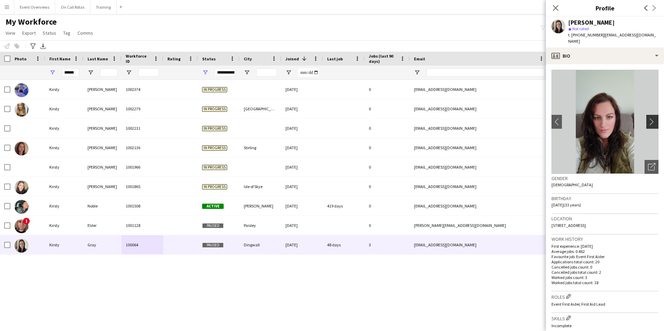
click at [648, 118] on app-icon "chevron-right" at bounding box center [653, 121] width 11 height 7
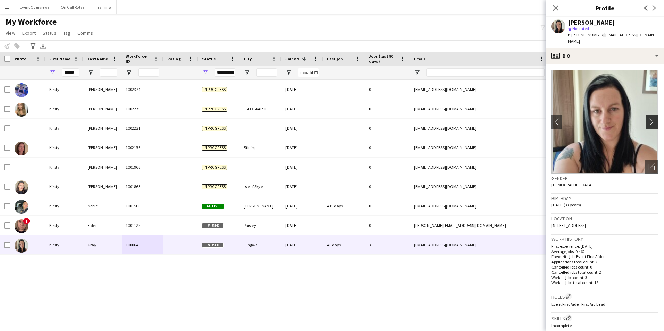
click at [648, 118] on app-icon "chevron-right" at bounding box center [653, 121] width 11 height 7
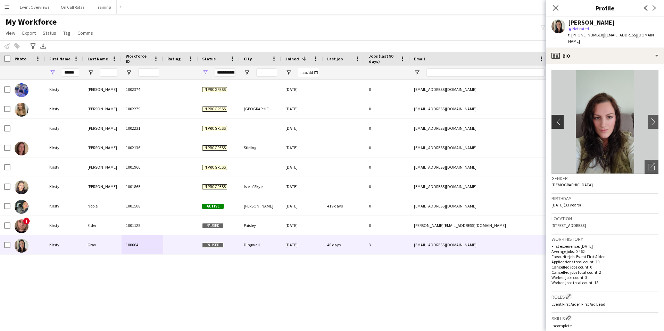
click at [556, 118] on app-icon "chevron-left" at bounding box center [556, 121] width 11 height 7
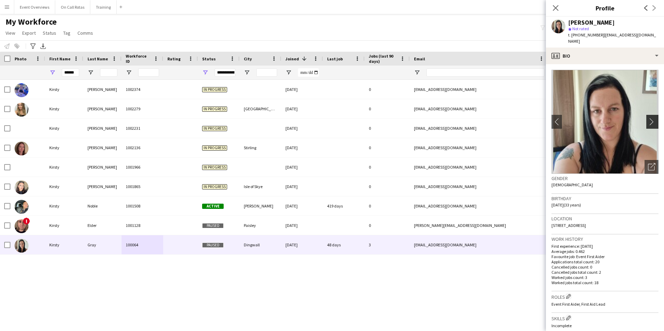
click at [647, 115] on button "chevron-right" at bounding box center [653, 122] width 14 height 14
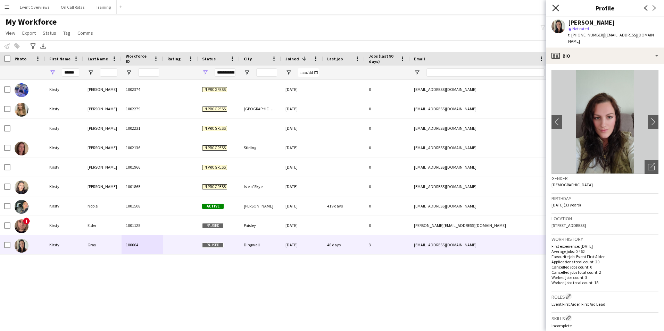
click at [555, 10] on icon "Close pop-in" at bounding box center [555, 8] width 7 height 7
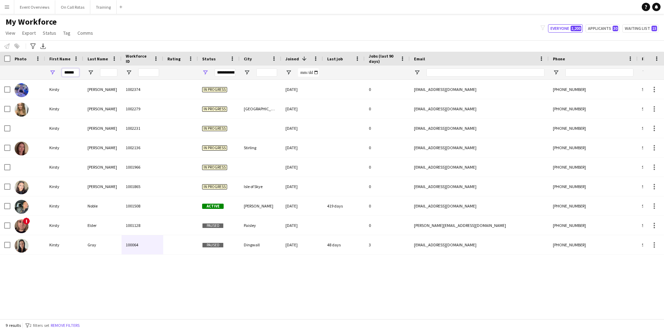
drag, startPoint x: 75, startPoint y: 73, endPoint x: 62, endPoint y: 76, distance: 13.5
click at [62, 76] on input "******" at bounding box center [70, 72] width 17 height 8
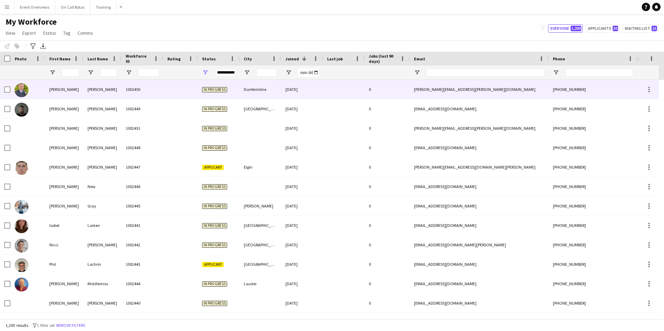
click at [257, 87] on div "Dunfermline" at bounding box center [261, 89] width 42 height 19
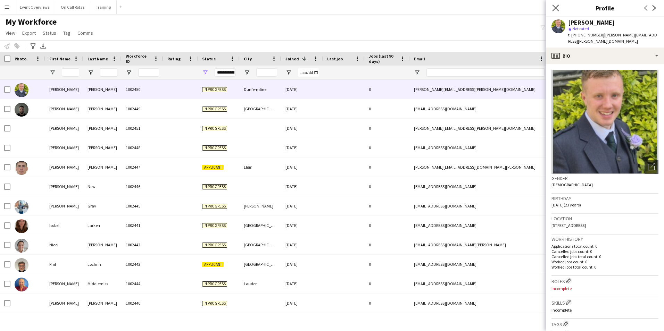
click at [551, 12] on app-icon "Close pop-in" at bounding box center [556, 8] width 10 height 10
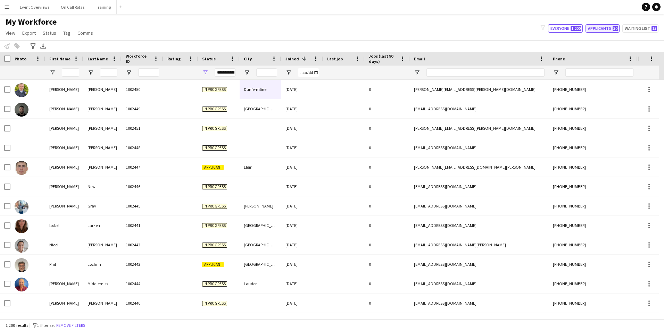
click at [603, 25] on button "Applicants 30" at bounding box center [602, 28] width 34 height 8
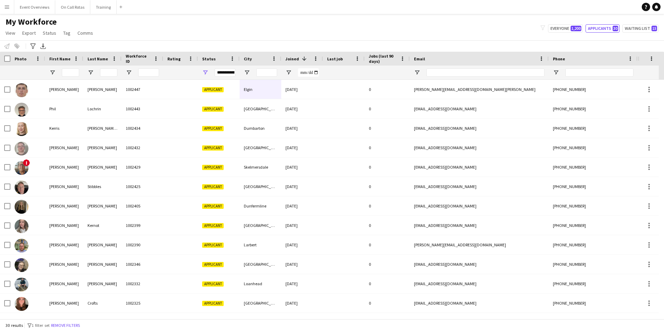
drag, startPoint x: 489, startPoint y: 37, endPoint x: 495, endPoint y: 41, distance: 7.2
click at [489, 37] on div "My Workforce View Views Default view Active Staff Applications - First Aider Ap…" at bounding box center [332, 29] width 664 height 24
click at [563, 27] on button "Everyone 1,200" at bounding box center [565, 28] width 35 height 8
type input "**********"
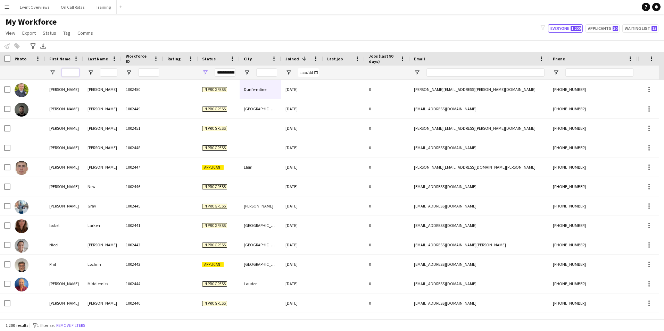
click at [76, 73] on input "First Name Filter Input" at bounding box center [70, 72] width 17 height 8
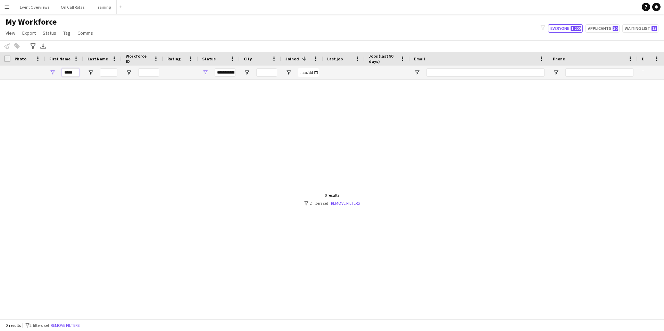
type input "*****"
click at [227, 75] on div "**********" at bounding box center [225, 72] width 21 height 8
click at [211, 114] on div "(Select All)" at bounding box center [237, 115] width 65 height 8
click at [209, 145] on div "Declined" at bounding box center [237, 148] width 65 height 8
type input "**********"
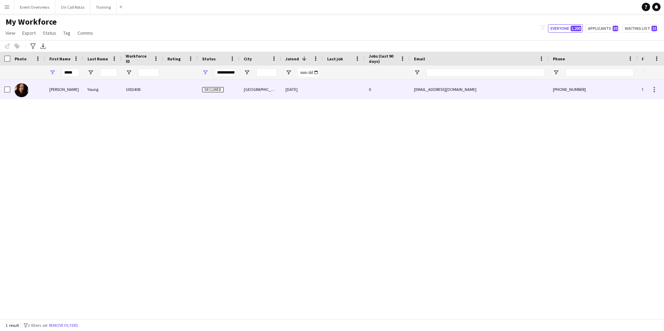
click at [164, 90] on div at bounding box center [180, 89] width 35 height 19
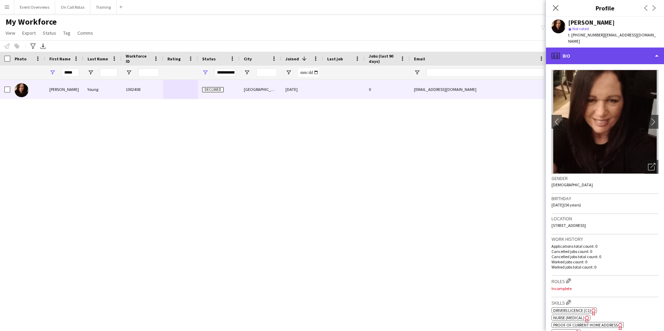
click at [568, 57] on div "profile Bio" at bounding box center [605, 56] width 118 height 17
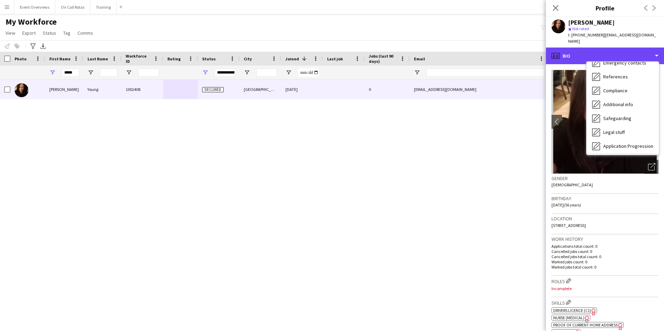
scroll to position [121, 0]
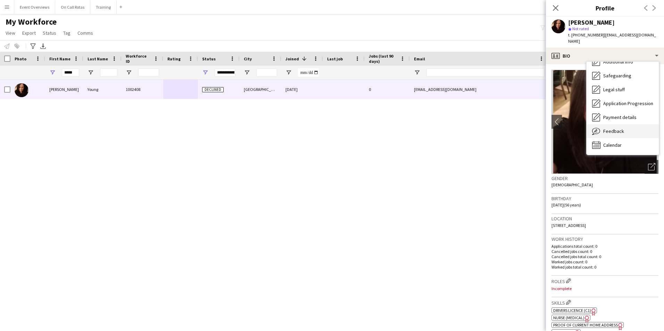
click at [613, 128] on span "Feedback" at bounding box center [613, 131] width 21 height 6
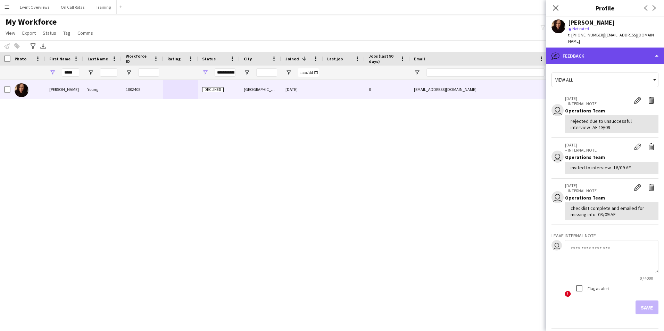
click at [580, 48] on div "bubble-pencil Feedback" at bounding box center [605, 56] width 118 height 17
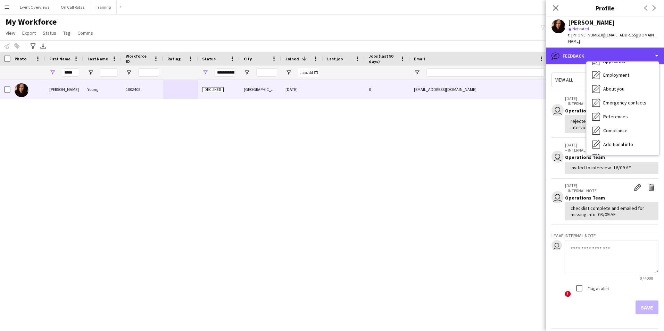
scroll to position [0, 0]
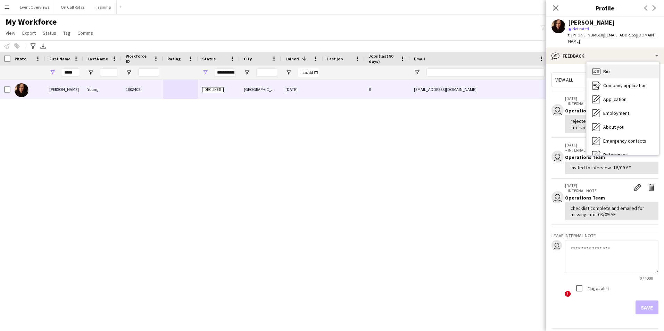
click at [598, 67] on icon "Bio" at bounding box center [596, 71] width 8 height 8
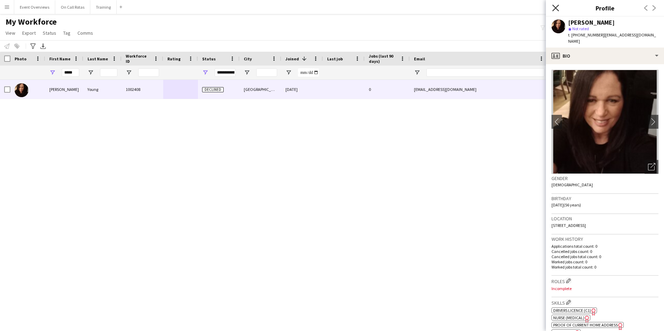
click at [556, 7] on icon "Close pop-in" at bounding box center [555, 8] width 7 height 7
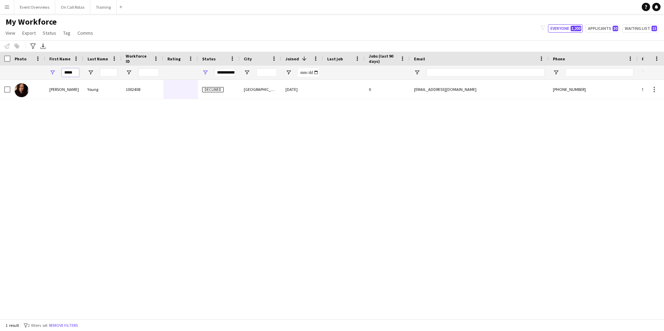
drag, startPoint x: 76, startPoint y: 73, endPoint x: 57, endPoint y: 72, distance: 19.1
click at [57, 72] on div "*****" at bounding box center [64, 73] width 38 height 14
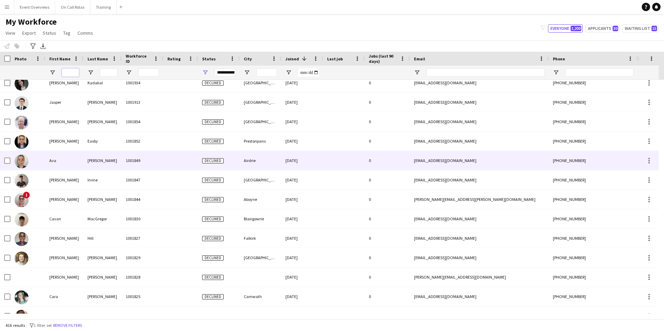
scroll to position [382, 0]
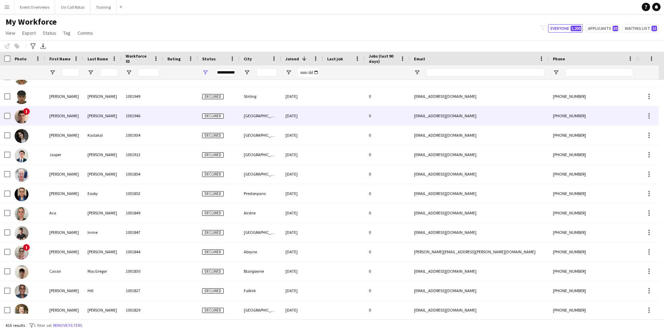
click at [167, 118] on div at bounding box center [180, 115] width 35 height 19
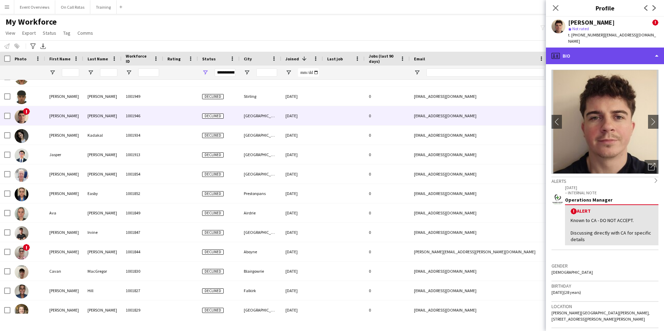
click at [600, 49] on div "profile Bio" at bounding box center [605, 56] width 118 height 17
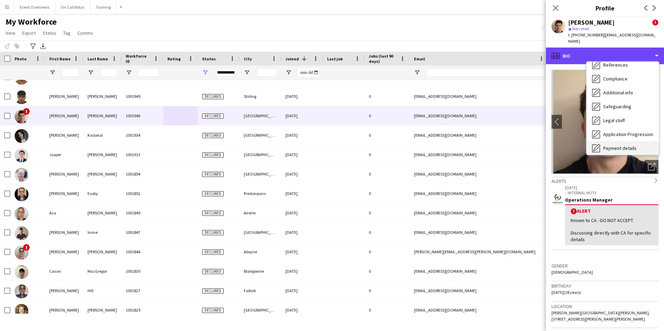
scroll to position [121, 0]
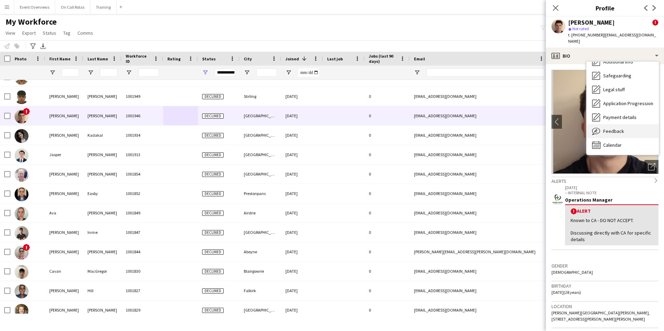
click at [617, 128] on span "Feedback" at bounding box center [613, 131] width 21 height 6
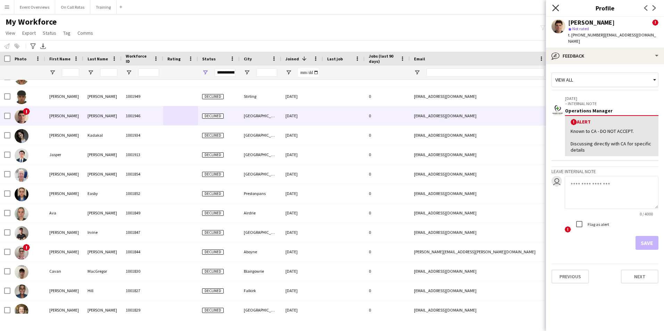
click at [555, 8] on icon at bounding box center [555, 8] width 7 height 7
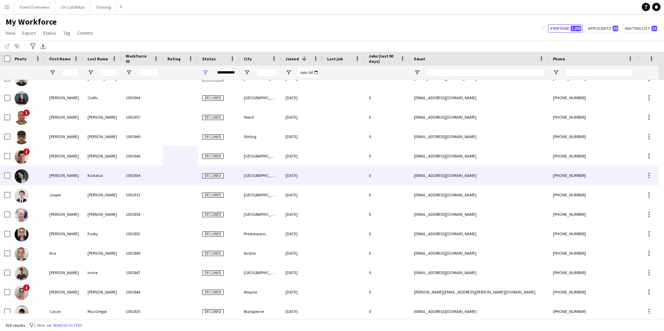
scroll to position [313, 0]
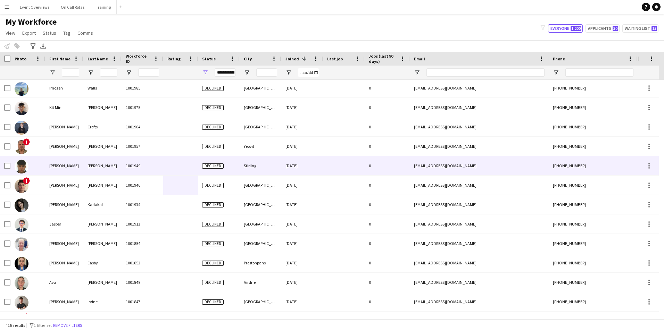
click at [134, 173] on div "1001949" at bounding box center [143, 165] width 42 height 19
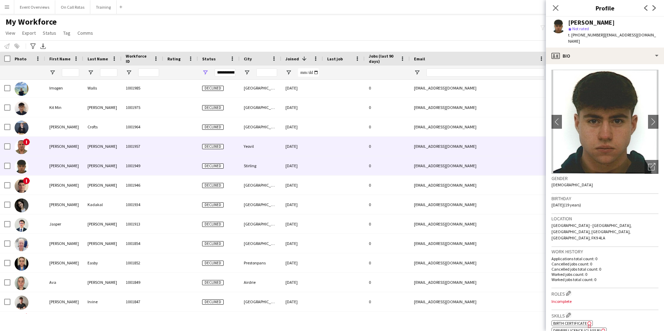
click at [130, 153] on div "1001957" at bounding box center [143, 146] width 42 height 19
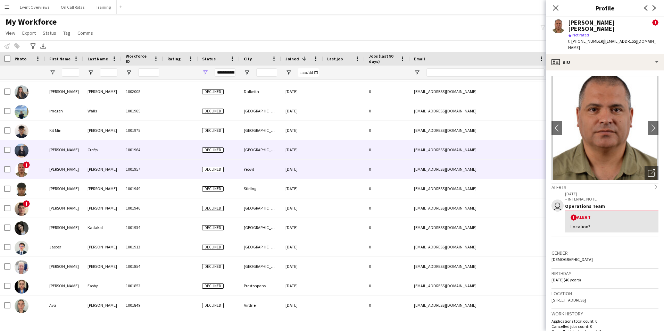
scroll to position [278, 0]
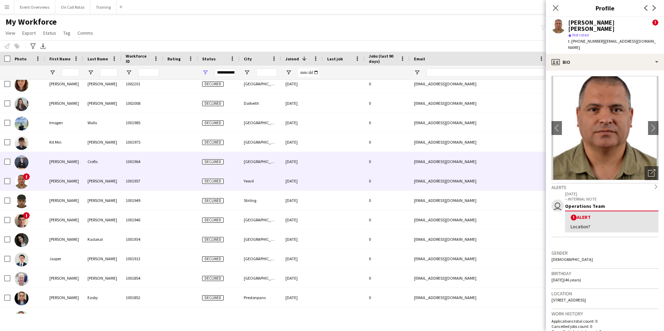
click at [137, 157] on div "1001964" at bounding box center [143, 161] width 42 height 19
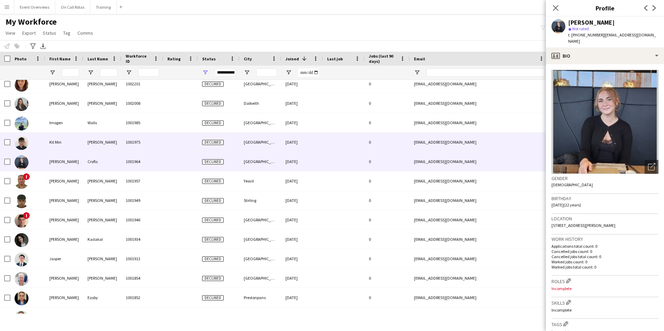
click at [144, 148] on div "1001975" at bounding box center [143, 142] width 42 height 19
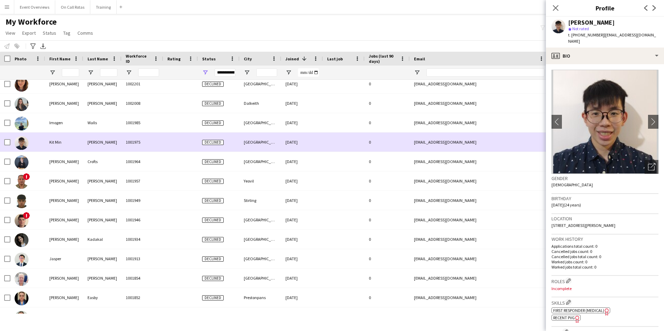
scroll to position [258, 0]
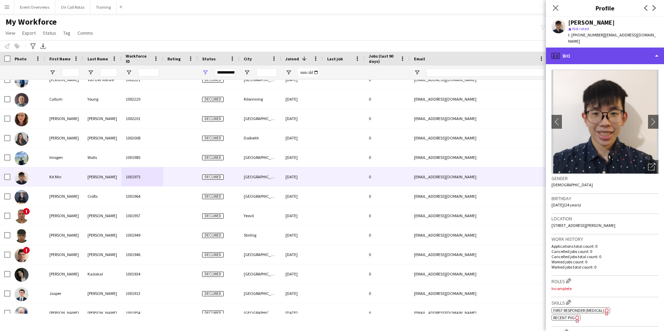
click at [609, 48] on div "profile Bio" at bounding box center [605, 56] width 118 height 17
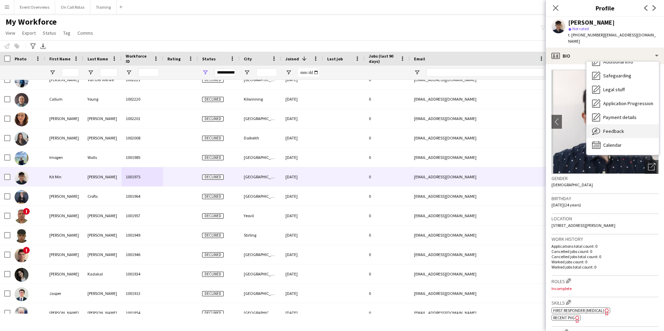
click at [619, 128] on span "Feedback" at bounding box center [613, 131] width 21 height 6
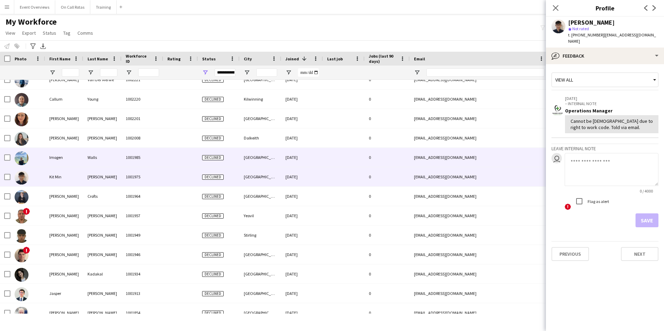
click at [279, 150] on div "Edinburgh" at bounding box center [261, 157] width 42 height 19
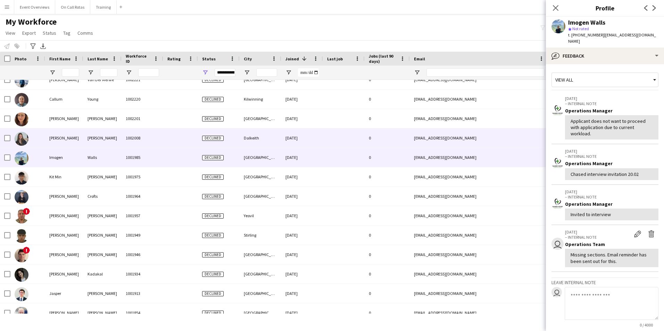
click at [278, 142] on div "Dalkeith" at bounding box center [261, 137] width 42 height 19
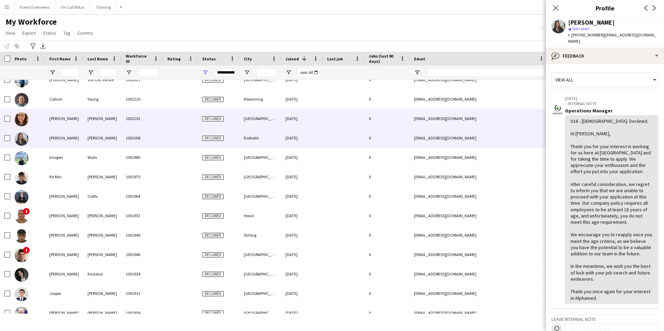
click at [220, 115] on div "Declined" at bounding box center [219, 118] width 42 height 19
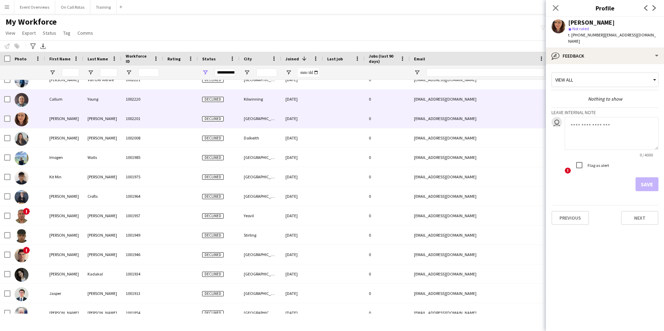
click at [222, 101] on span "Declined" at bounding box center [213, 99] width 22 height 5
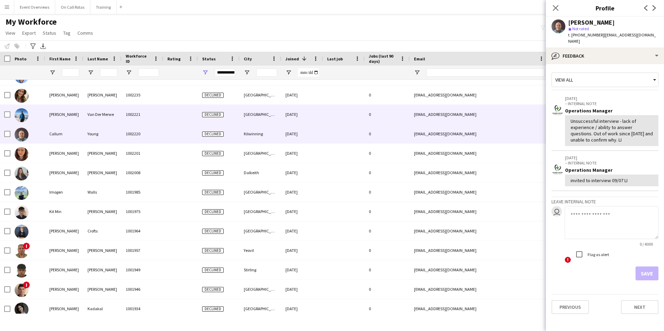
click at [219, 112] on div "Declined" at bounding box center [219, 114] width 42 height 19
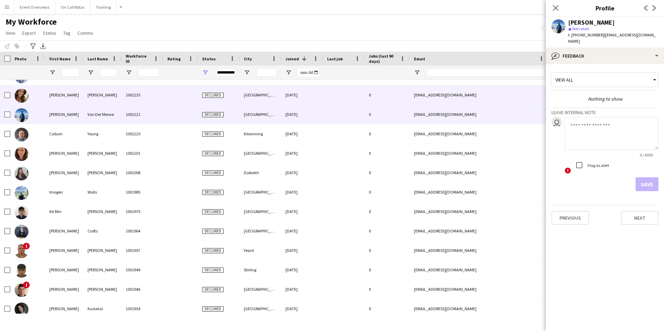
click at [234, 95] on div "Declined" at bounding box center [219, 94] width 42 height 19
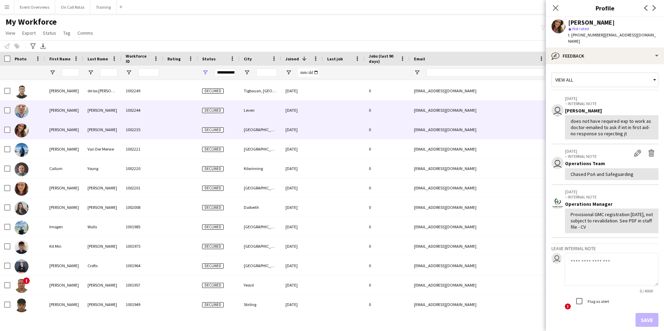
click at [235, 108] on div "Declined" at bounding box center [219, 110] width 42 height 19
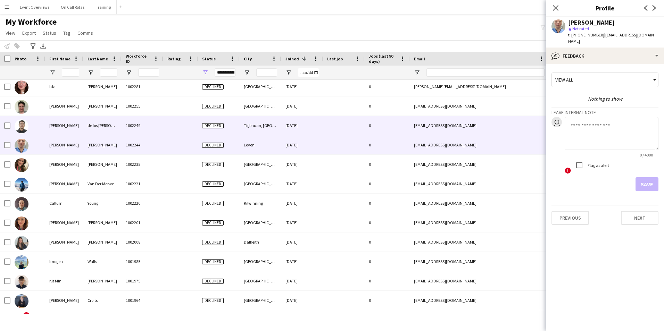
click at [234, 118] on div "Declined" at bounding box center [219, 125] width 42 height 19
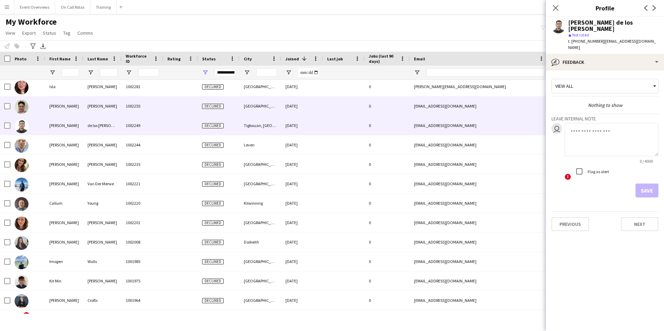
click at [239, 105] on div "Declined" at bounding box center [219, 106] width 42 height 19
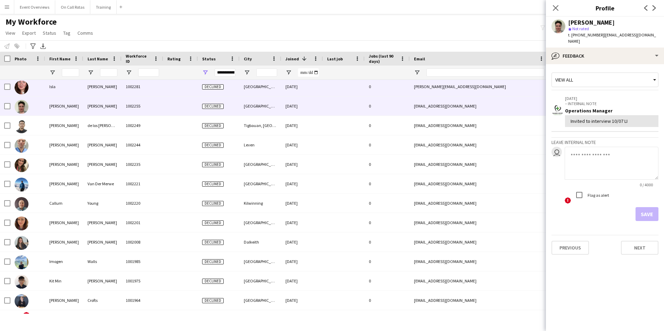
click at [237, 91] on div "Declined" at bounding box center [219, 86] width 42 height 19
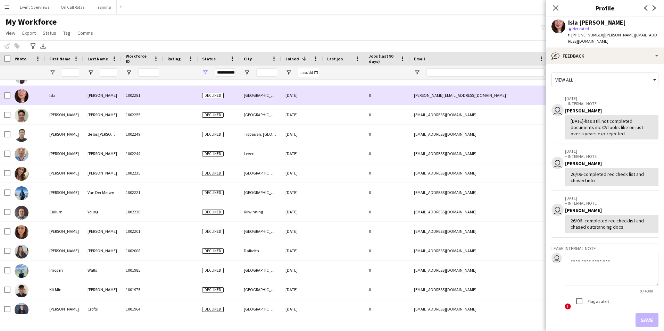
scroll to position [104, 0]
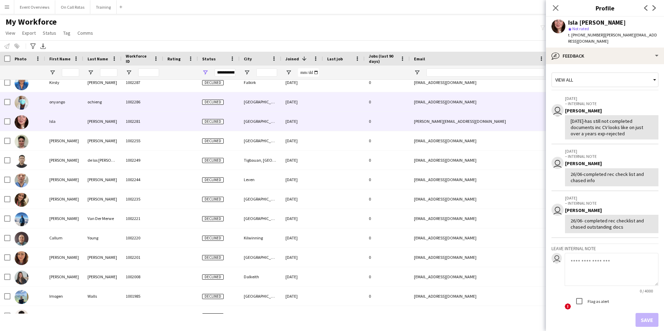
click at [232, 104] on div "Declined" at bounding box center [219, 101] width 42 height 19
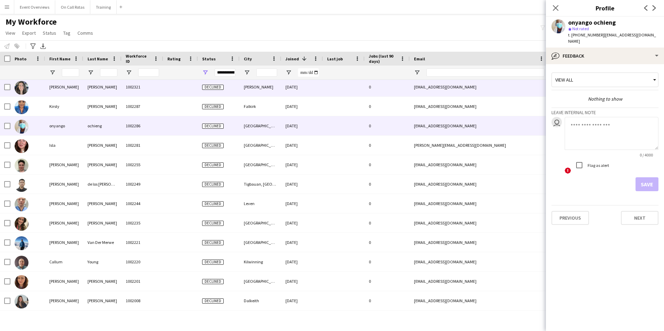
scroll to position [69, 0]
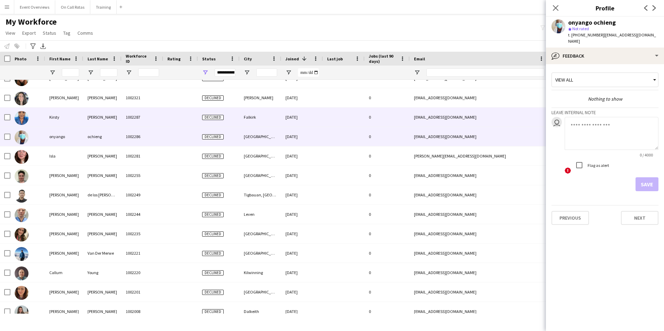
click at [232, 114] on div "Declined" at bounding box center [219, 117] width 42 height 19
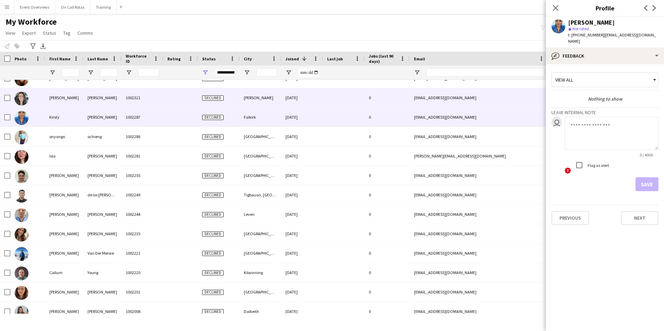
click at [240, 102] on div "Blackford" at bounding box center [261, 97] width 42 height 19
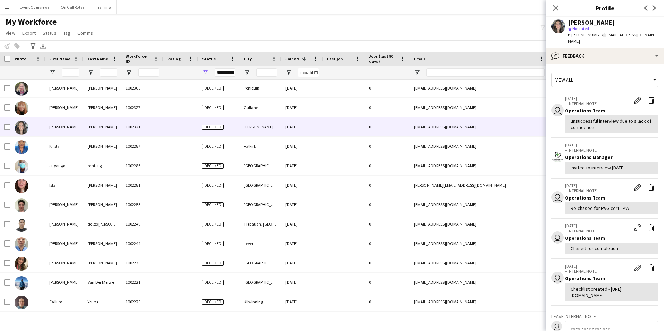
scroll to position [0, 0]
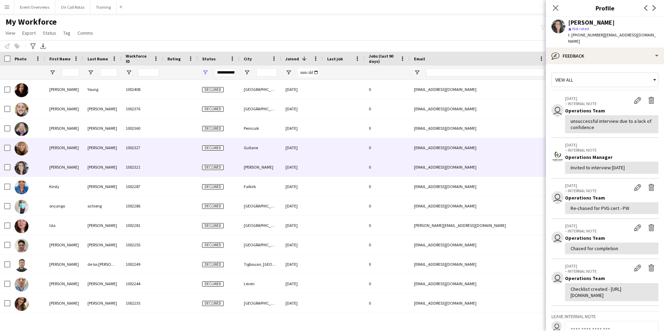
click at [238, 145] on div "Declined" at bounding box center [219, 147] width 42 height 19
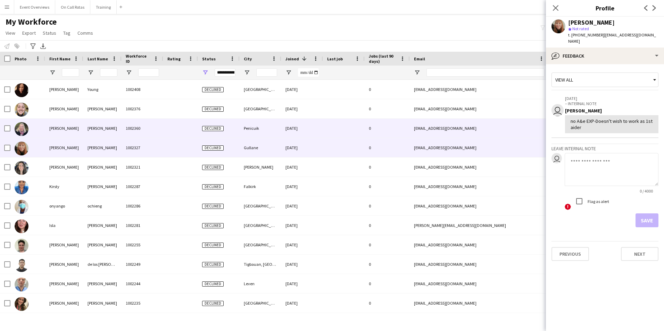
click at [237, 130] on div "Declined" at bounding box center [219, 128] width 42 height 19
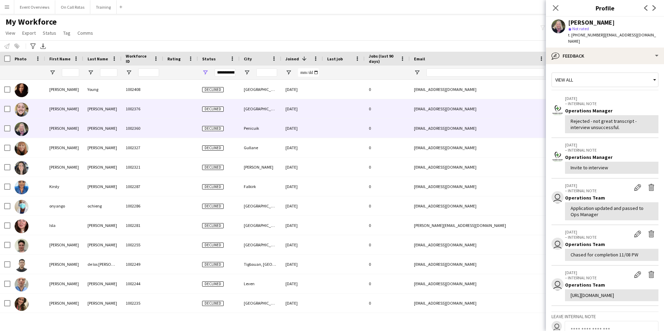
click at [235, 110] on div "Declined" at bounding box center [219, 108] width 42 height 19
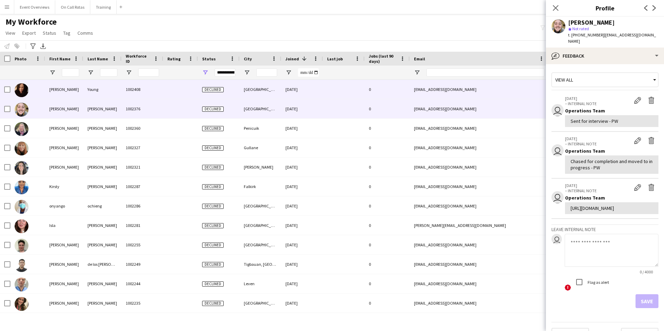
click at [240, 95] on div "Glasgow" at bounding box center [261, 89] width 42 height 19
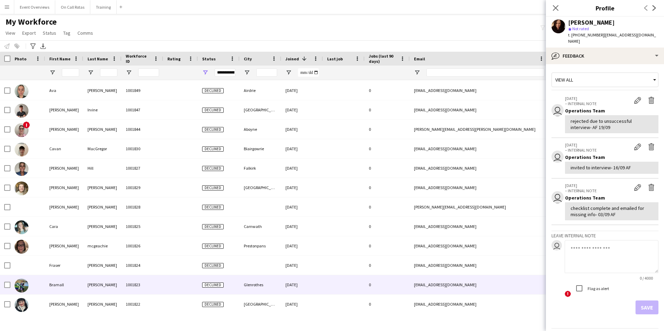
scroll to position [625, 0]
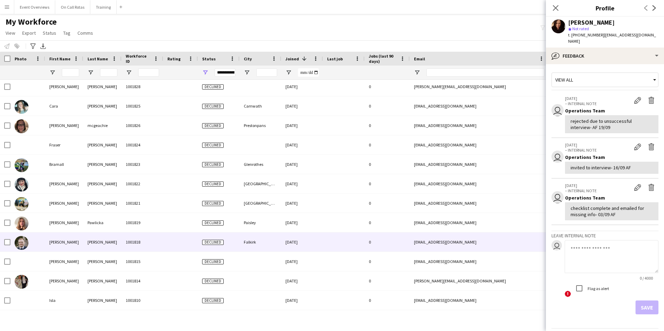
click at [264, 246] on div "Falkirk" at bounding box center [261, 242] width 42 height 19
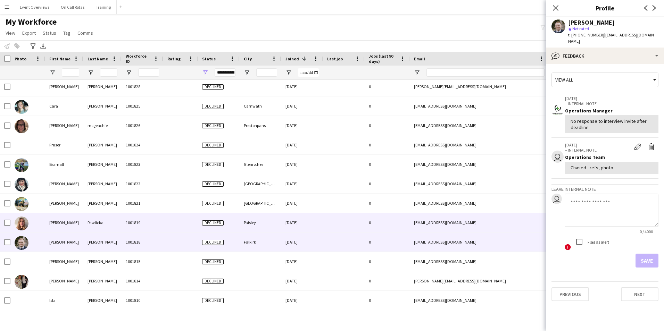
click at [260, 226] on div "Paisley" at bounding box center [261, 222] width 42 height 19
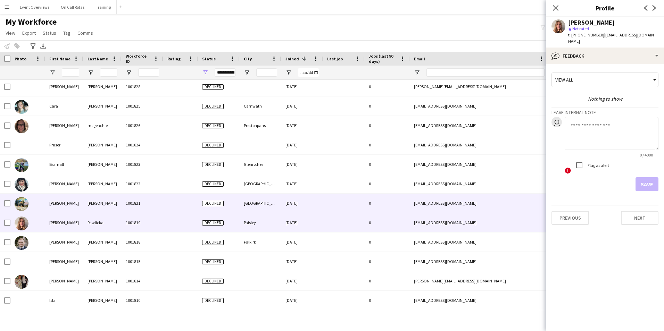
click at [255, 202] on div "London" at bounding box center [261, 203] width 42 height 19
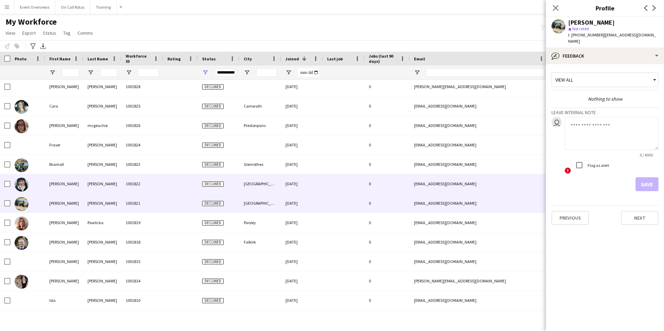
click at [255, 183] on div "Glasgow" at bounding box center [261, 183] width 42 height 19
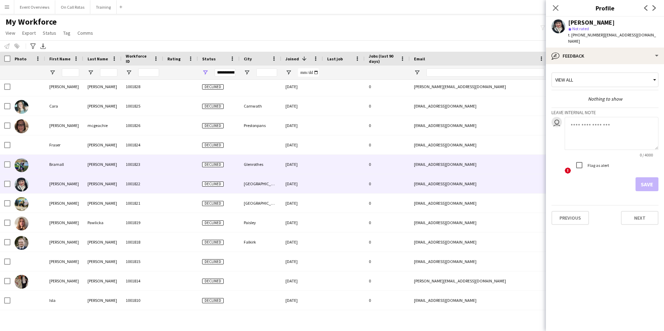
click at [253, 168] on div "Glenrothes" at bounding box center [261, 164] width 42 height 19
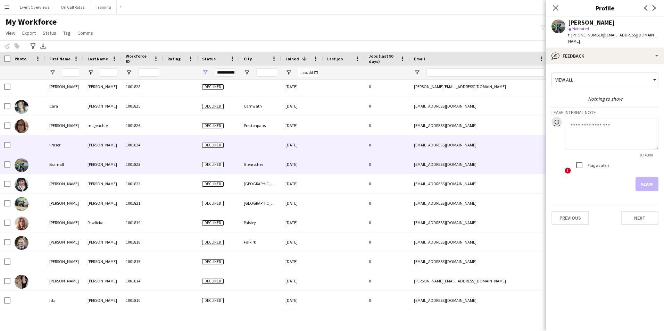
click at [258, 142] on div at bounding box center [261, 144] width 42 height 19
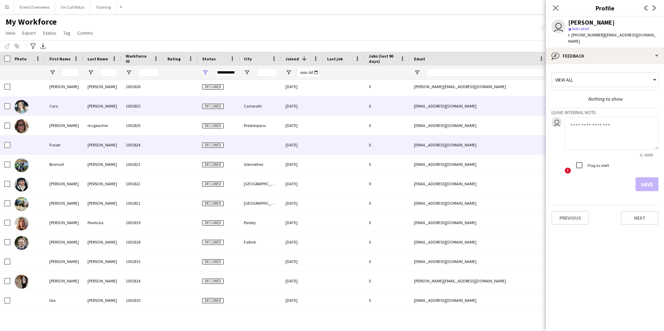
click at [269, 113] on div "Carnwath" at bounding box center [261, 106] width 42 height 19
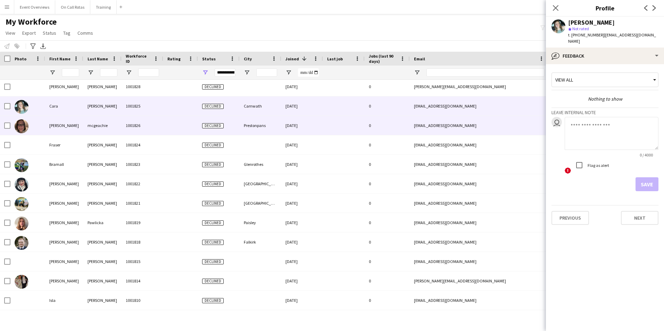
click at [264, 127] on div "Prestonpans" at bounding box center [261, 125] width 42 height 19
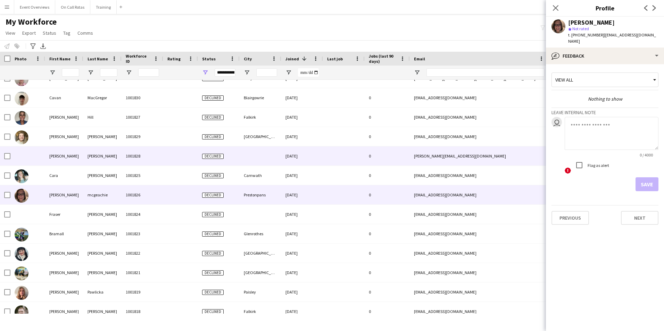
click at [252, 153] on div at bounding box center [261, 156] width 42 height 19
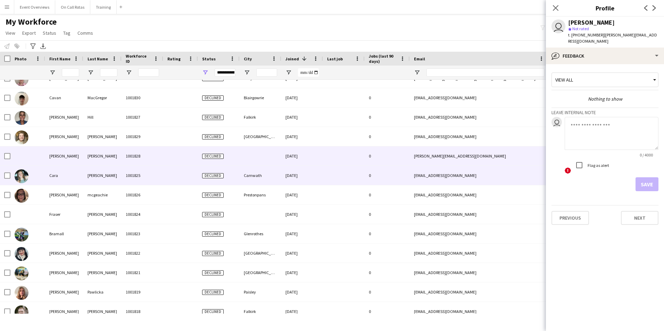
click at [245, 175] on div "Carnwath" at bounding box center [261, 175] width 42 height 19
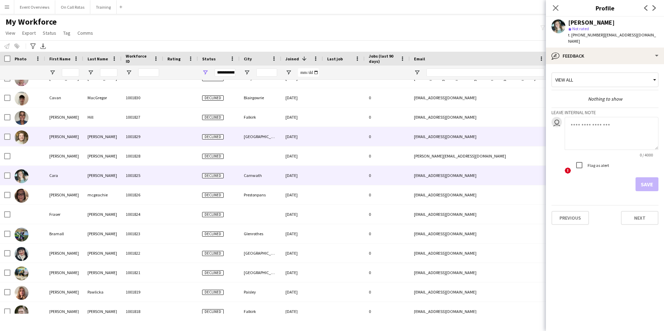
click at [247, 137] on div "Edinburgh" at bounding box center [261, 136] width 42 height 19
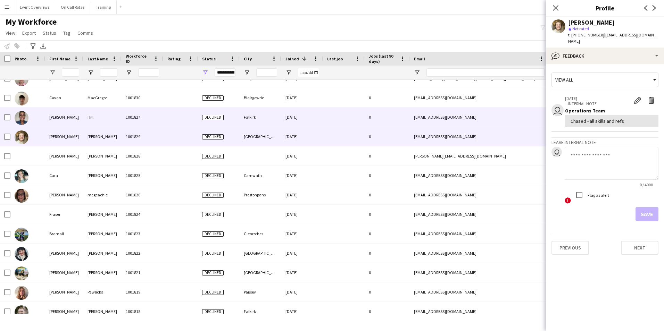
click at [254, 119] on div "Falkirk" at bounding box center [261, 117] width 42 height 19
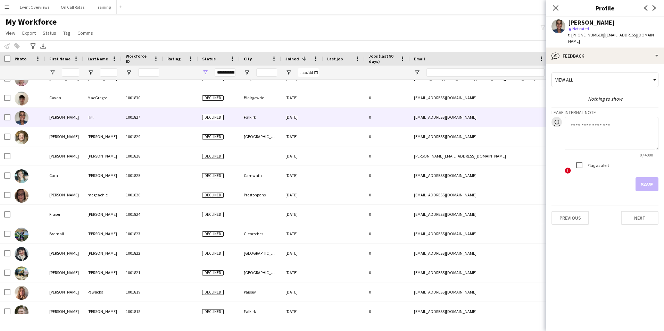
click at [557, 26] on app-user-avatar at bounding box center [558, 26] width 14 height 14
click at [554, 8] on icon "Close pop-in" at bounding box center [555, 8] width 7 height 7
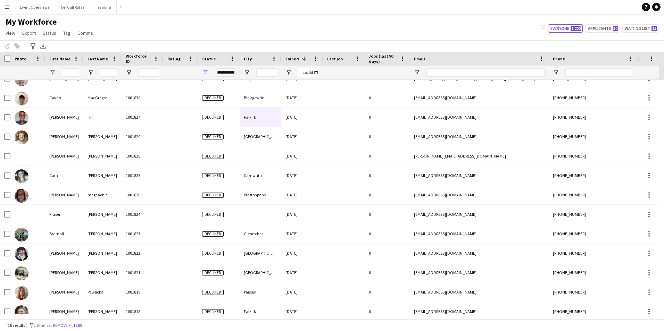
click at [601, 33] on div "My Workforce View Views Default view Active Staff Applications - First Aider Ap…" at bounding box center [332, 29] width 664 height 24
click at [601, 32] on button "Applicants 30" at bounding box center [602, 28] width 34 height 8
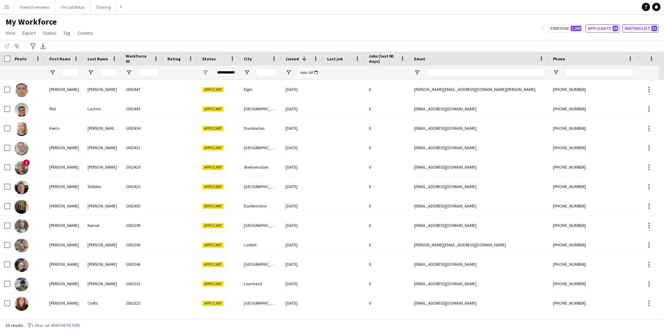
click at [627, 28] on button "Waiting list 15" at bounding box center [640, 28] width 36 height 8
type input "**********"
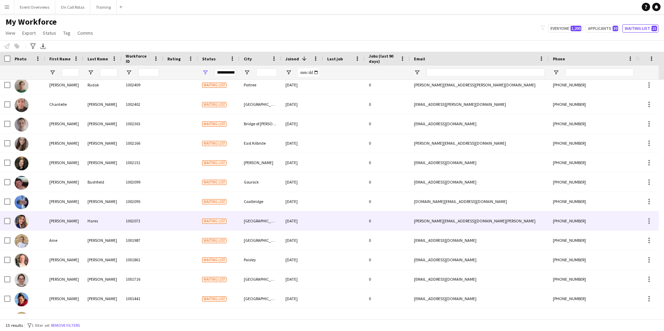
scroll to position [58, 0]
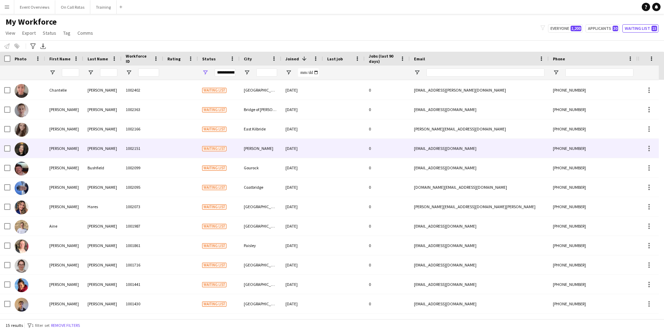
click at [130, 151] on div "1002151" at bounding box center [143, 148] width 42 height 19
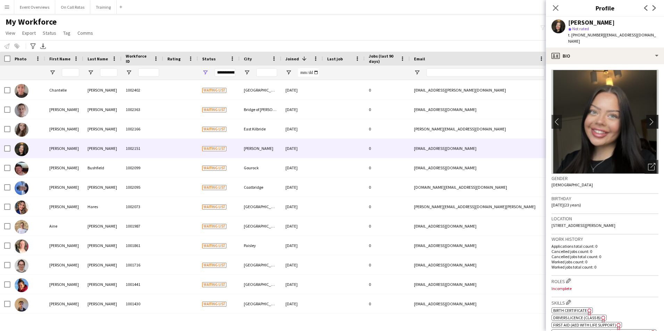
click at [648, 118] on app-icon "chevron-right" at bounding box center [653, 121] width 11 height 7
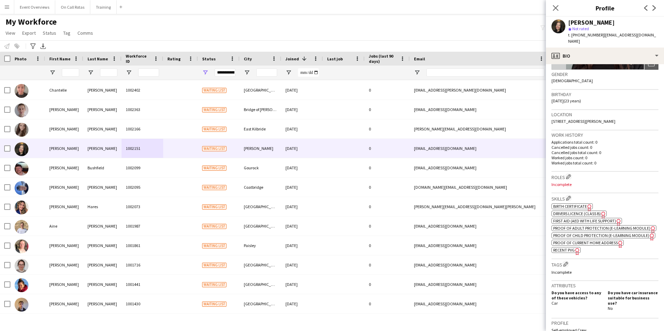
scroll to position [0, 0]
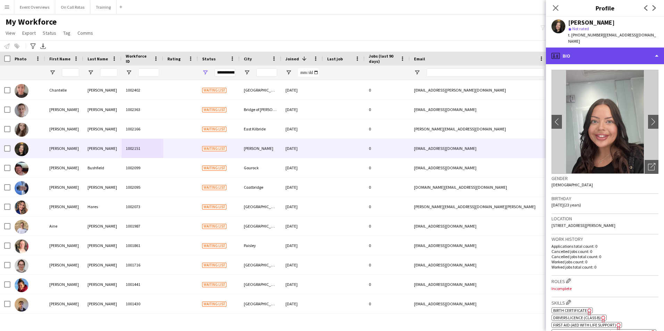
click at [588, 56] on div "profile Bio" at bounding box center [605, 56] width 118 height 17
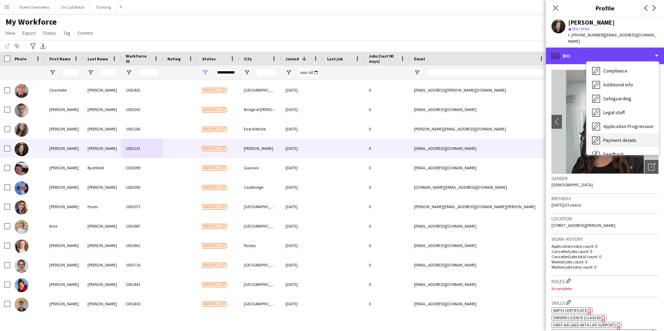
scroll to position [104, 0]
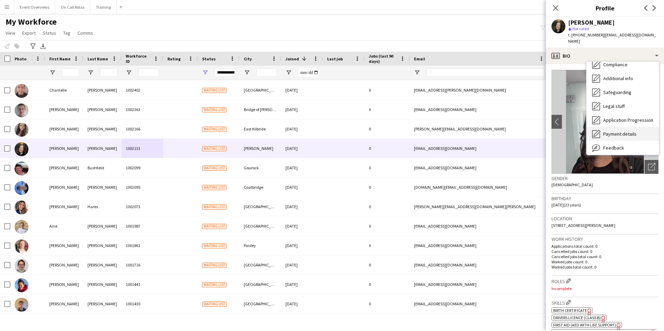
click at [617, 132] on div "Payment details Payment details" at bounding box center [623, 134] width 72 height 14
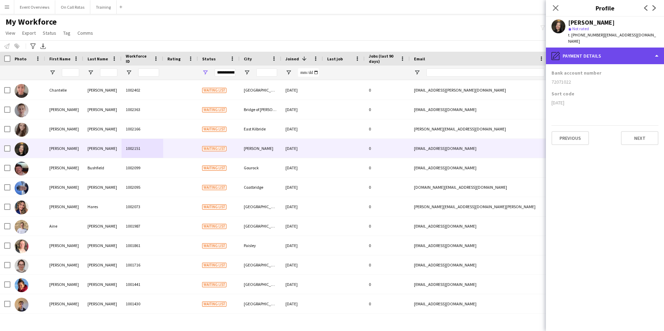
click at [598, 55] on div "pencil4 Payment details" at bounding box center [605, 56] width 118 height 17
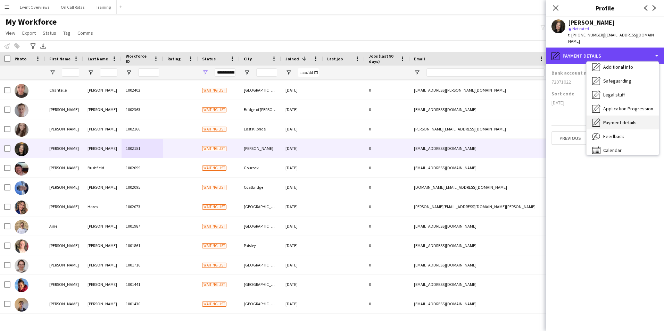
scroll to position [121, 0]
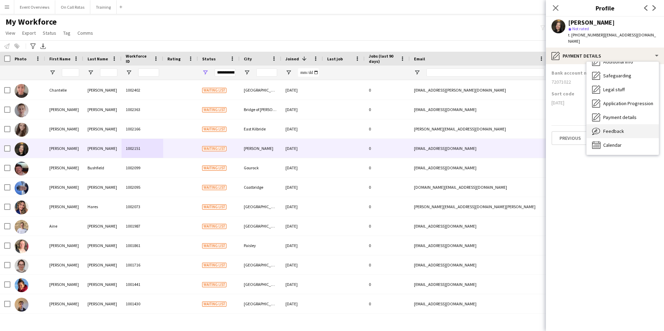
click at [615, 128] on span "Feedback" at bounding box center [613, 131] width 21 height 6
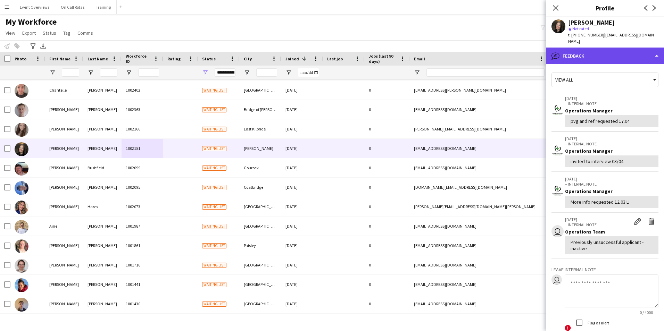
click at [592, 52] on div "bubble-pencil Feedback" at bounding box center [605, 56] width 118 height 17
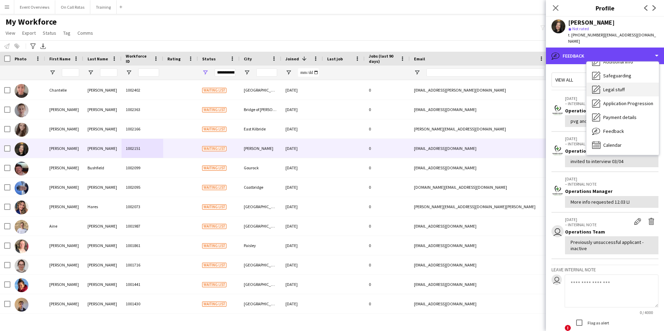
scroll to position [0, 0]
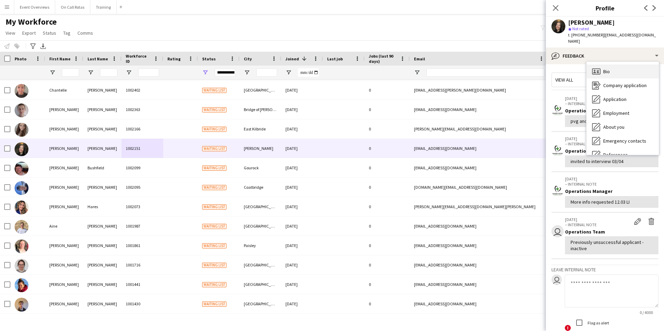
click at [612, 65] on div "Bio Bio" at bounding box center [623, 72] width 72 height 14
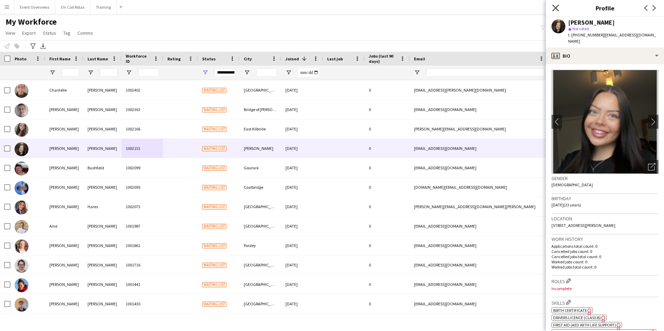
click at [558, 5] on icon "Close pop-in" at bounding box center [555, 8] width 7 height 7
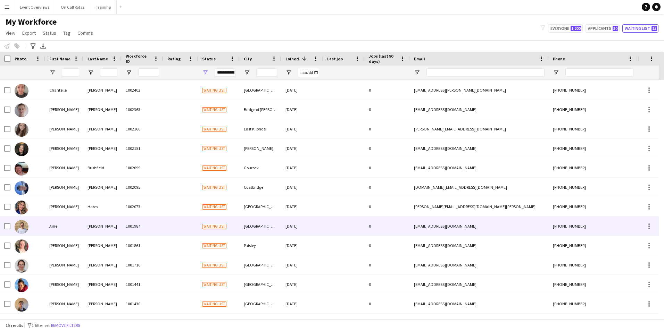
click at [148, 217] on div "1001987" at bounding box center [143, 226] width 42 height 19
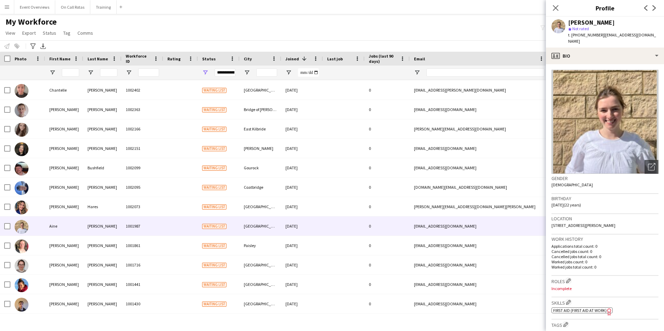
click at [591, 37] on span "t. +447425156150" at bounding box center [586, 34] width 36 height 5
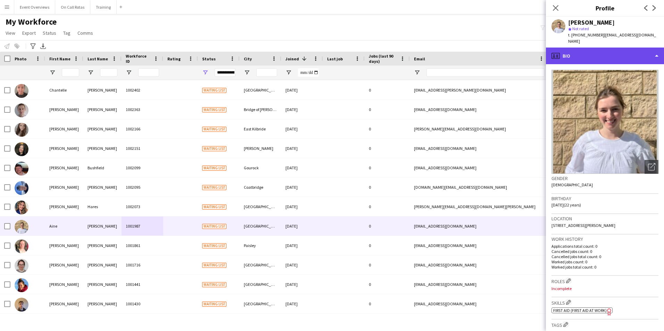
click at [596, 50] on div "profile Bio" at bounding box center [605, 56] width 118 height 17
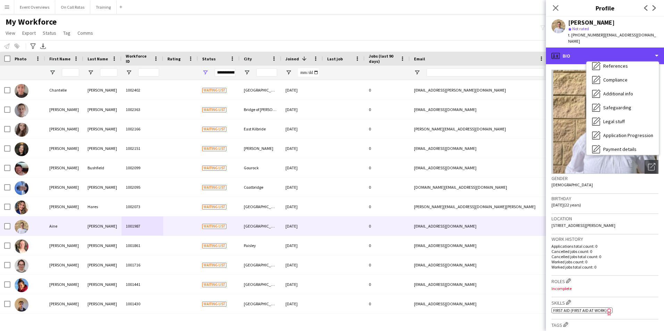
scroll to position [121, 0]
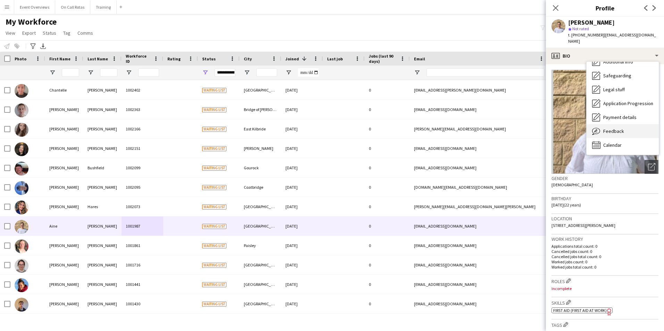
click at [615, 128] on span "Feedback" at bounding box center [613, 131] width 21 height 6
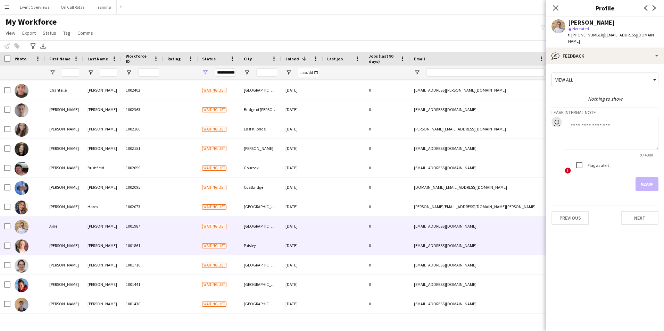
click at [73, 250] on div "Naomi" at bounding box center [64, 245] width 38 height 19
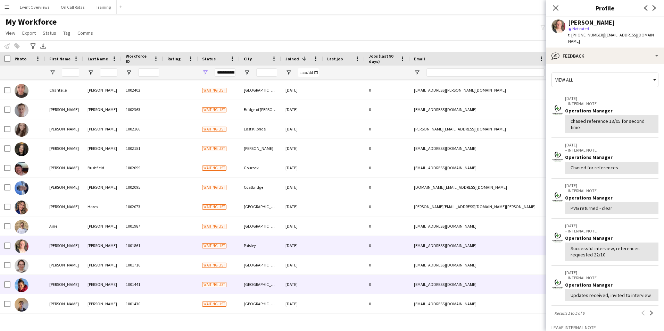
click at [127, 275] on div "1001441" at bounding box center [143, 284] width 42 height 19
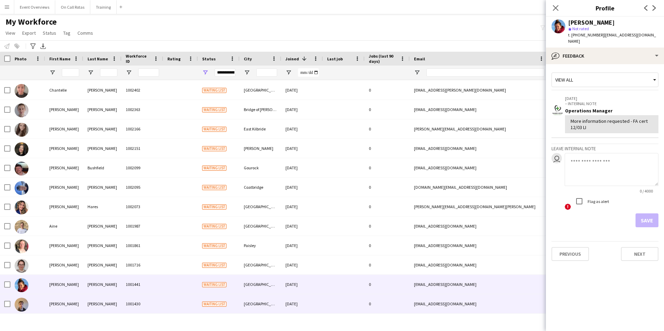
click at [104, 299] on div "Shaw" at bounding box center [102, 303] width 38 height 19
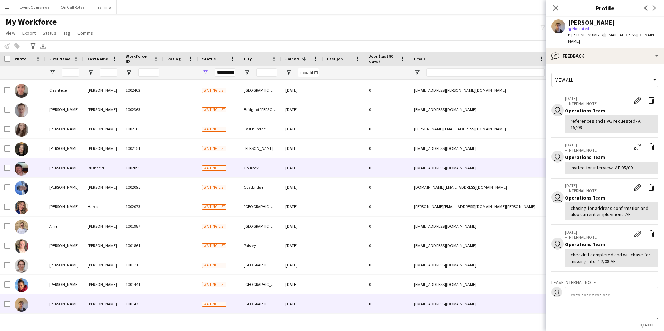
click at [92, 175] on div "Bushfield" at bounding box center [102, 167] width 38 height 19
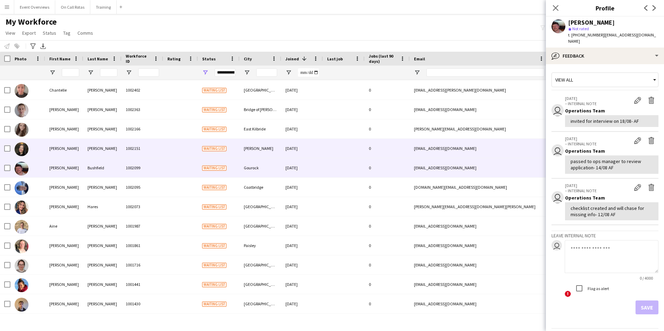
click at [93, 151] on div "Dowling" at bounding box center [102, 148] width 38 height 19
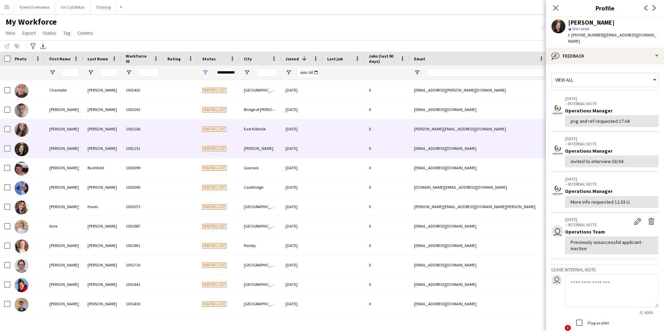
click at [91, 131] on div "Thom" at bounding box center [102, 128] width 38 height 19
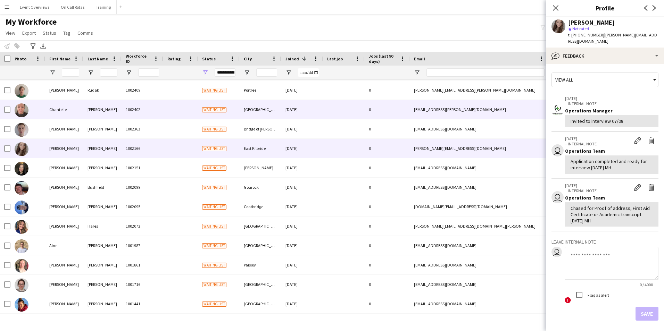
scroll to position [23, 0]
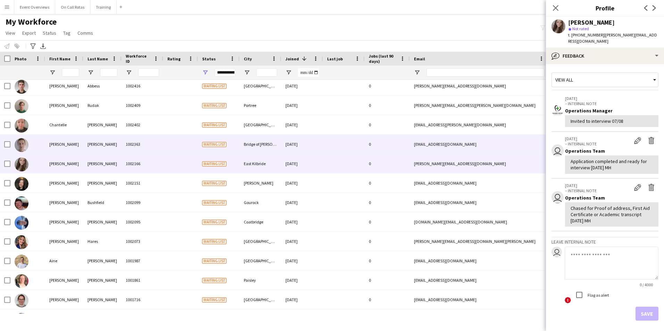
click at [88, 146] on div "Sweeney" at bounding box center [102, 144] width 38 height 19
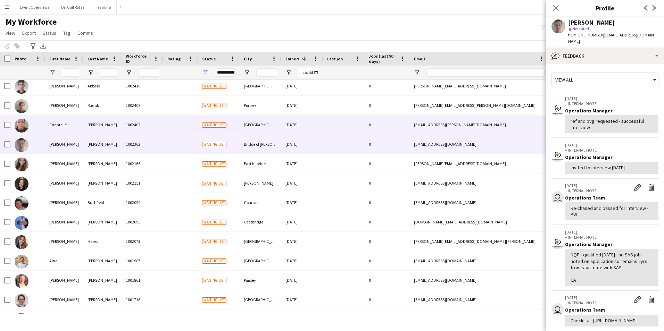
click at [90, 125] on div "McDonald" at bounding box center [102, 124] width 38 height 19
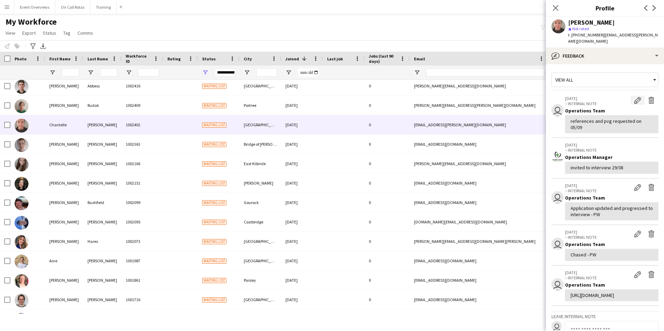
click at [634, 97] on app-icon "Edit internal note" at bounding box center [637, 100] width 7 height 7
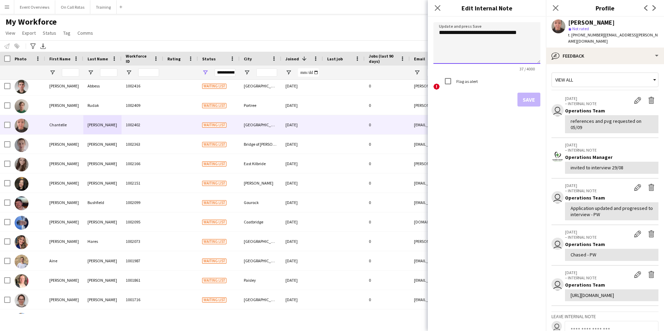
click at [506, 35] on textarea "**********" at bounding box center [486, 43] width 107 height 42
click at [530, 33] on textarea "**********" at bounding box center [486, 43] width 107 height 42
type textarea "**********"
click at [529, 95] on button "Save" at bounding box center [528, 100] width 23 height 14
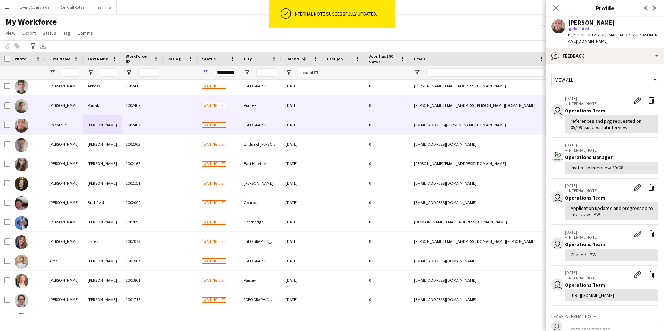
click at [75, 110] on div "Radziej" at bounding box center [64, 105] width 38 height 19
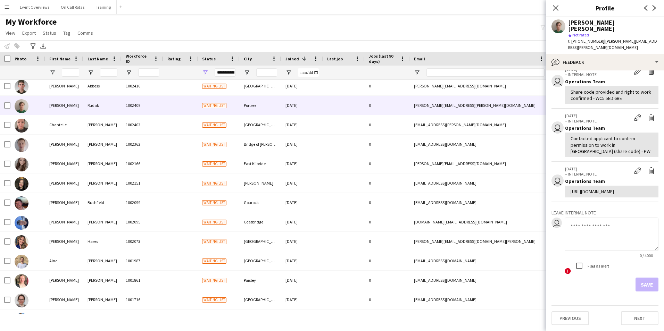
scroll to position [0, 0]
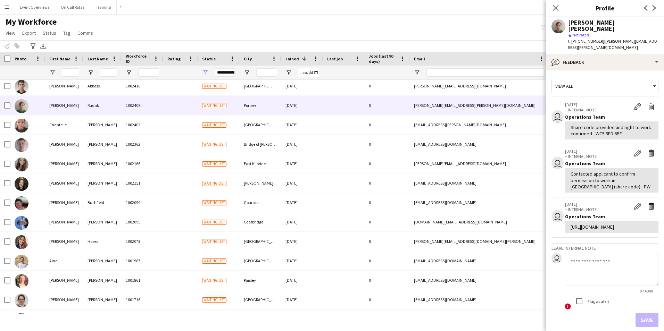
click at [619, 278] on textarea at bounding box center [612, 269] width 94 height 33
click at [635, 274] on textarea "**********" at bounding box center [612, 269] width 94 height 33
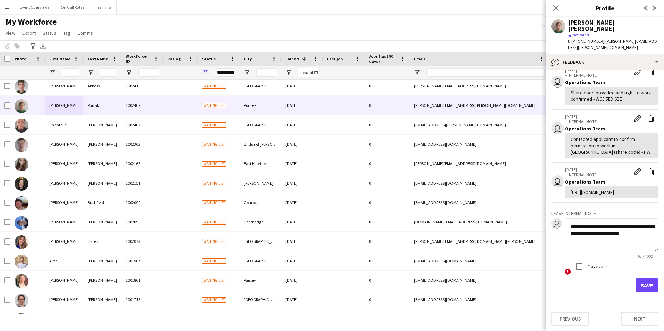
type textarea "**********"
click at [642, 292] on button "Save" at bounding box center [646, 285] width 23 height 14
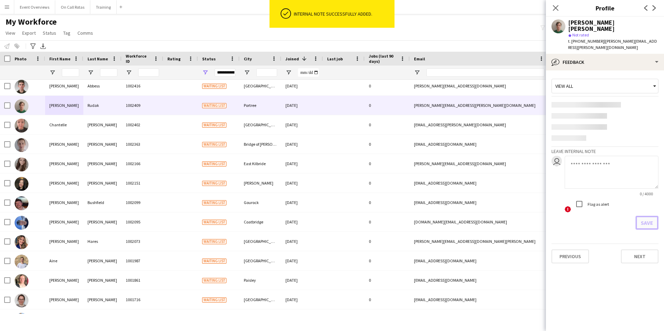
scroll to position [0, 0]
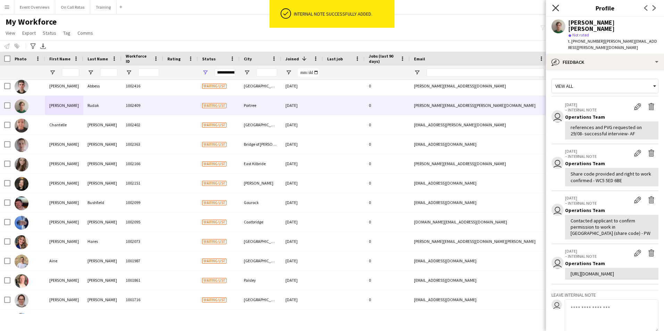
click at [558, 6] on icon "Close pop-in" at bounding box center [555, 8] width 7 height 7
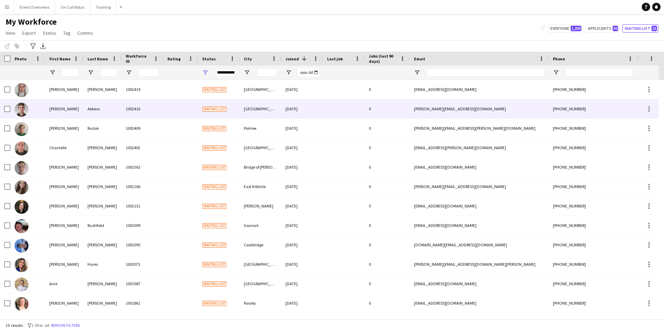
click at [183, 106] on div at bounding box center [180, 108] width 35 height 19
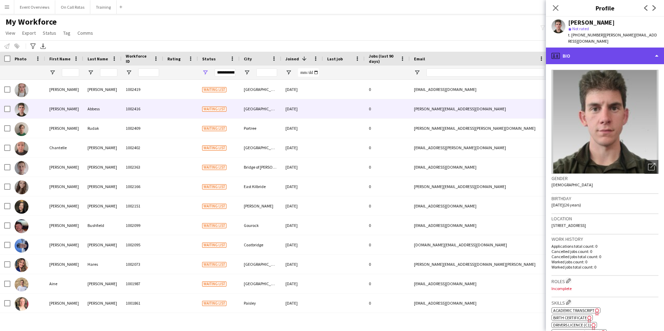
click at [582, 51] on div "profile Bio" at bounding box center [605, 56] width 118 height 17
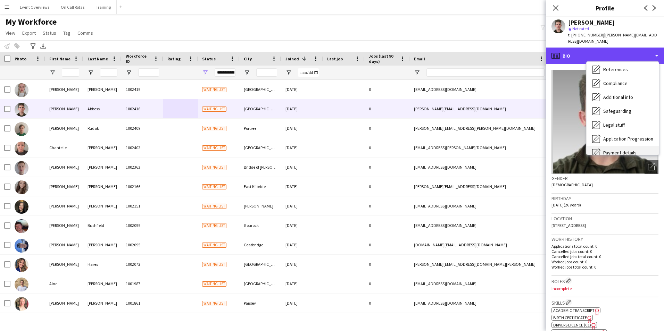
scroll to position [121, 0]
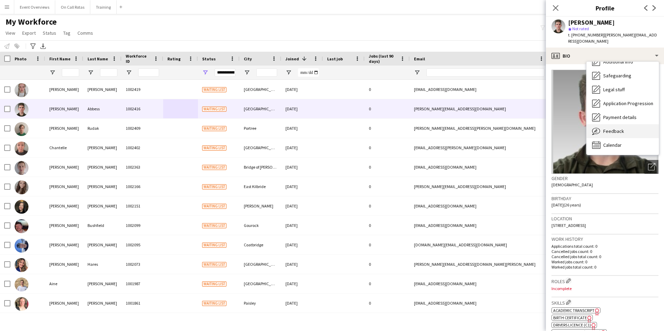
click at [607, 128] on span "Feedback" at bounding box center [613, 131] width 21 height 6
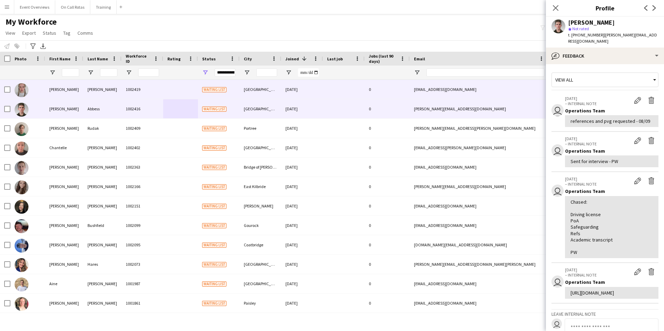
click at [119, 88] on div "Colvin" at bounding box center [102, 89] width 38 height 19
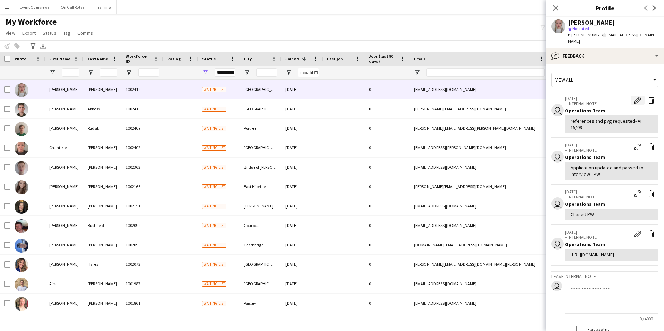
click at [631, 96] on button "Edit internal note" at bounding box center [638, 100] width 14 height 9
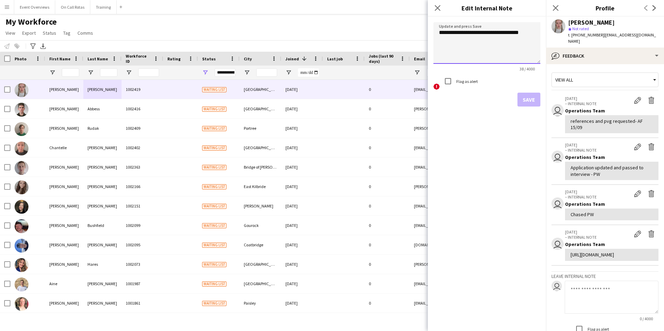
click at [510, 32] on textarea "**********" at bounding box center [486, 43] width 107 height 42
type textarea "**********"
click at [524, 101] on button "Save" at bounding box center [528, 100] width 23 height 14
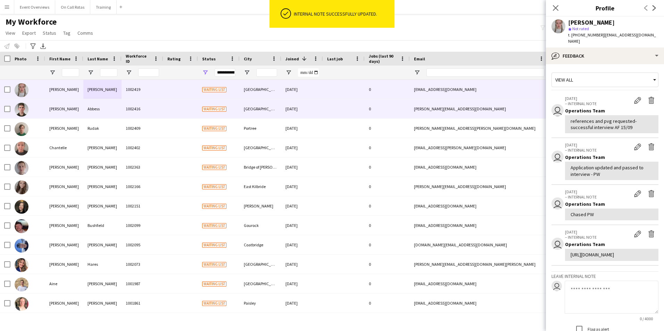
click at [101, 110] on div "Abbess" at bounding box center [102, 108] width 38 height 19
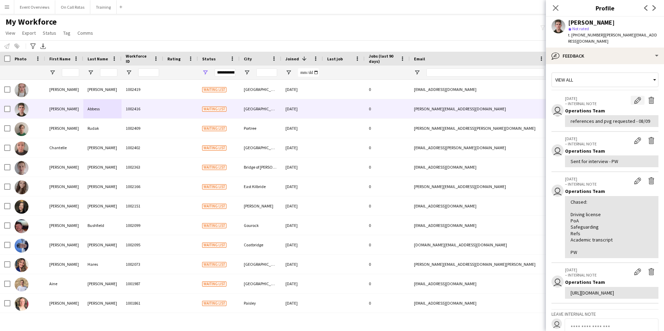
click at [636, 96] on button "Edit internal note" at bounding box center [638, 100] width 14 height 9
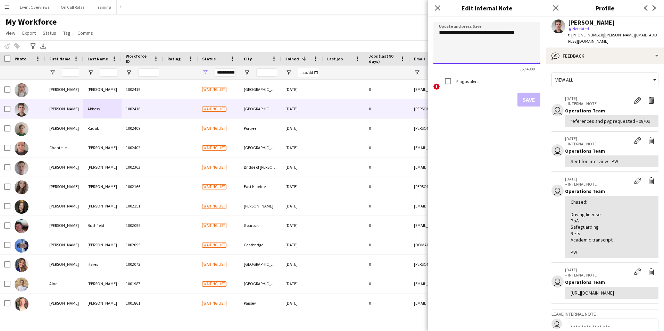
click at [509, 38] on textarea "**********" at bounding box center [486, 43] width 107 height 42
type textarea "**********"
click at [526, 99] on button "Save" at bounding box center [528, 100] width 23 height 14
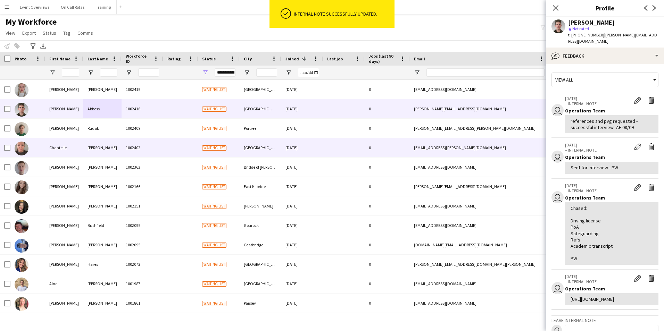
click at [334, 146] on div at bounding box center [344, 147] width 42 height 19
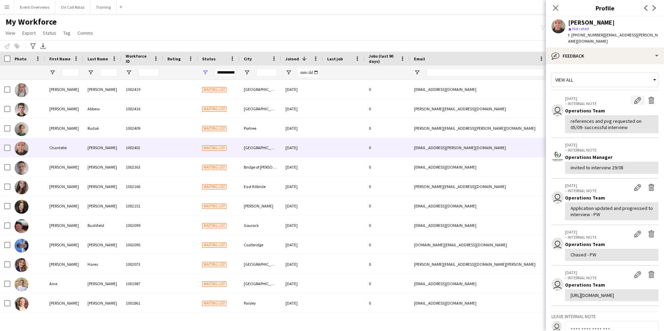
click at [634, 97] on app-icon "Edit internal note" at bounding box center [637, 100] width 7 height 7
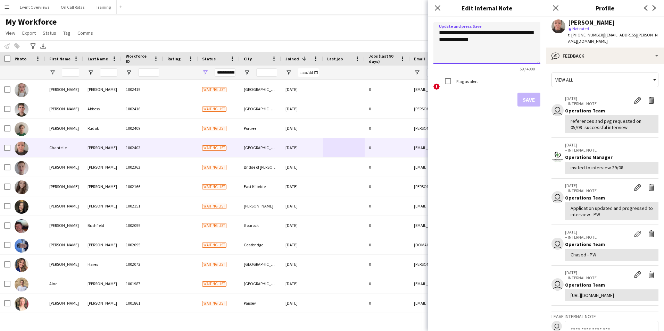
click at [514, 39] on textarea "**********" at bounding box center [486, 43] width 107 height 42
type textarea "**********"
click at [523, 97] on button "Save" at bounding box center [528, 100] width 23 height 14
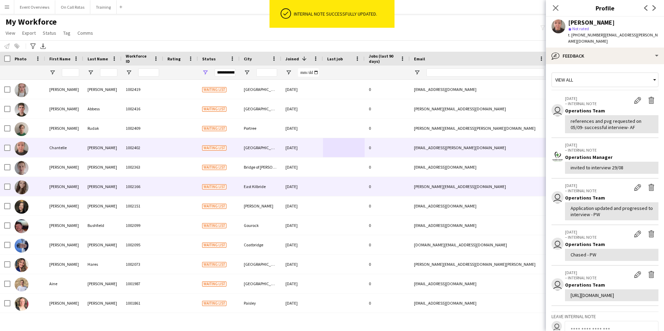
click at [159, 183] on div "1002166" at bounding box center [143, 186] width 42 height 19
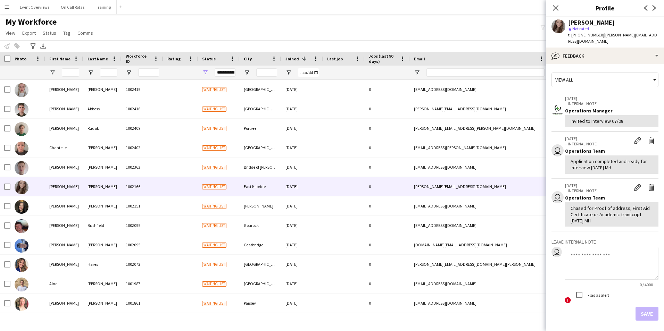
click at [625, 264] on textarea at bounding box center [612, 263] width 94 height 33
type textarea "*"
type textarea "**********"
click at [646, 309] on button "Save" at bounding box center [646, 314] width 23 height 14
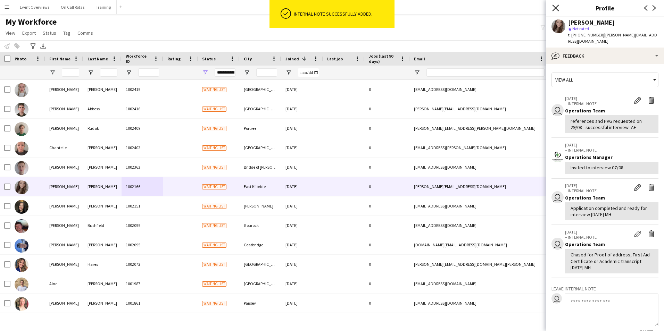
click at [555, 5] on icon "Close pop-in" at bounding box center [555, 8] width 7 height 7
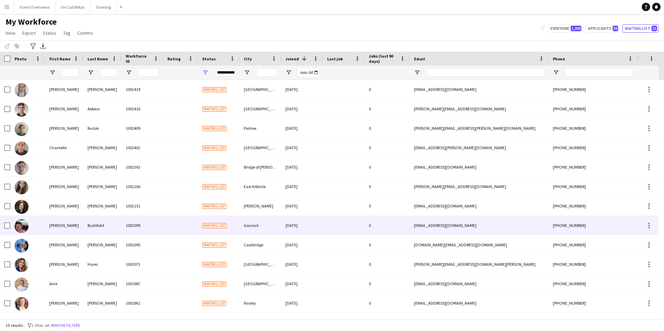
click at [191, 227] on div at bounding box center [180, 225] width 35 height 19
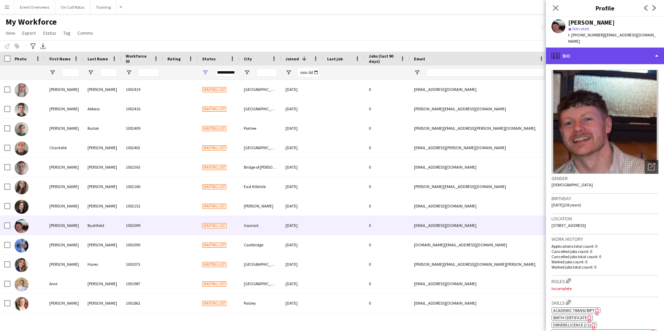
click at [583, 53] on div "profile Bio" at bounding box center [605, 56] width 118 height 17
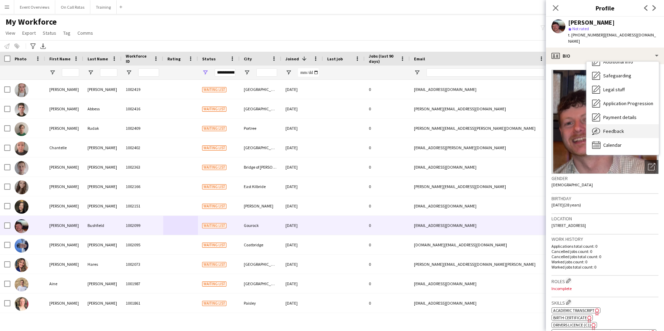
click at [614, 128] on span "Feedback" at bounding box center [613, 131] width 21 height 6
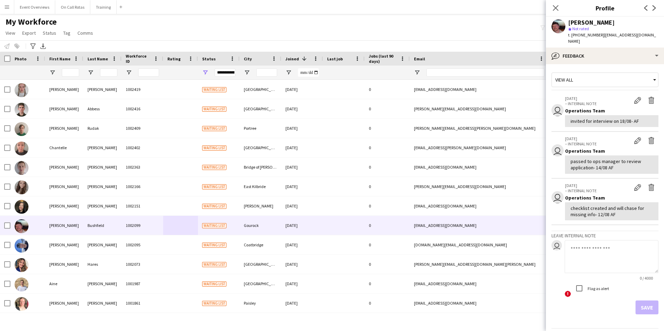
click at [584, 247] on textarea at bounding box center [612, 256] width 94 height 33
type textarea "*"
click at [615, 257] on textarea "**********" at bounding box center [612, 256] width 94 height 33
type textarea "**********"
click at [640, 301] on button "Save" at bounding box center [646, 308] width 23 height 14
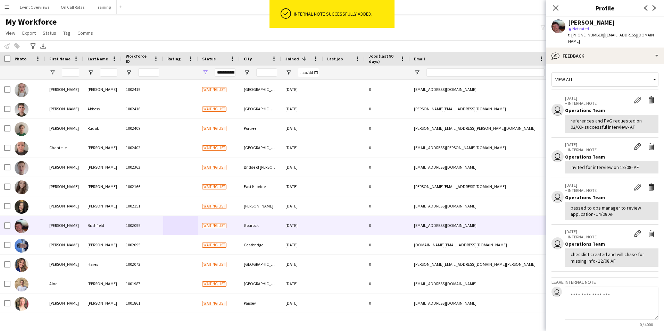
scroll to position [0, 0]
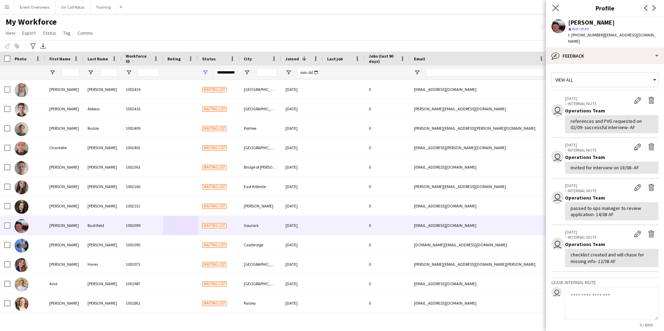
click at [551, 7] on app-icon "Close pop-in" at bounding box center [556, 8] width 10 height 10
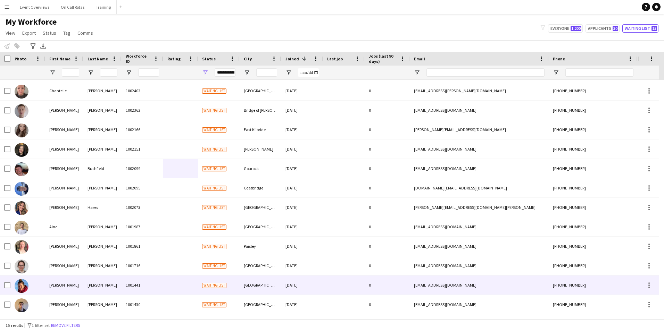
scroll to position [58, 0]
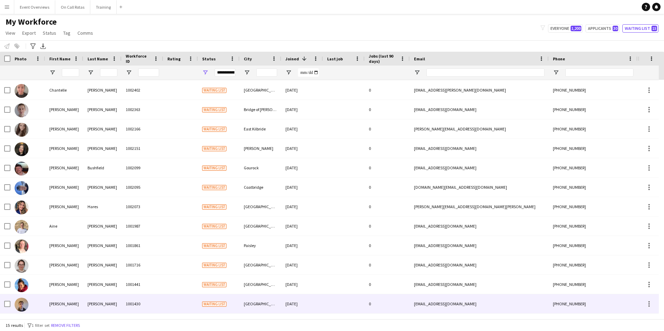
click at [103, 303] on div "Shaw" at bounding box center [102, 303] width 38 height 19
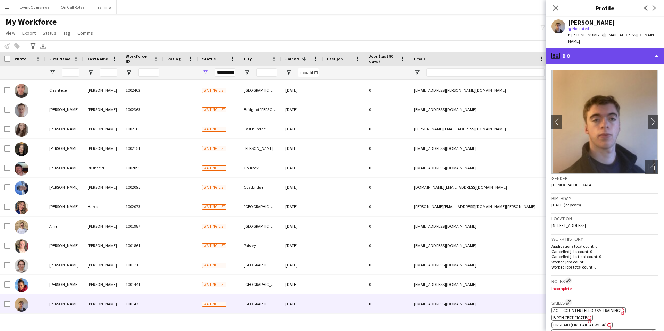
click at [591, 48] on div "profile Bio" at bounding box center [605, 56] width 118 height 17
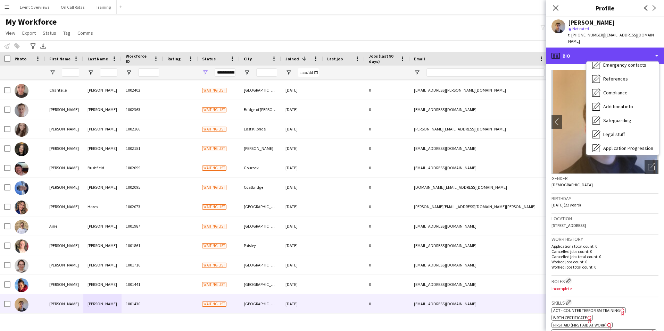
scroll to position [121, 0]
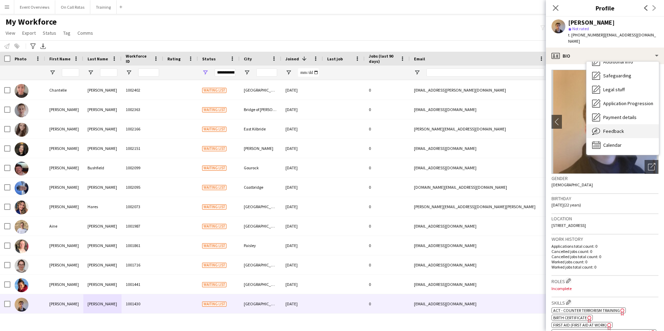
click at [612, 128] on span "Feedback" at bounding box center [613, 131] width 21 height 6
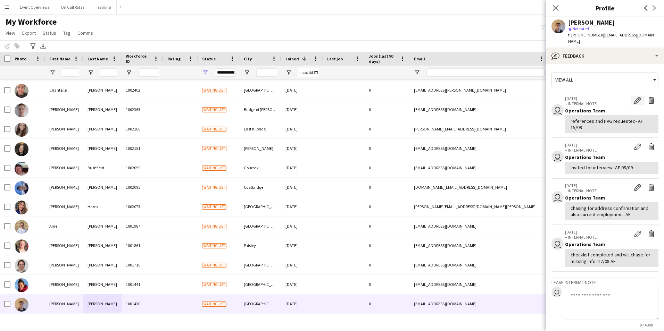
click at [631, 96] on button "Edit internal note" at bounding box center [638, 100] width 14 height 9
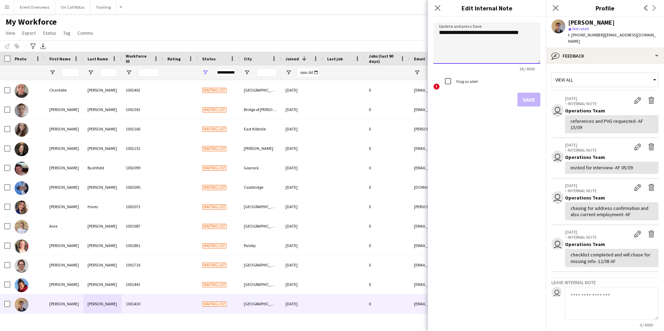
click at [510, 33] on textarea "**********" at bounding box center [486, 43] width 107 height 42
type textarea "**********"
click at [518, 102] on button "Save" at bounding box center [528, 100] width 23 height 14
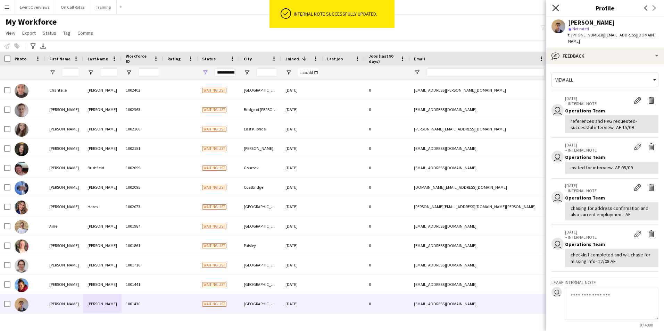
click at [557, 7] on icon at bounding box center [555, 8] width 7 height 7
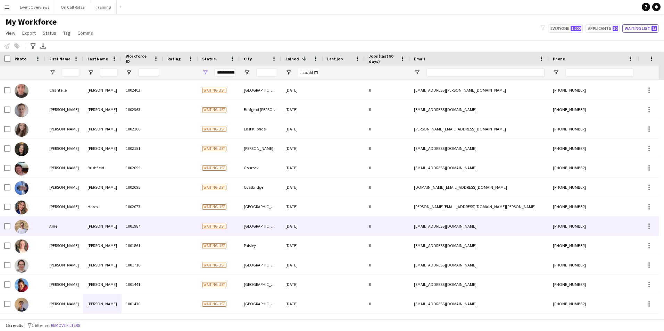
scroll to position [0, 0]
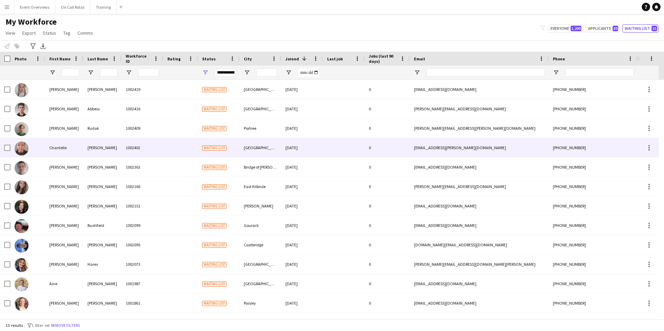
click at [85, 152] on div "McDonald" at bounding box center [102, 147] width 38 height 19
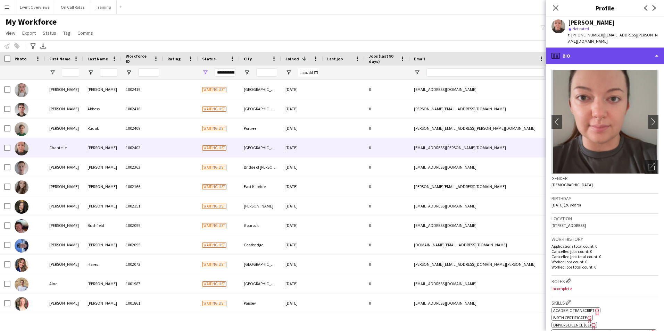
click at [635, 48] on div "profile Bio" at bounding box center [605, 56] width 118 height 17
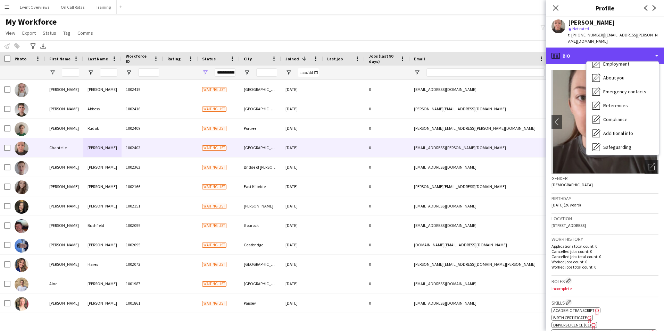
scroll to position [121, 0]
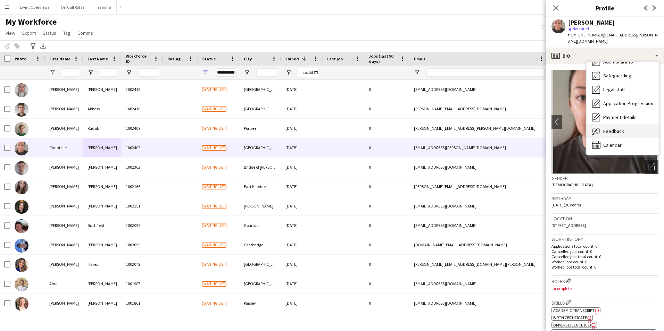
click at [621, 124] on div "Feedback Feedback" at bounding box center [623, 131] width 72 height 14
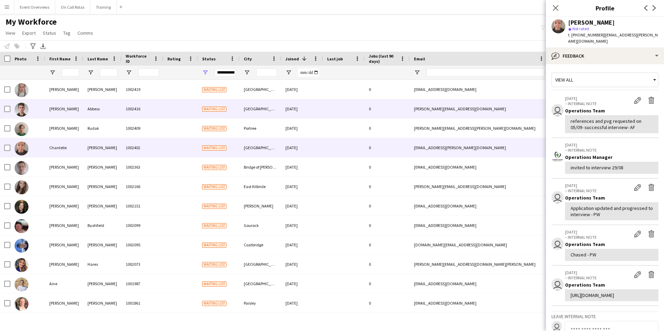
click at [57, 108] on div "Alistair" at bounding box center [64, 108] width 38 height 19
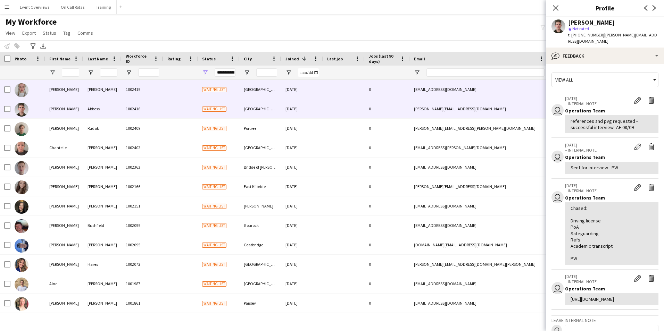
click at [67, 94] on div "Chloe-Ann" at bounding box center [64, 89] width 38 height 19
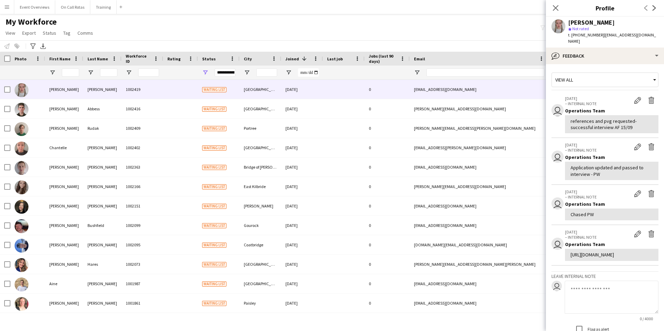
click at [560, 7] on div "Close pop-in" at bounding box center [555, 8] width 19 height 16
click at [558, 8] on icon "Close pop-in" at bounding box center [555, 8] width 7 height 7
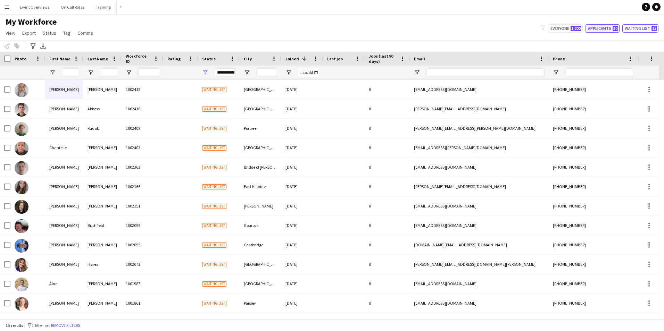
click at [614, 31] on span "30" at bounding box center [616, 29] width 6 height 6
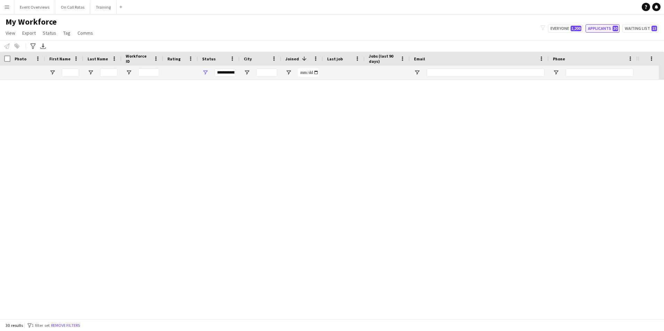
type input "**********"
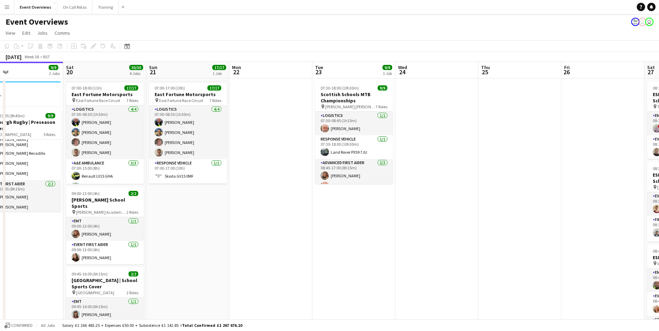
drag, startPoint x: 530, startPoint y: 152, endPoint x: 456, endPoint y: 156, distance: 74.1
click at [251, 156] on app-calendar-viewport "Tue 16 Wed 17 Thu 18 Fri 19 9/9 2 Jobs Sat 20 30/30 4 Jobs Sun 21 17/17 1 Job M…" at bounding box center [329, 317] width 659 height 511
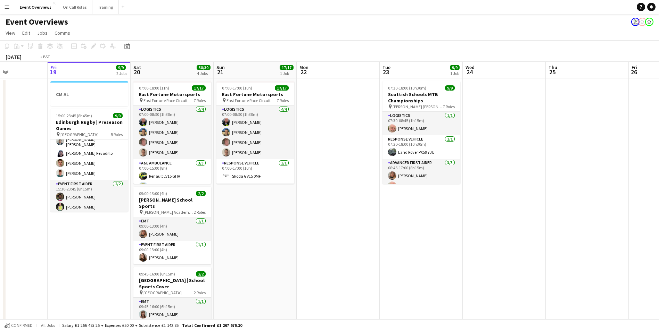
scroll to position [0, 233]
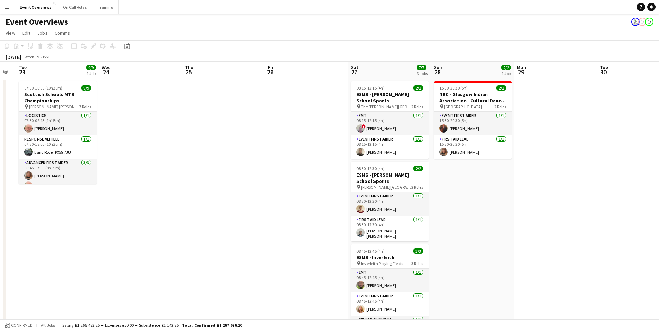
drag, startPoint x: 587, startPoint y: 153, endPoint x: 291, endPoint y: 149, distance: 295.9
click at [291, 149] on app-calendar-viewport "Sat 20 30/30 4 Jobs Sun 21 17/17 1 Job Mon 22 Tue 23 9/9 1 Job Wed 24 Thu 25 Fr…" at bounding box center [329, 317] width 659 height 511
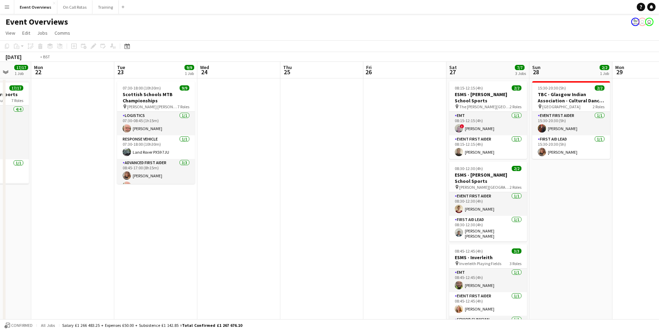
scroll to position [0, 207]
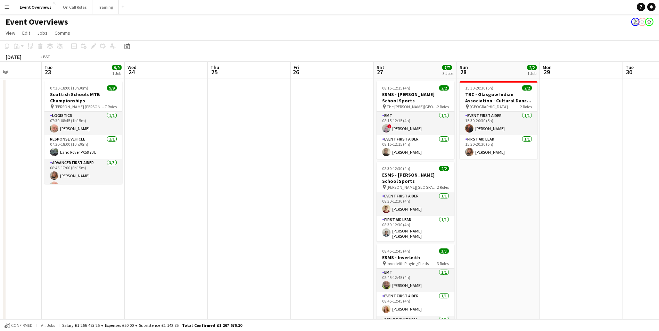
drag, startPoint x: 218, startPoint y: 131, endPoint x: 492, endPoint y: 135, distance: 274.7
click at [492, 135] on app-calendar-viewport "Sat 20 30/30 4 Jobs Sun 21 17/17 1 Job Mon 22 Tue 23 9/9 1 Job Wed 24 Thu 25 Fr…" at bounding box center [329, 317] width 659 height 511
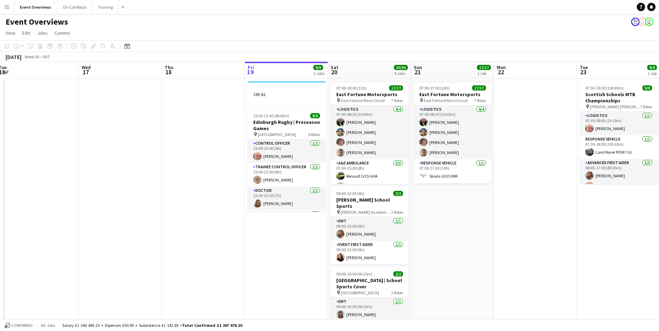
scroll to position [0, 173]
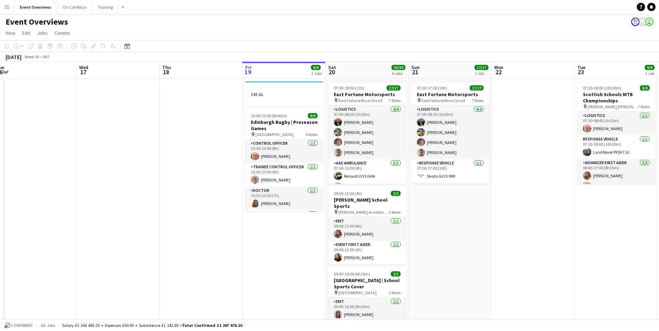
drag, startPoint x: 263, startPoint y: 122, endPoint x: 546, endPoint y: 124, distance: 283.7
click at [546, 124] on app-calendar-viewport "Sun 14 Mon 15 Tue 16 Wed 17 Thu 18 Fri 19 9/9 2 Jobs Sat 20 30/30 4 Jobs Sun 21…" at bounding box center [329, 317] width 659 height 511
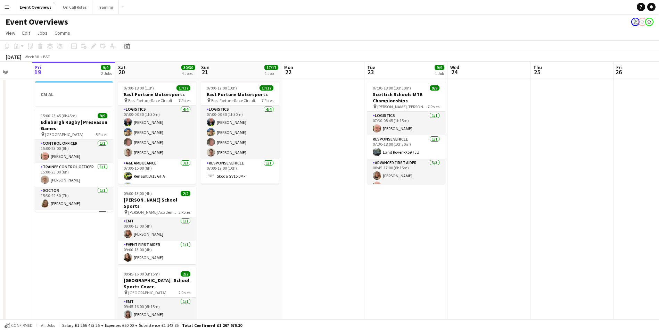
drag, startPoint x: 527, startPoint y: 123, endPoint x: 317, endPoint y: 122, distance: 210.1
click at [317, 122] on app-calendar-viewport "Tue 16 Wed 17 Thu 18 Fri 19 9/9 2 Jobs Sat 20 30/30 4 Jobs Sun 21 17/17 1 Job M…" at bounding box center [329, 317] width 659 height 511
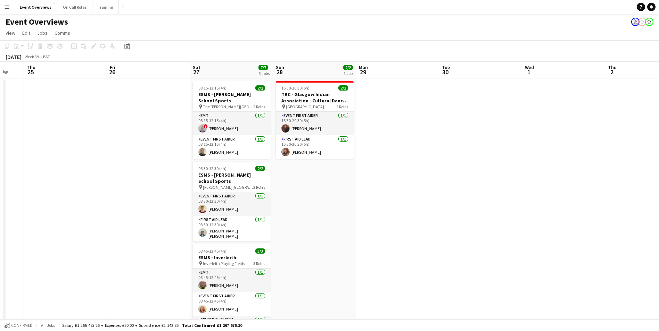
drag, startPoint x: 572, startPoint y: 119, endPoint x: 197, endPoint y: 112, distance: 375.5
click at [197, 112] on app-calendar-viewport "Sun 21 17/17 1 Job Mon 22 Tue 23 9/9 1 Job Wed 24 Thu 25 Fri 26 Sat 27 7/7 3 Jo…" at bounding box center [329, 317] width 659 height 511
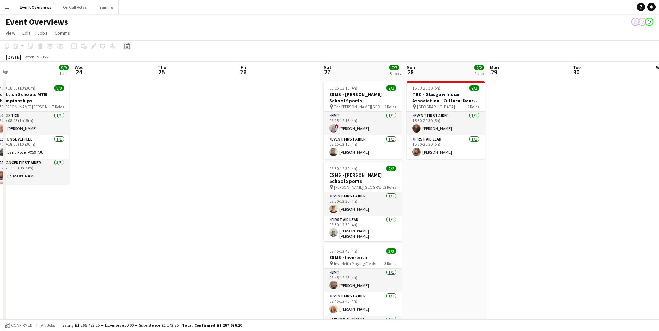
click at [128, 44] on icon at bounding box center [126, 46] width 5 height 6
click at [183, 72] on span "Next month" at bounding box center [183, 70] width 14 height 14
click at [167, 124] on span "17" at bounding box center [165, 124] width 8 height 8
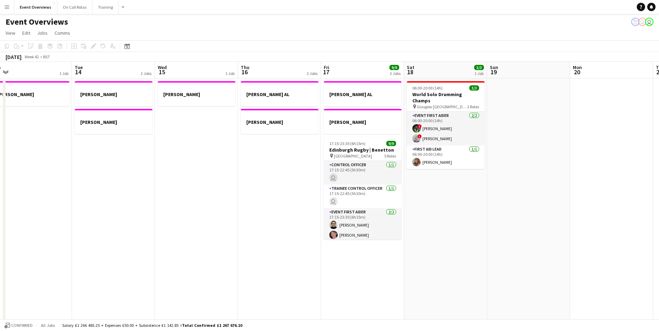
scroll to position [0, 239]
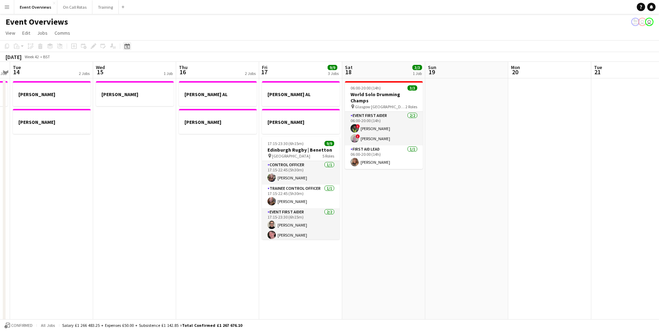
click at [128, 48] on icon "Date picker" at bounding box center [127, 46] width 6 height 6
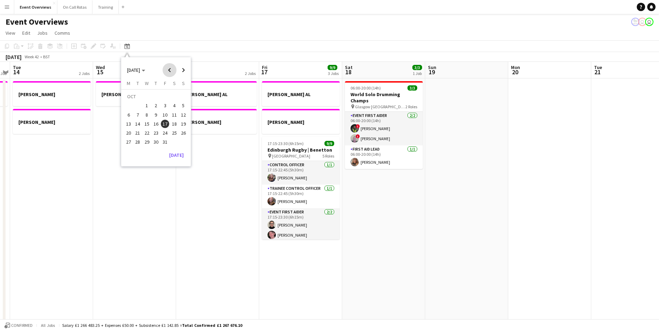
click at [168, 67] on span "Previous month" at bounding box center [170, 70] width 14 height 14
click at [166, 127] on span "19" at bounding box center [165, 124] width 8 height 8
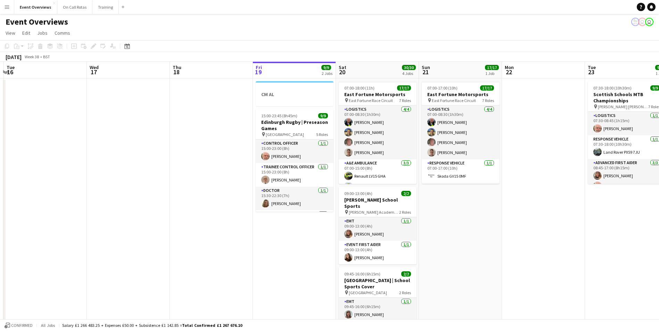
scroll to position [0, 252]
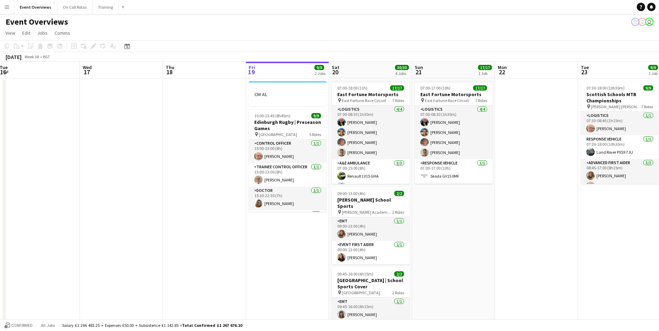
drag, startPoint x: 195, startPoint y: 133, endPoint x: 182, endPoint y: 135, distance: 13.4
click at [182, 135] on app-calendar-viewport "Sat 13 11/12 6 Jobs Sun 14 Mon 15 Tue 16 Wed 17 Thu 18 Fri 19 9/9 2 Jobs Sat 20…" at bounding box center [329, 317] width 659 height 511
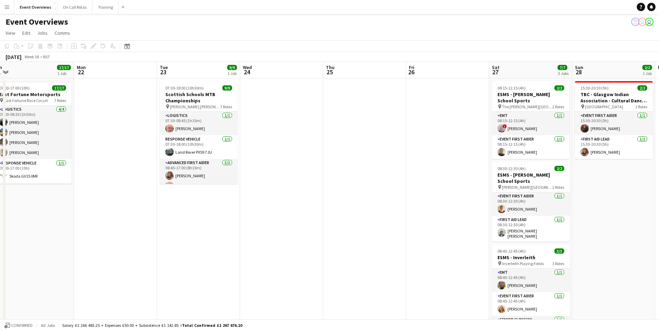
scroll to position [0, 202]
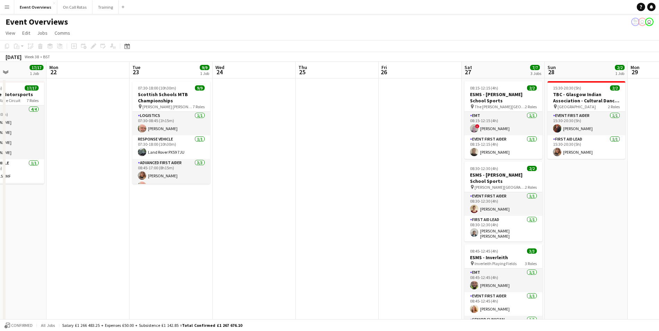
drag, startPoint x: 592, startPoint y: 253, endPoint x: 144, endPoint y: 236, distance: 448.6
click at [144, 236] on app-calendar-viewport "Fri 19 9/9 2 Jobs Sat 20 30/30 4 Jobs Sun 21 17/17 1 Job Mon 22 Tue 23 9/9 1 Jo…" at bounding box center [329, 317] width 659 height 511
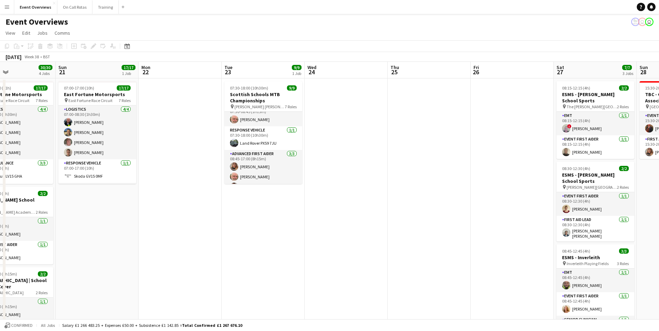
drag, startPoint x: 330, startPoint y: 177, endPoint x: 422, endPoint y: 165, distance: 92.8
click at [422, 165] on app-calendar-viewport "Thu 18 Fri 19 9/9 2 Jobs Sat 20 30/30 4 Jobs Sun 21 17/17 1 Job Mon 22 Tue 23 9…" at bounding box center [329, 317] width 659 height 511
